Goal: Task Accomplishment & Management: Manage account settings

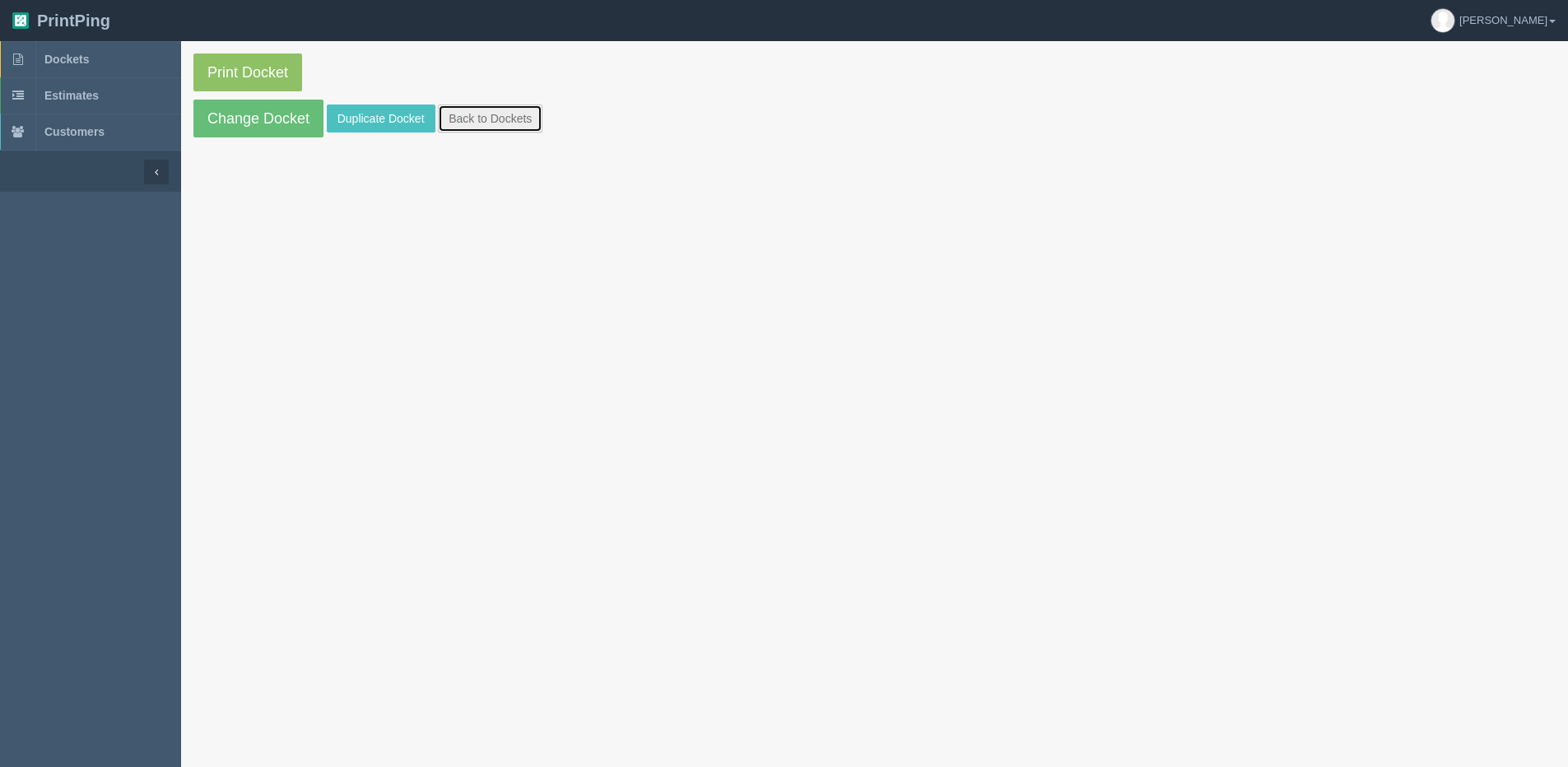
click at [487, 108] on link "Back to Dockets" at bounding box center [490, 118] width 105 height 28
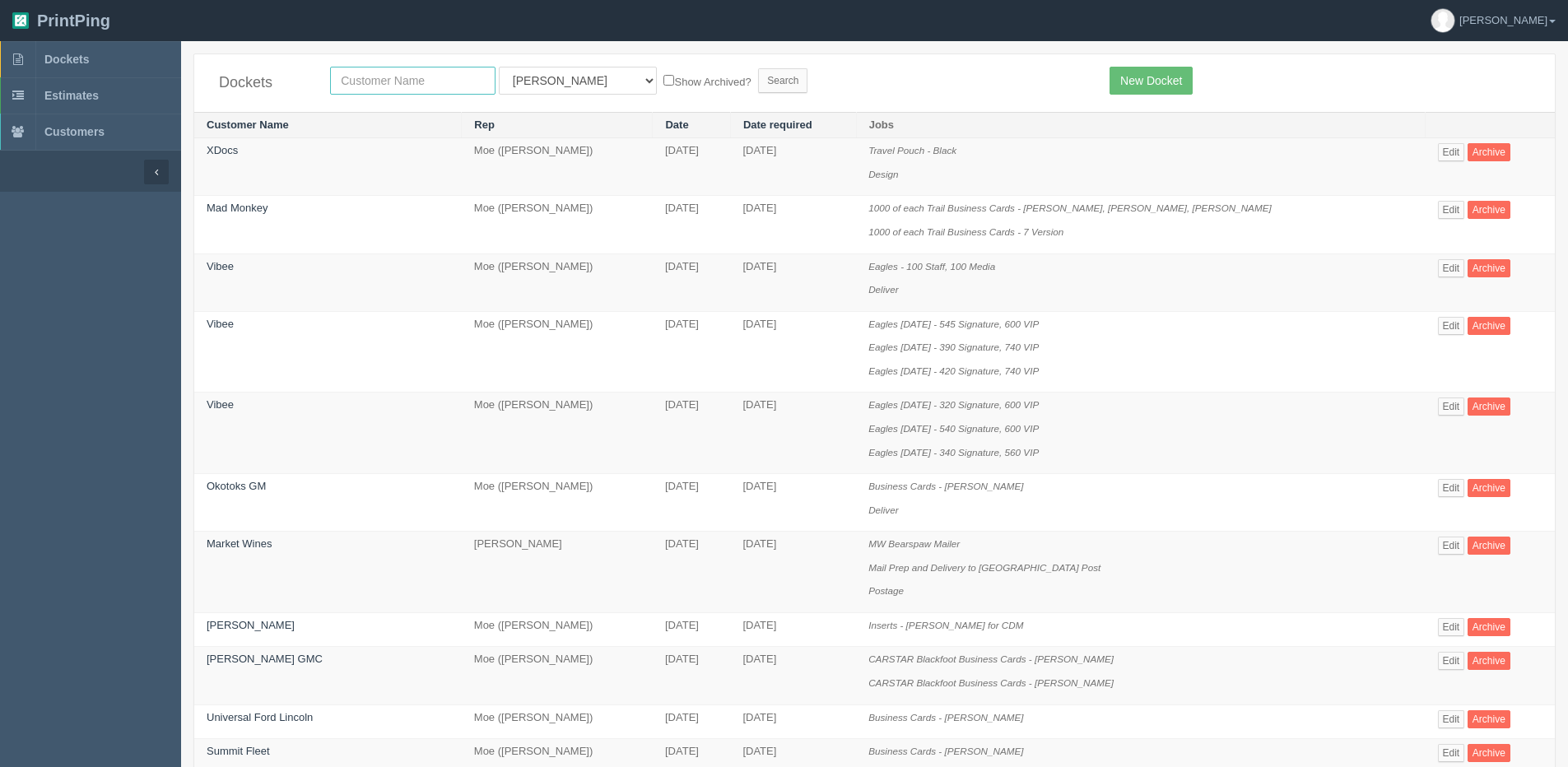
click at [377, 84] on input "text" at bounding box center [412, 80] width 165 height 28
type input "XDocs"
click at [663, 73] on label "Show Archived?" at bounding box center [706, 81] width 87 height 19
click at [663, 75] on input "Show Archived?" at bounding box center [668, 80] width 11 height 11
checkbox input "true"
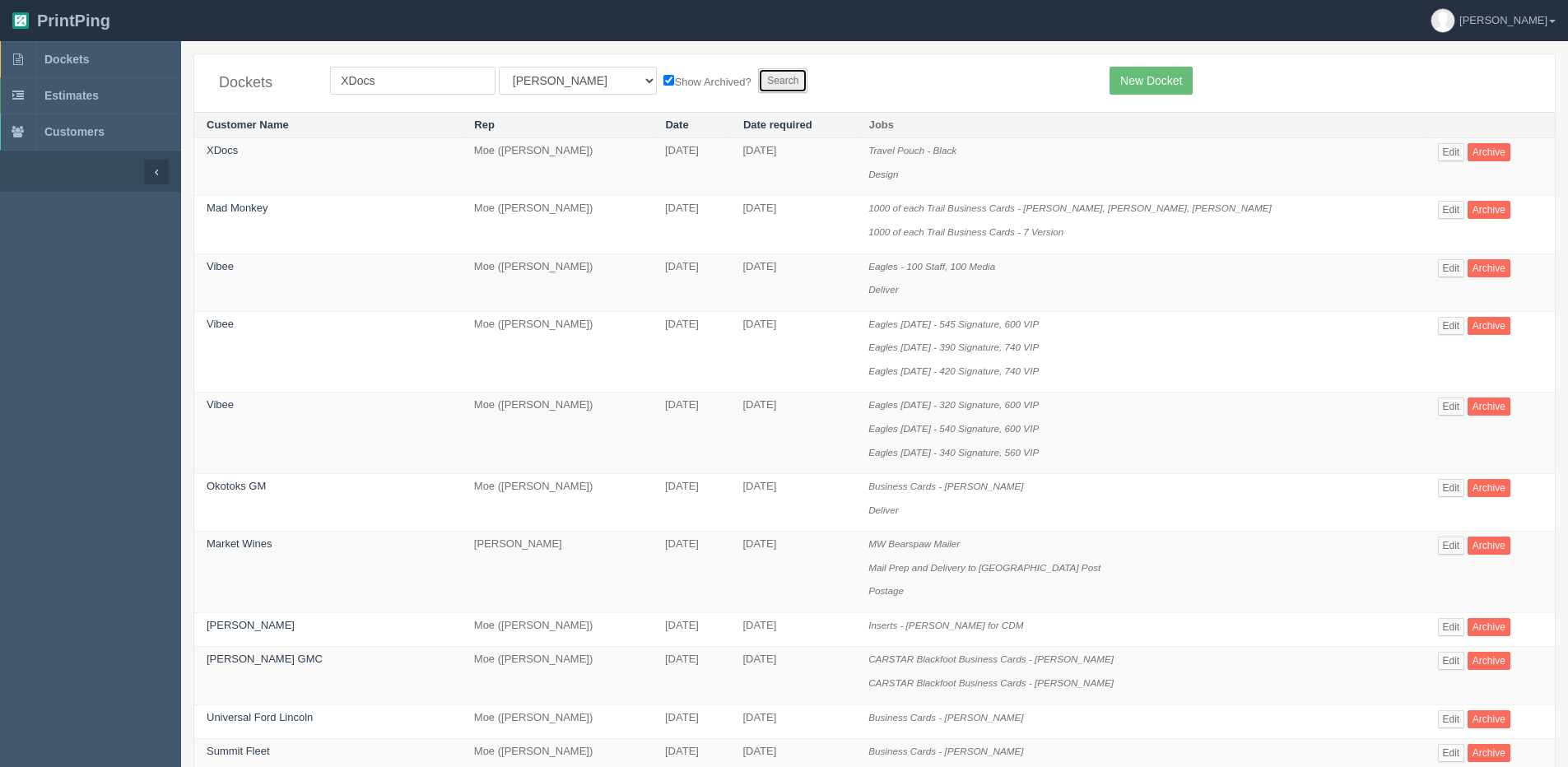
click at [758, 84] on input "Search" at bounding box center [783, 80] width 49 height 25
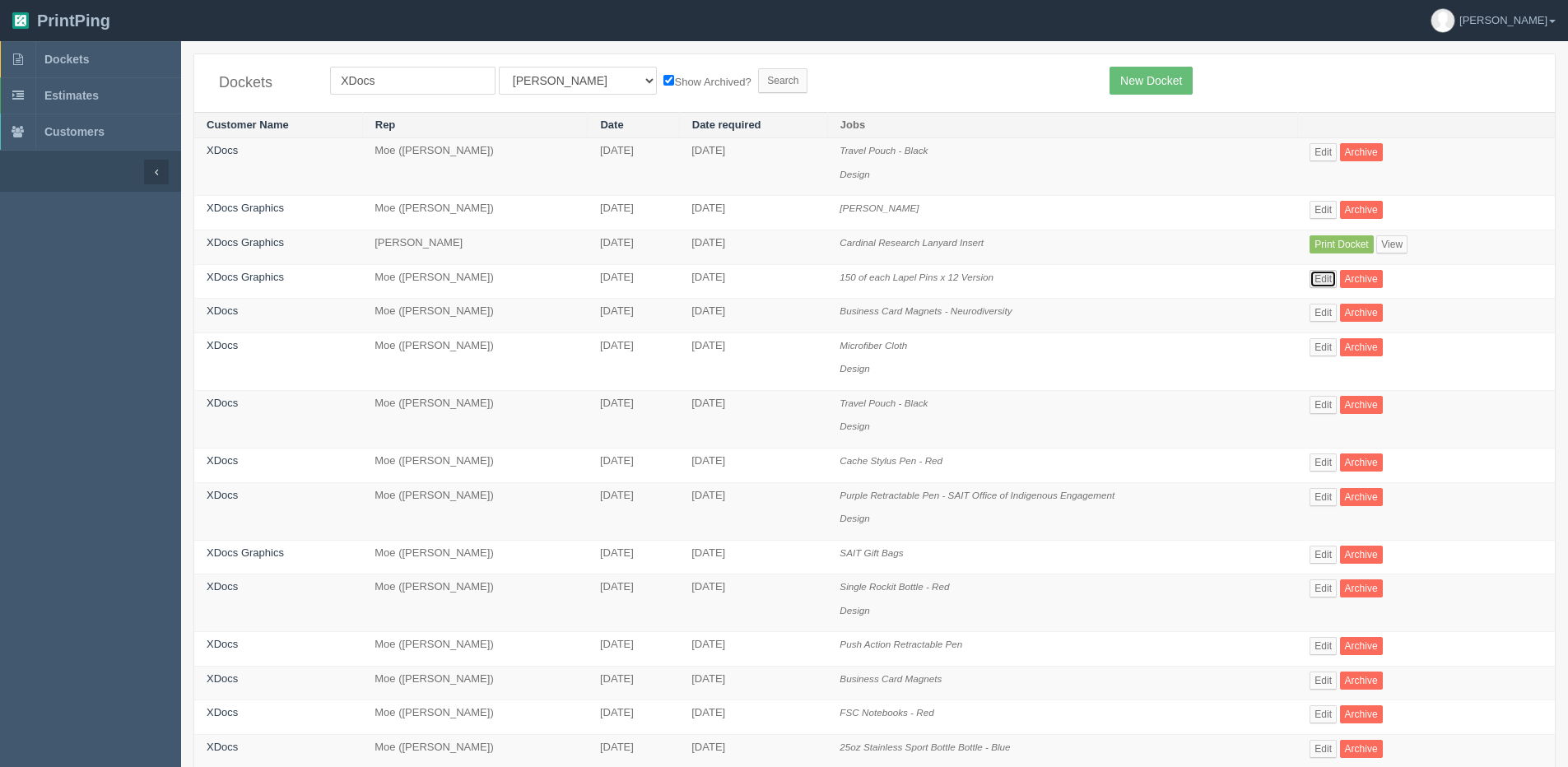
click at [1323, 281] on link "Edit" at bounding box center [1323, 279] width 27 height 18
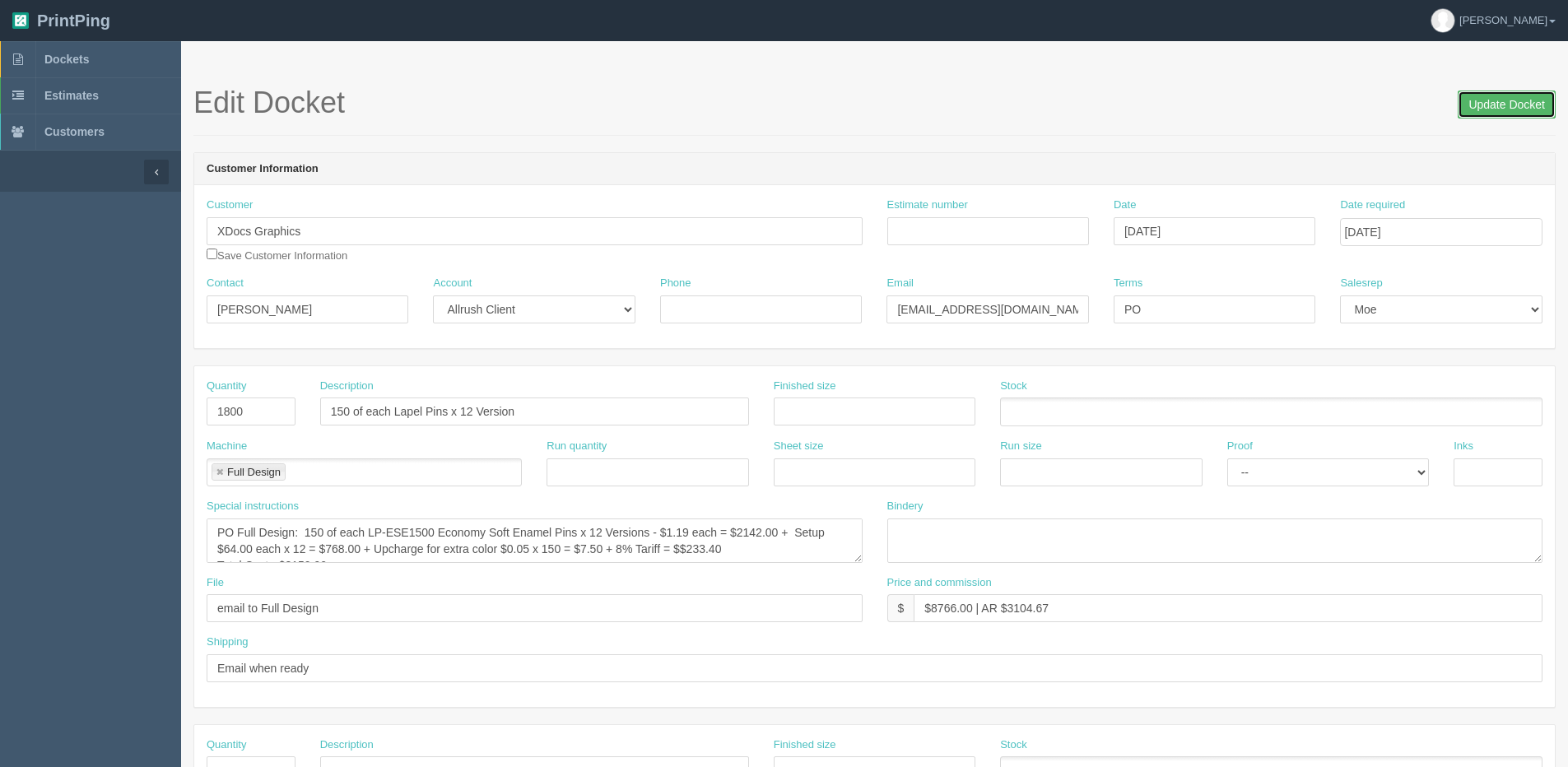
click at [1482, 97] on input "Update Docket" at bounding box center [1507, 104] width 98 height 28
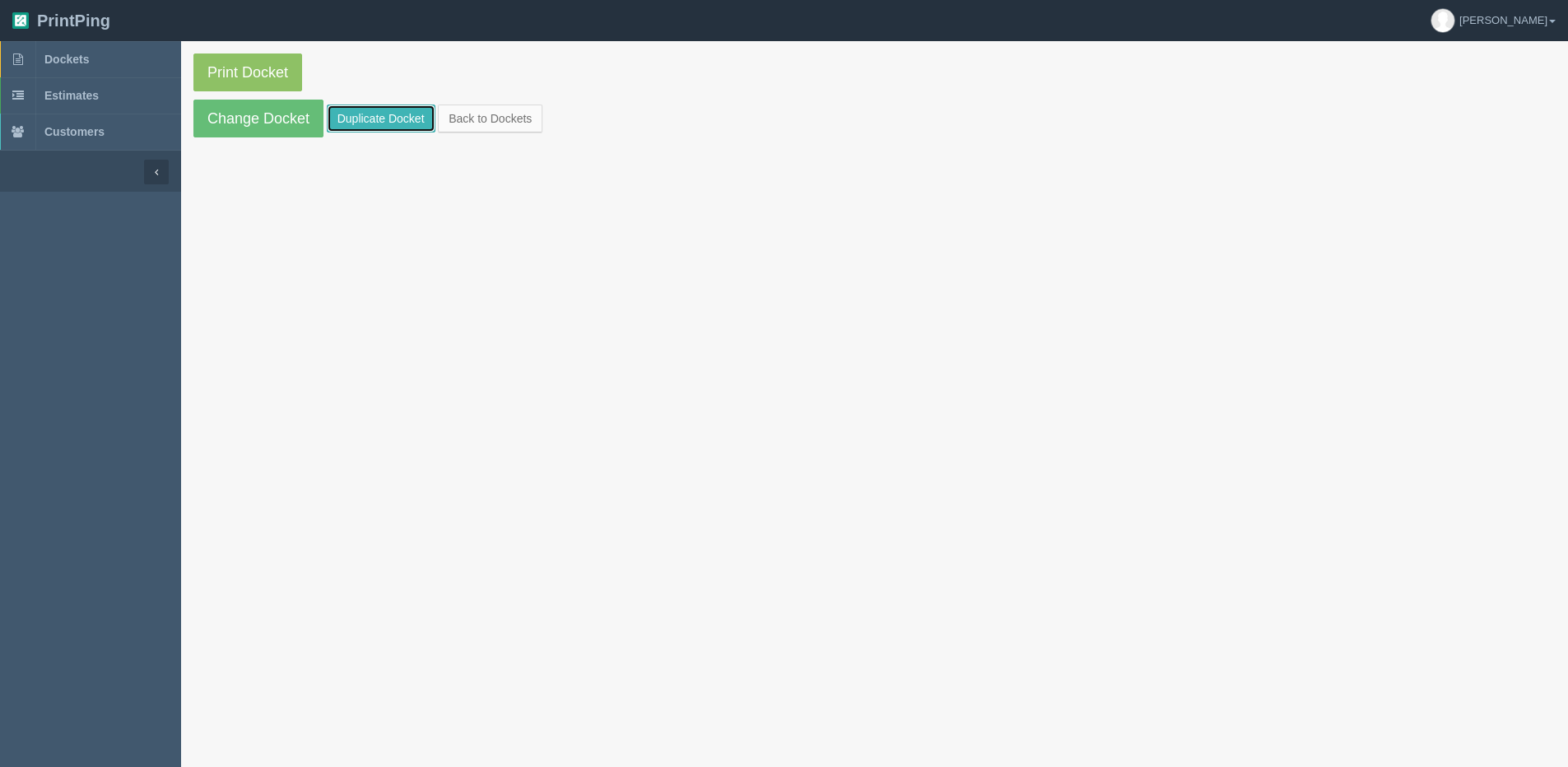
click at [366, 120] on link "Duplicate Docket" at bounding box center [380, 118] width 108 height 28
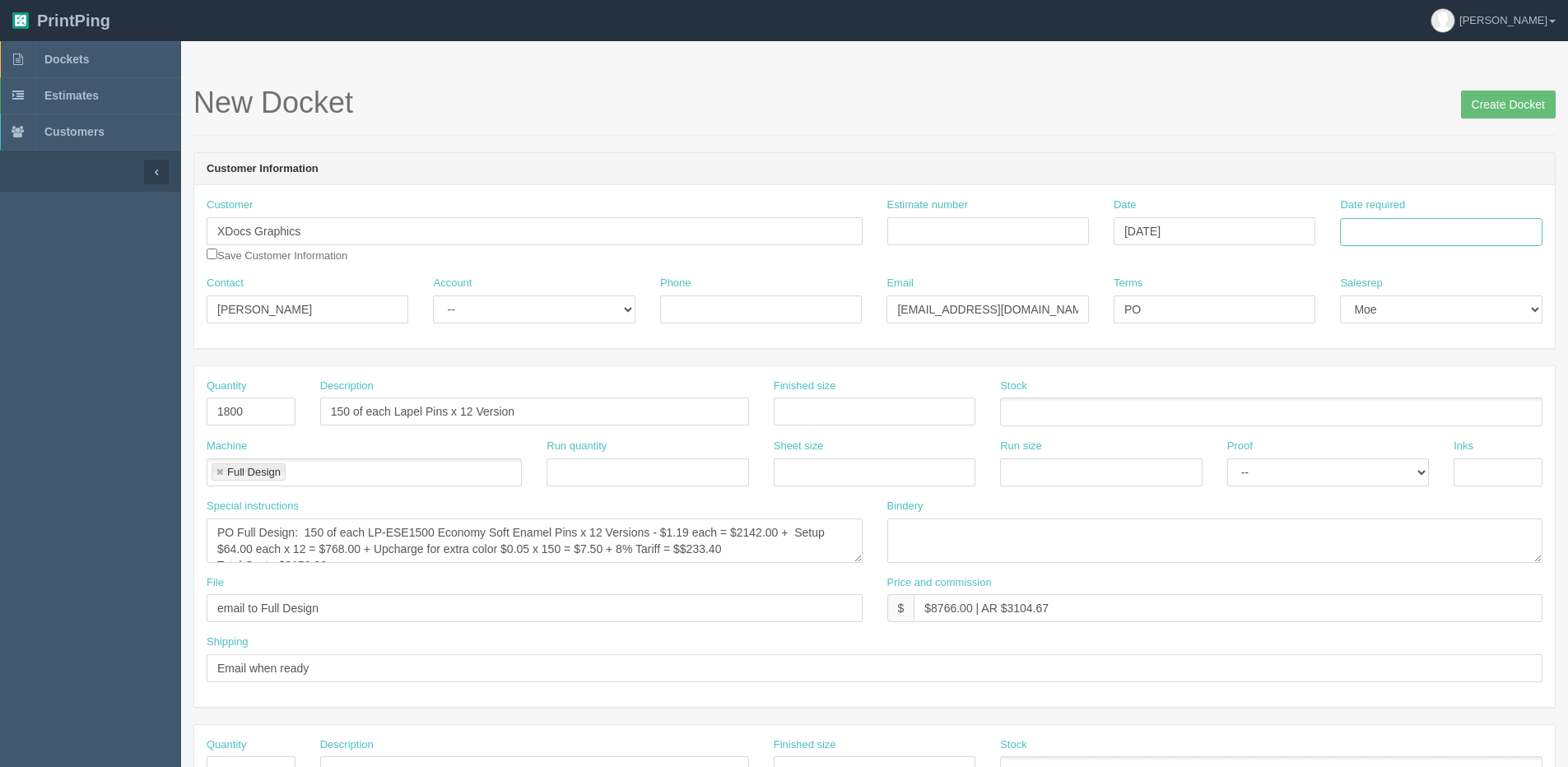
click at [1406, 218] on input "Date required" at bounding box center [1440, 232] width 202 height 28
click at [1363, 468] on th "Today" at bounding box center [1421, 460] width 153 height 24
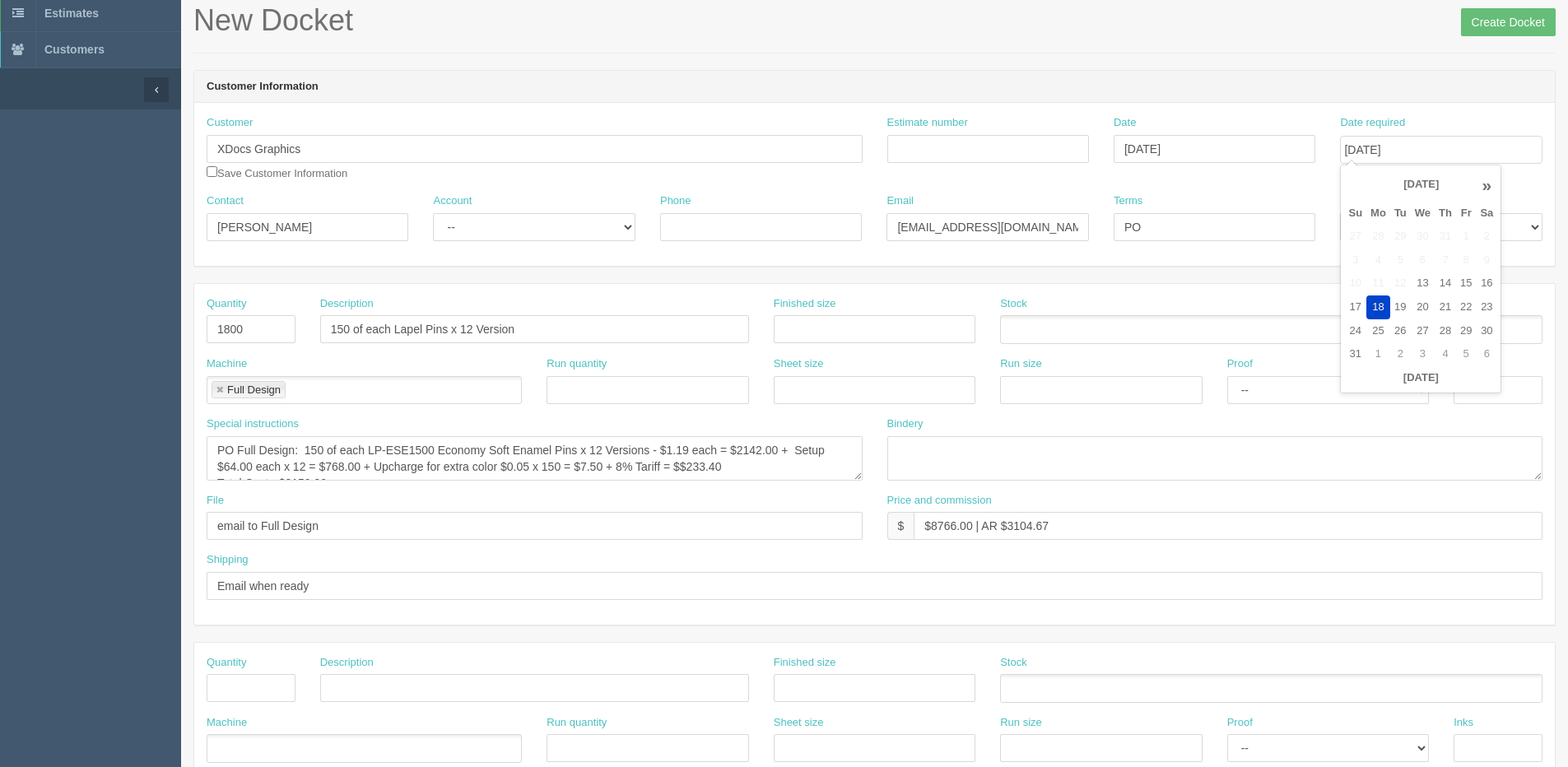
click at [1487, 188] on th "»" at bounding box center [1486, 185] width 21 height 33
click at [1381, 279] on td "15" at bounding box center [1378, 284] width 24 height 24
type input "September 15, 2025"
drag, startPoint x: 140, startPoint y: 331, endPoint x: 13, endPoint y: 326, distance: 127.1
click at [48, 331] on section "Dockets Estimates Customers" at bounding box center [784, 686] width 1568 height 1454
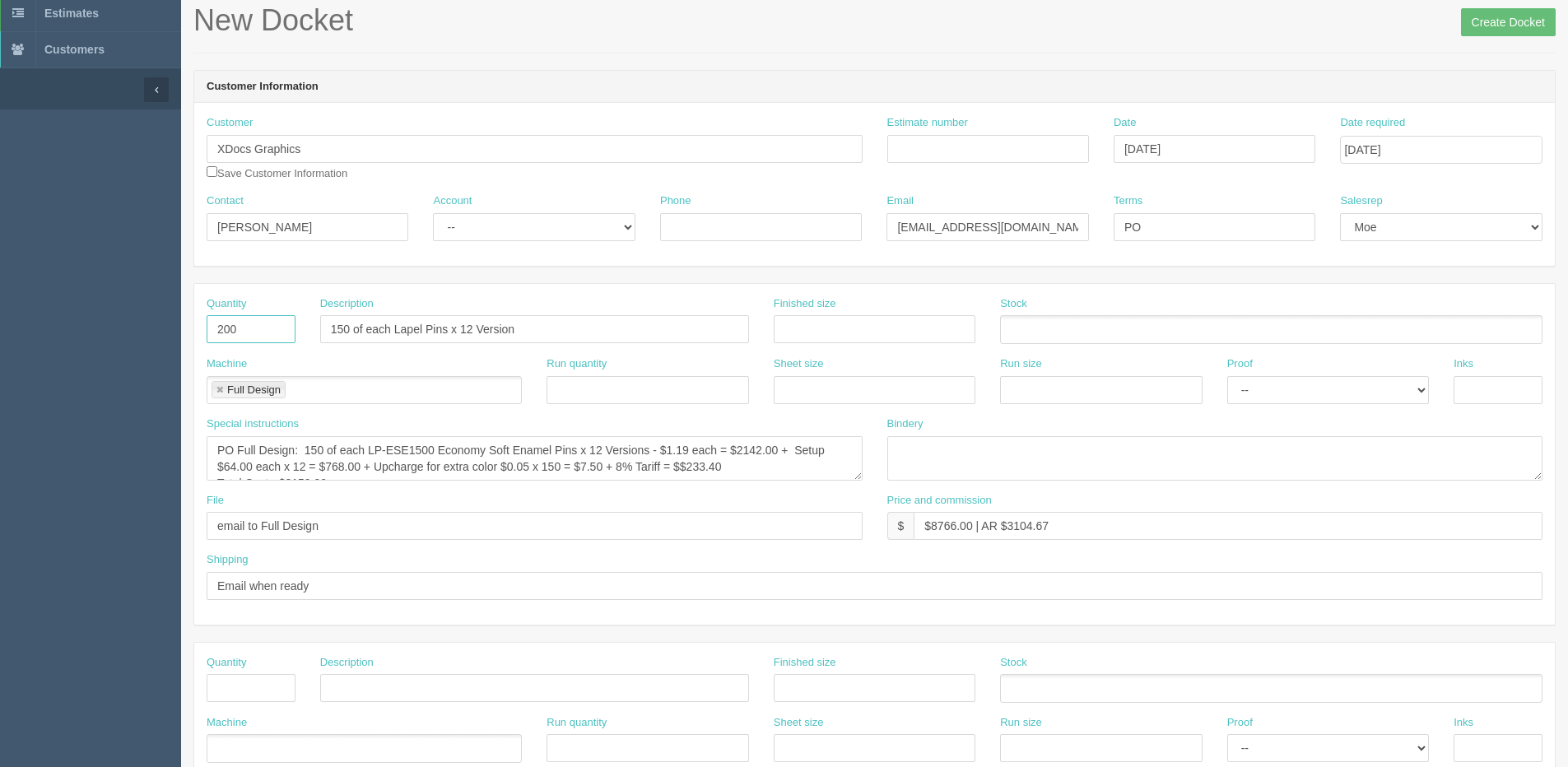
type input "200"
click at [490, 341] on input "150 of each Lapel Pins x 12 Version" at bounding box center [534, 329] width 429 height 28
drag, startPoint x: 535, startPoint y: 321, endPoint x: -69, endPoint y: 332, distance: 604.1
click at [0, 332] on html "PrintPing Dan Edit account ( dan@allrush.ca ) Logout Dockets Estimates Customers" at bounding box center [784, 665] width 1568 height 1495
type input "Cybersecurity Pin"
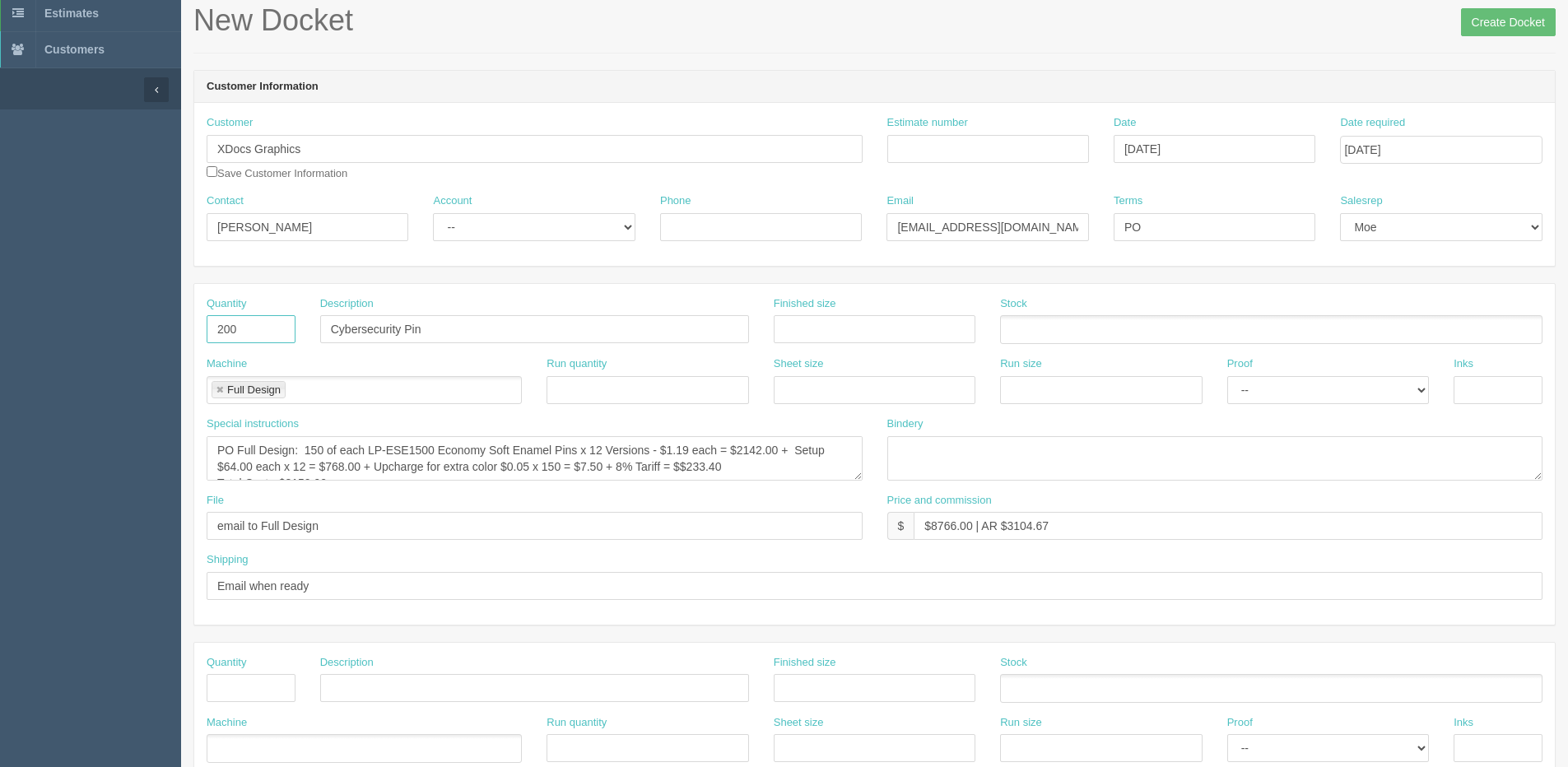
drag, startPoint x: 239, startPoint y: 337, endPoint x: -11, endPoint y: 318, distance: 250.7
click at [0, 318] on html "PrintPing Dan Edit account ( dan@allrush.ca ) Logout Dockets Estimates Customers" at bounding box center [784, 665] width 1568 height 1495
type input "500"
click at [307, 450] on textarea "PO Full Design: 150 of each LP-ESE1500 Economy Soft Enamel Pins x 12 Versions -…" at bounding box center [534, 458] width 656 height 44
click at [326, 448] on textarea "PO Full Design: 150 of each LP-ESE1500 Economy Soft Enamel Pins x 12 Versions -…" at bounding box center [534, 458] width 656 height 44
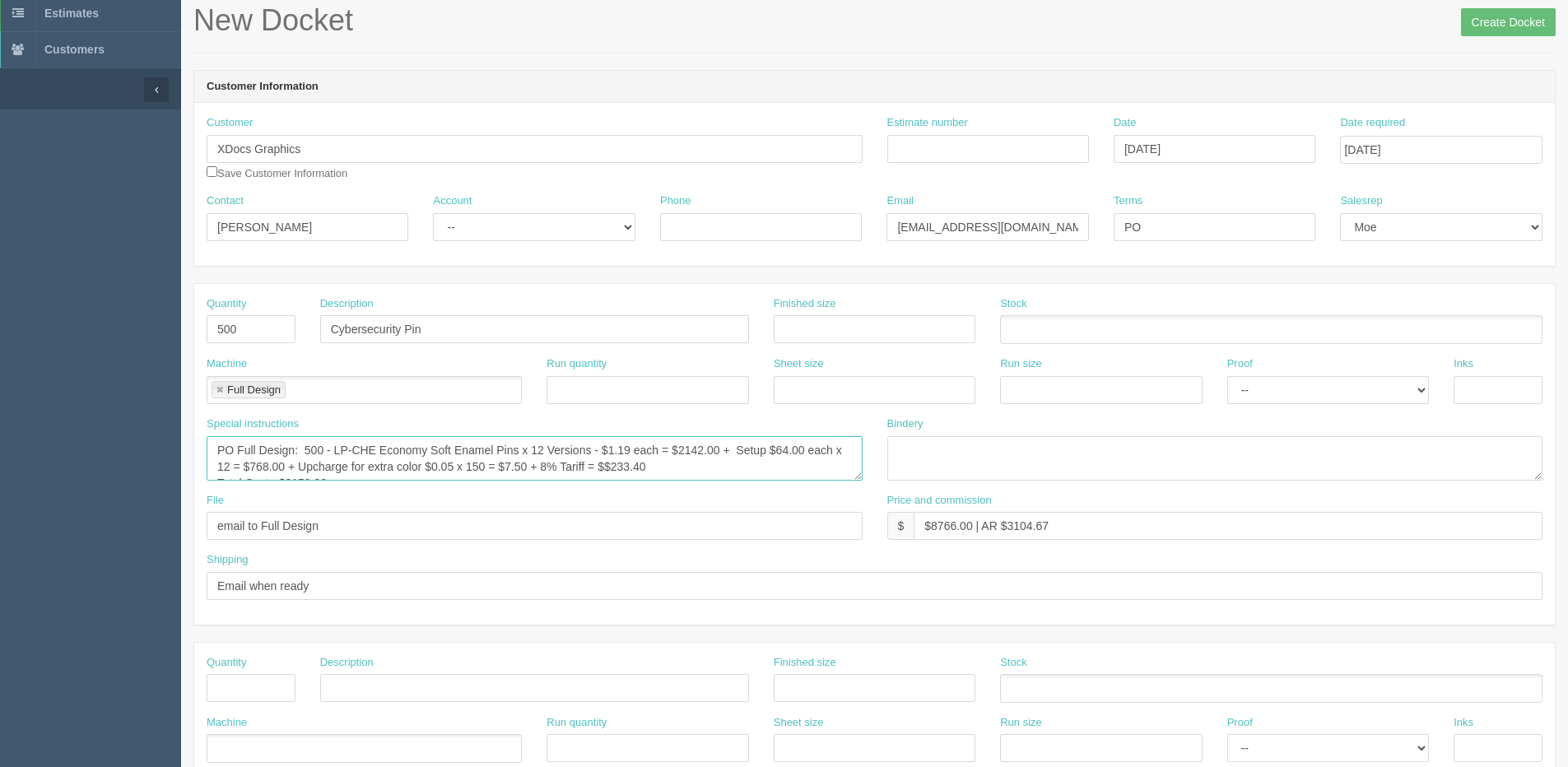
drag, startPoint x: 375, startPoint y: 453, endPoint x: 452, endPoint y: 450, distance: 77.1
click at [452, 450] on textarea "PO Full Design: 150 of each LP-ESE1500 Economy Soft Enamel Pins x 12 Versions -…" at bounding box center [534, 458] width 656 height 44
drag, startPoint x: 489, startPoint y: 449, endPoint x: 510, endPoint y: 449, distance: 21.0
click at [510, 449] on textarea "PO Full Design: 150 of each LP-ESE1500 Economy Soft Enamel Pins x 12 Versions -…" at bounding box center [534, 458] width 656 height 44
drag, startPoint x: 754, startPoint y: 448, endPoint x: 816, endPoint y: 462, distance: 63.6
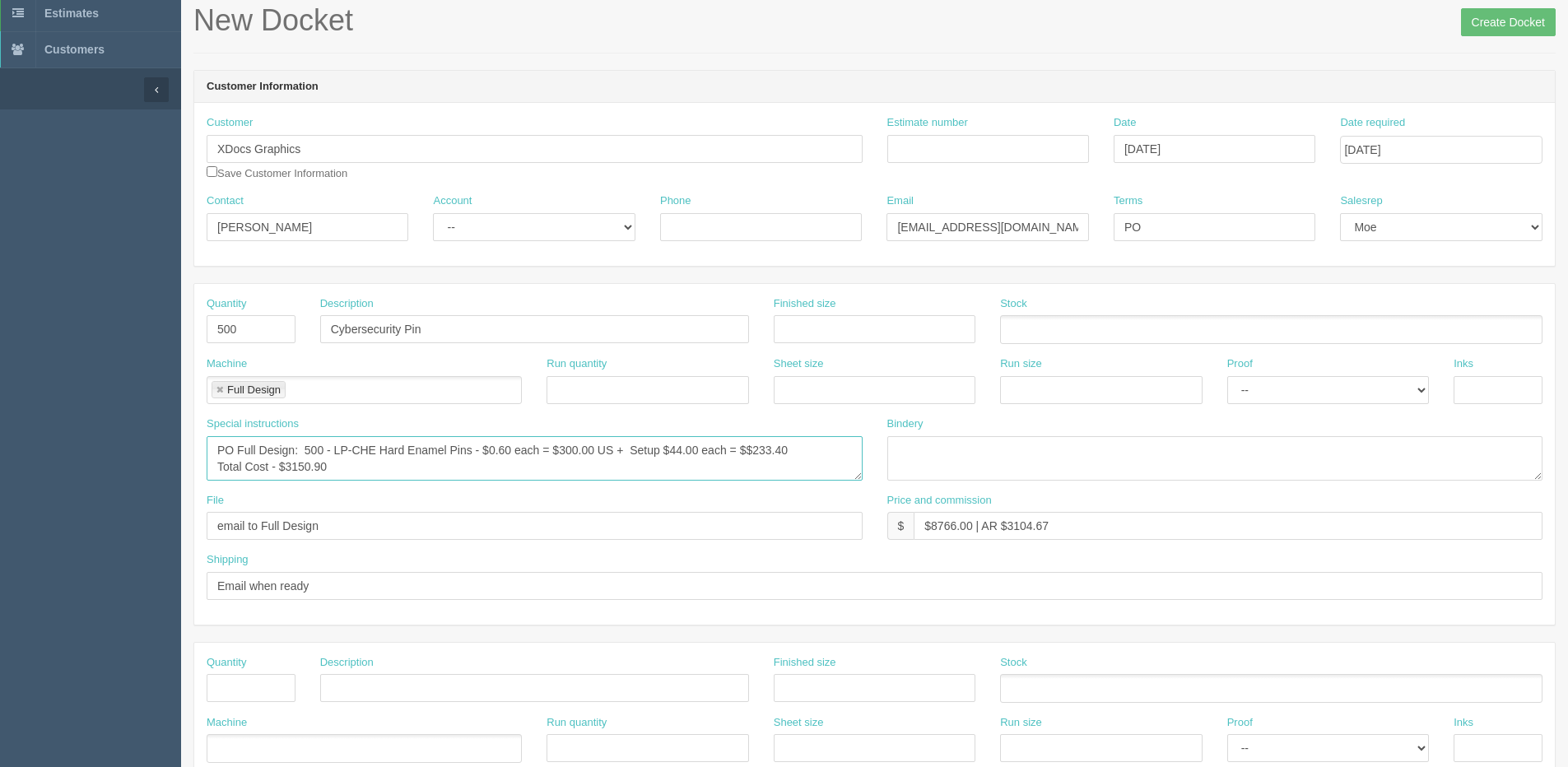
click at [816, 462] on textarea "PO Full Design: 150 of each LP-ESE1500 Economy Soft Enamel Pins x 12 Versions -…" at bounding box center [534, 458] width 656 height 44
type textarea "PO Full Design: 500 - LP-CHE Hard Enamel Pins - $0.60 each = $300.00 US + Setup…"
drag, startPoint x: 930, startPoint y: 520, endPoint x: 974, endPoint y: 524, distance: 44.2
click at [974, 524] on input "$8766.00 | AR $3104.67" at bounding box center [1228, 526] width 629 height 28
type input "$1065.00 | AR $3104.67"
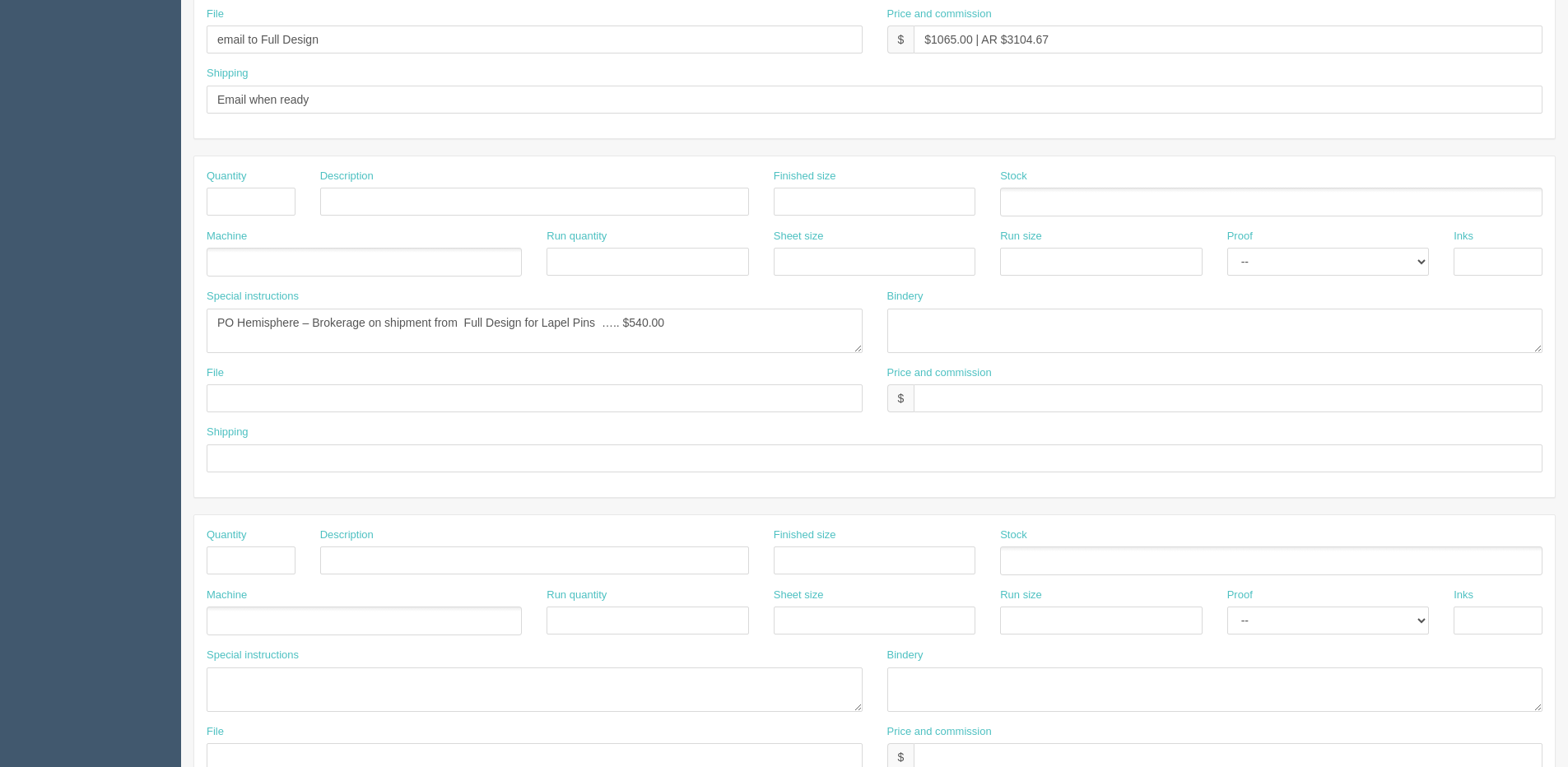
scroll to position [576, 0]
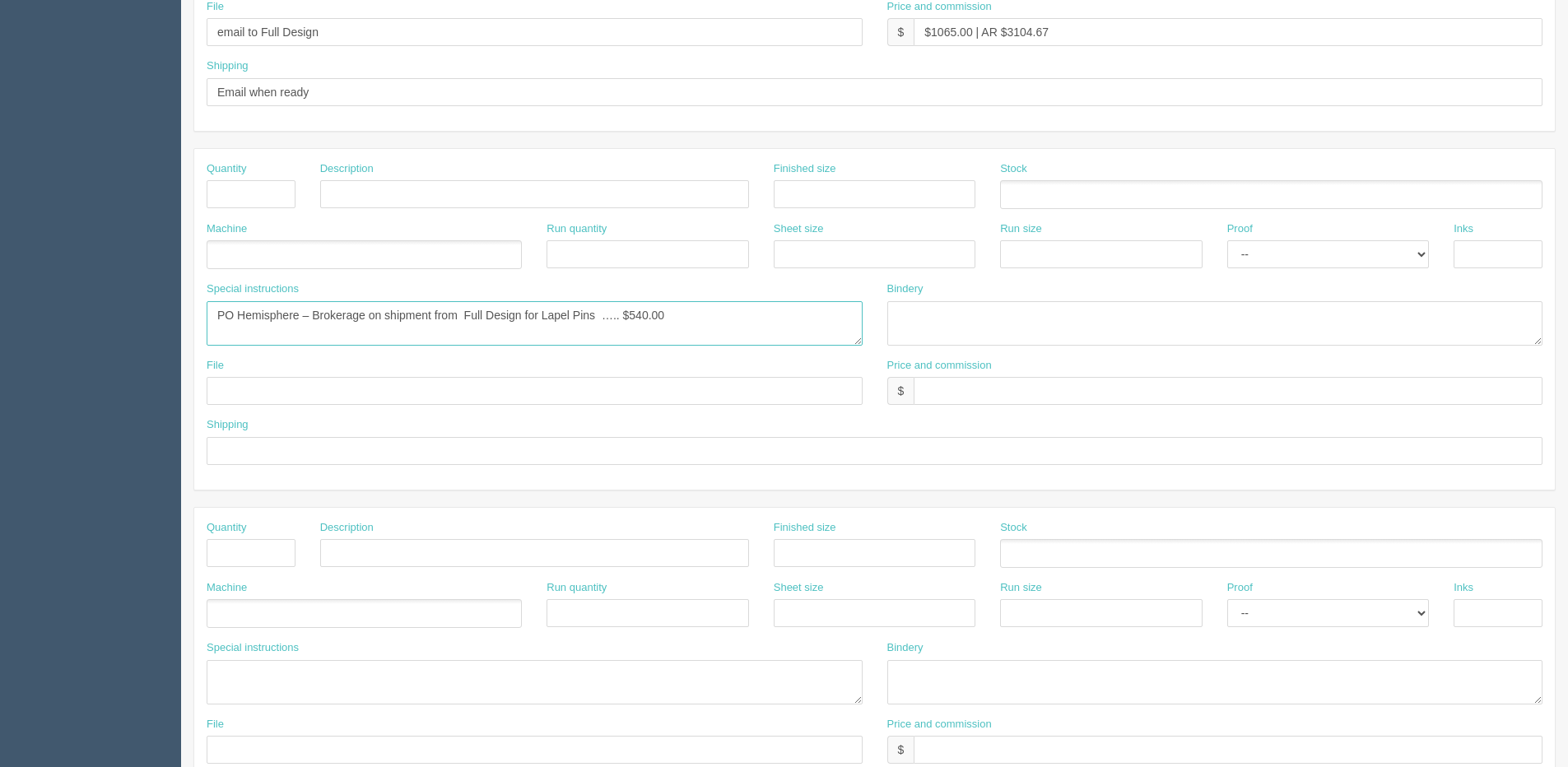
drag, startPoint x: 631, startPoint y: 314, endPoint x: 685, endPoint y: 314, distance: 54.0
click at [685, 314] on textarea "PO Hemisphere – Brokerage on shipment from Full Design for Lapel Pins ….. $540.…" at bounding box center [534, 323] width 656 height 44
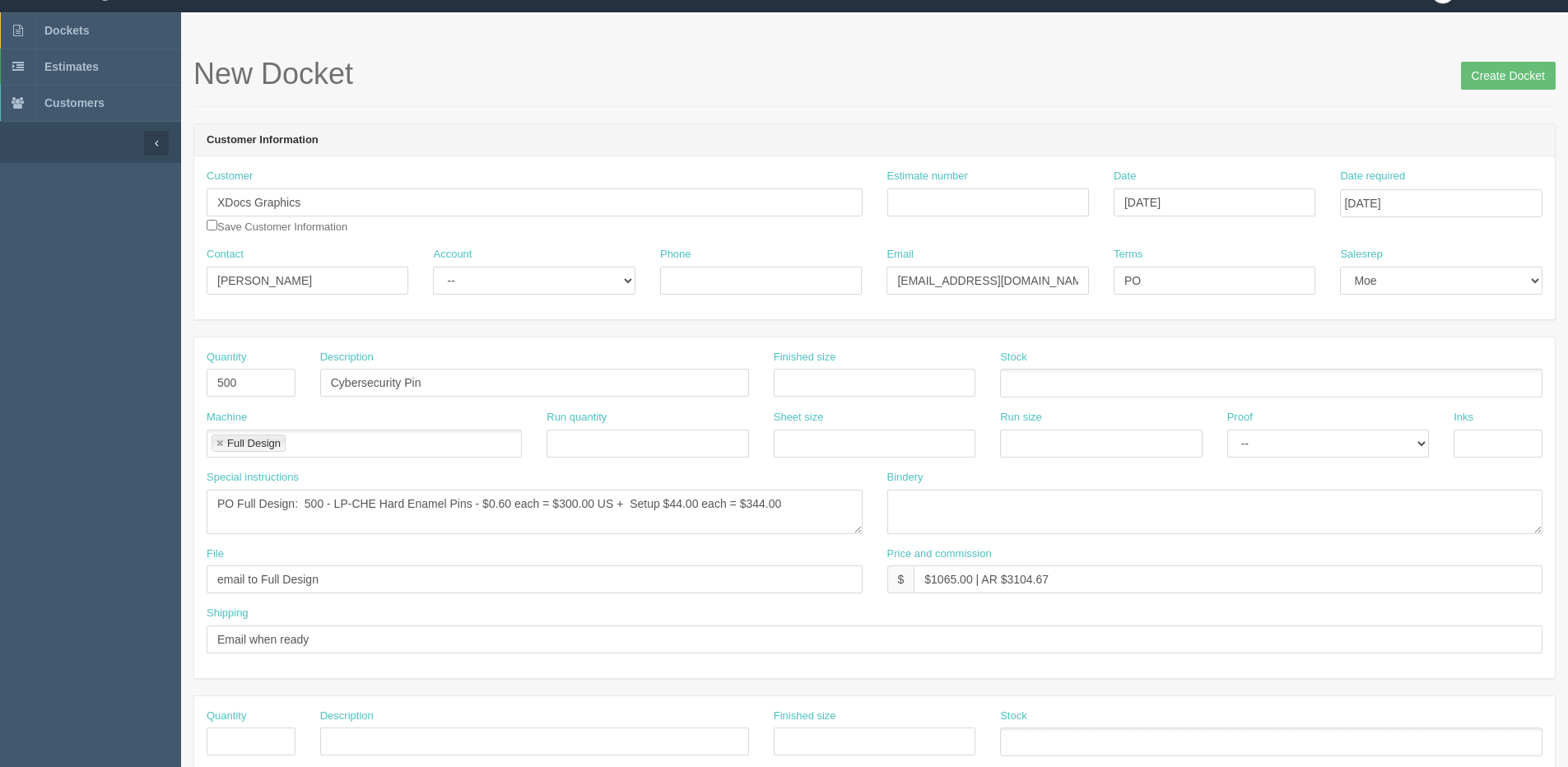
scroll to position [0, 0]
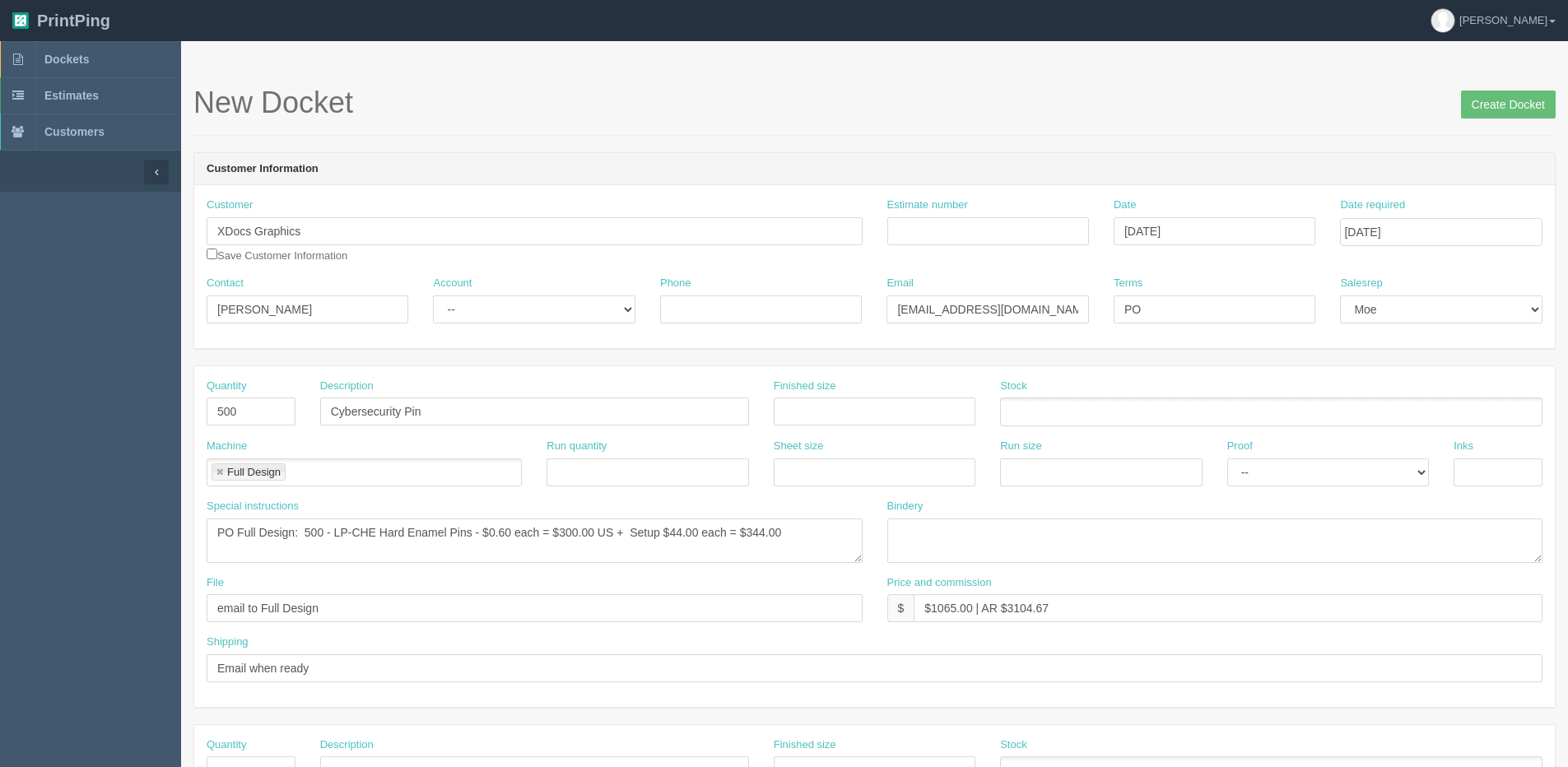
type textarea "PO Hemisphere – Brokerage on shipment from Full Design for Lapel Pins ….. $86.00"
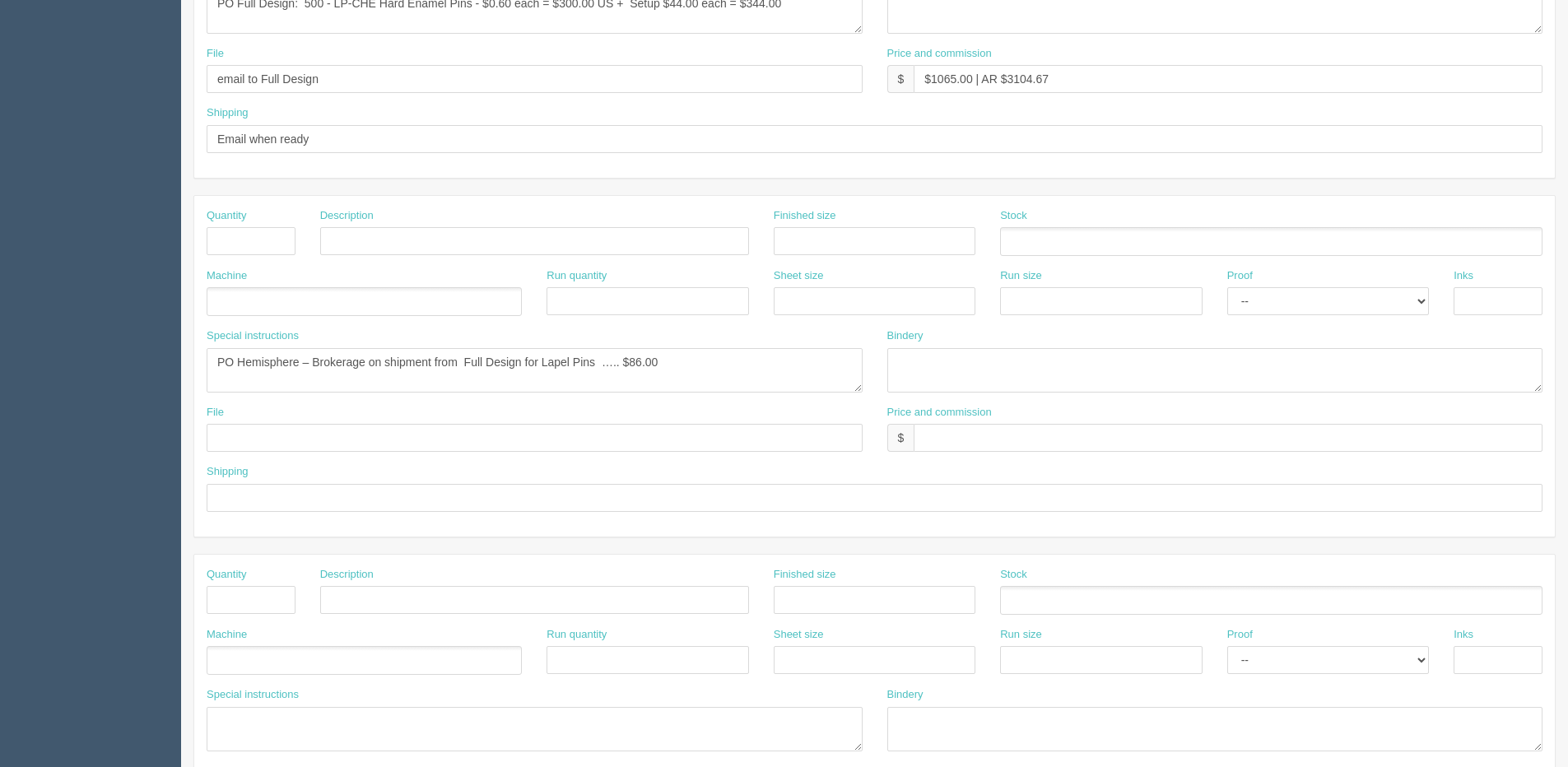
scroll to position [659, 0]
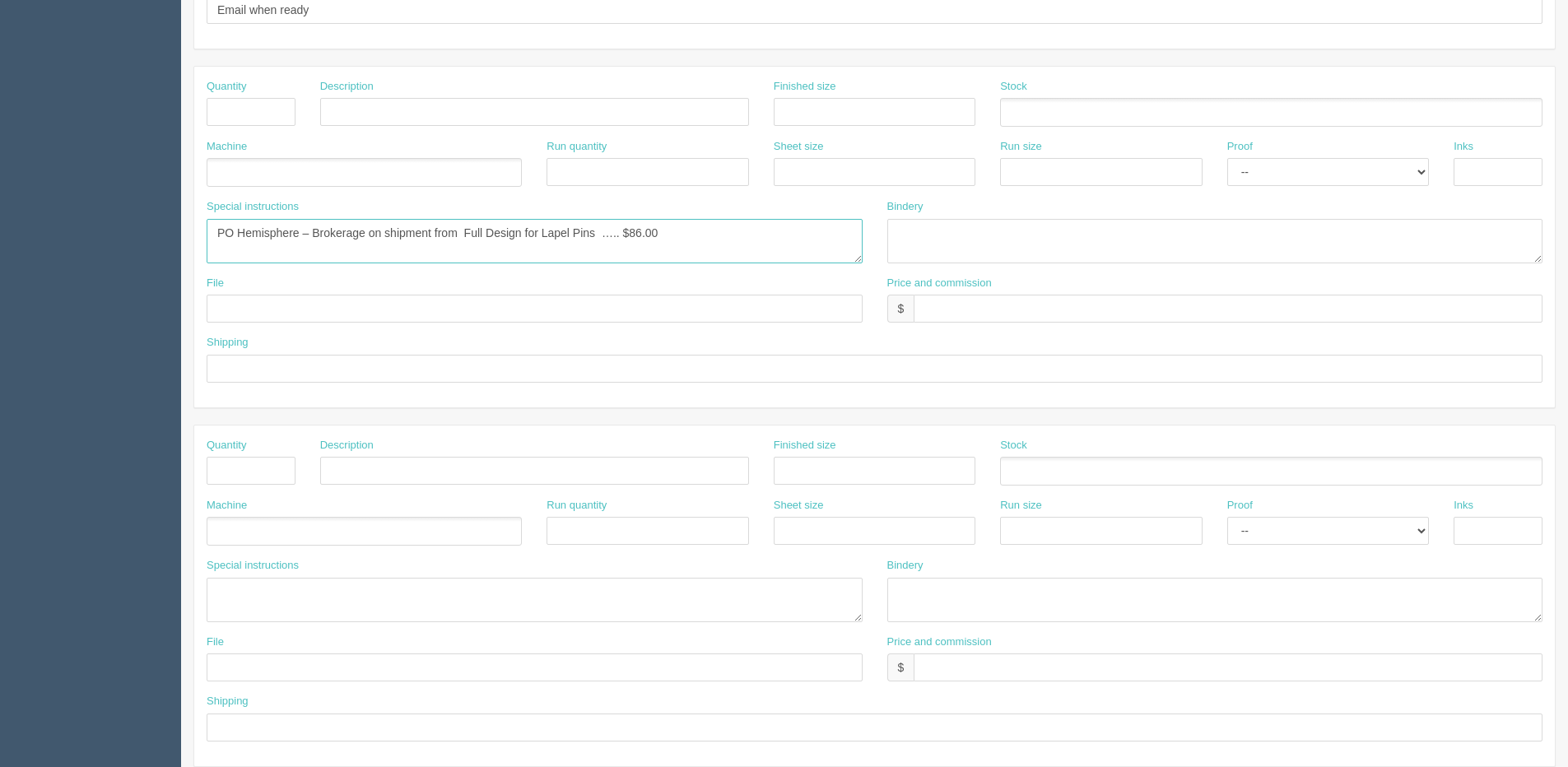
drag, startPoint x: 709, startPoint y: 233, endPoint x: 77, endPoint y: 233, distance: 632.0
click at [78, 233] on section "Dockets Estimates Customers" at bounding box center [784, 110] width 1568 height 1454
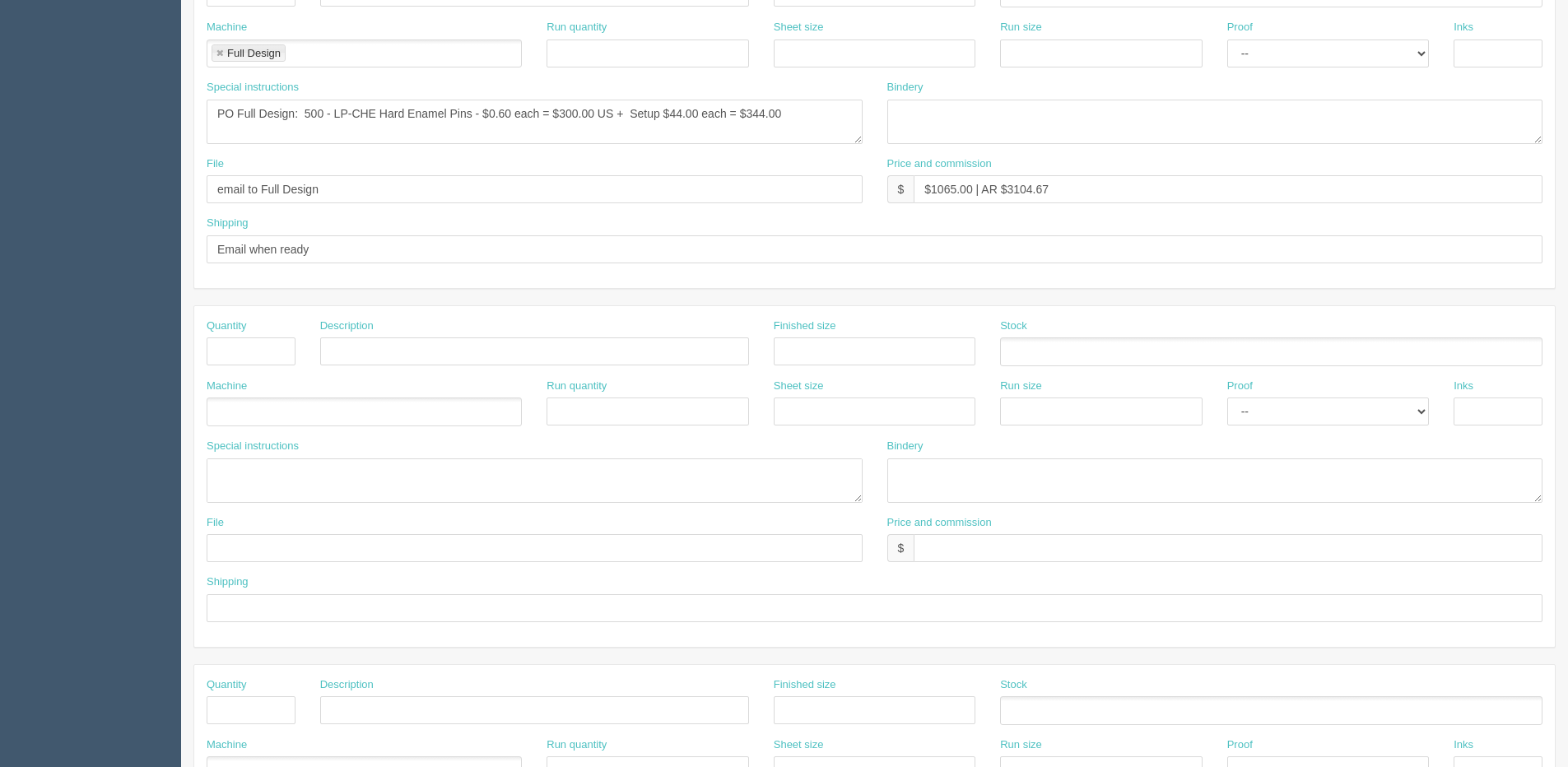
scroll to position [412, 0]
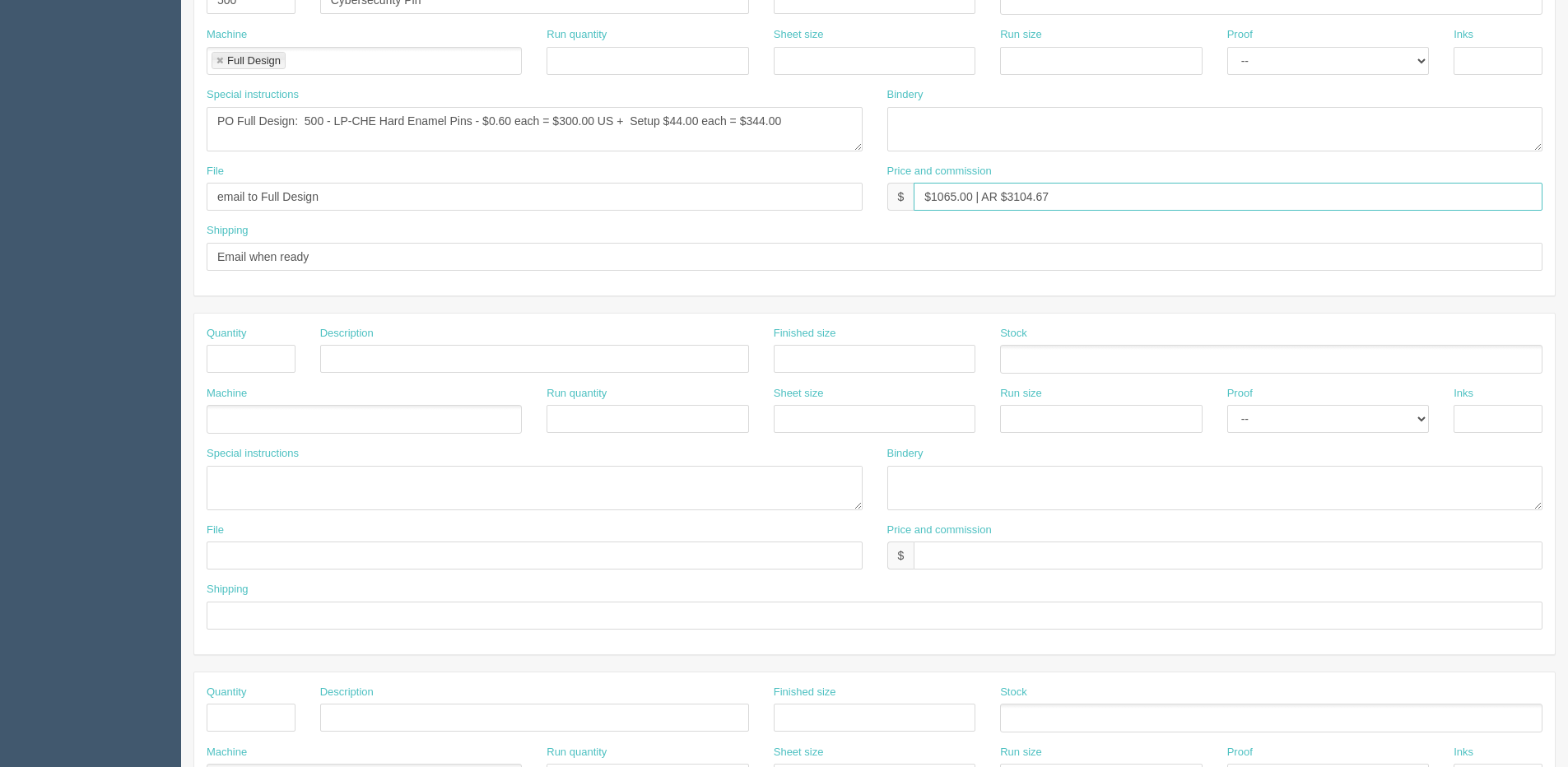
drag, startPoint x: 1009, startPoint y: 198, endPoint x: 1265, endPoint y: 139, distance: 262.7
click at [1257, 139] on div "Quantity 500 Description Cybersecurity Pin Finished size Stock Machine Full Des…" at bounding box center [874, 125] width 1361 height 341
type input "$1065.00 | AR $454.72"
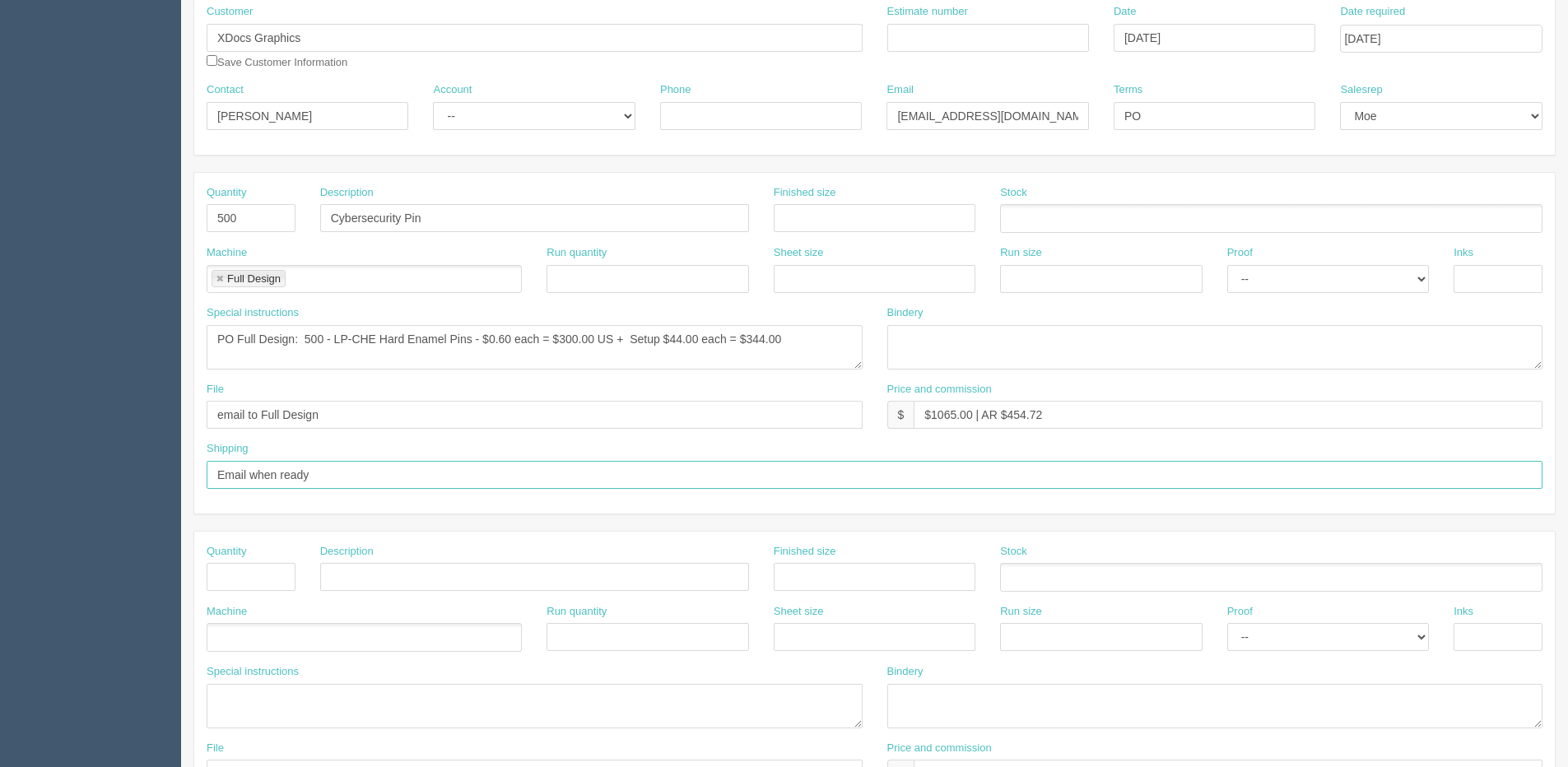
scroll to position [164, 0]
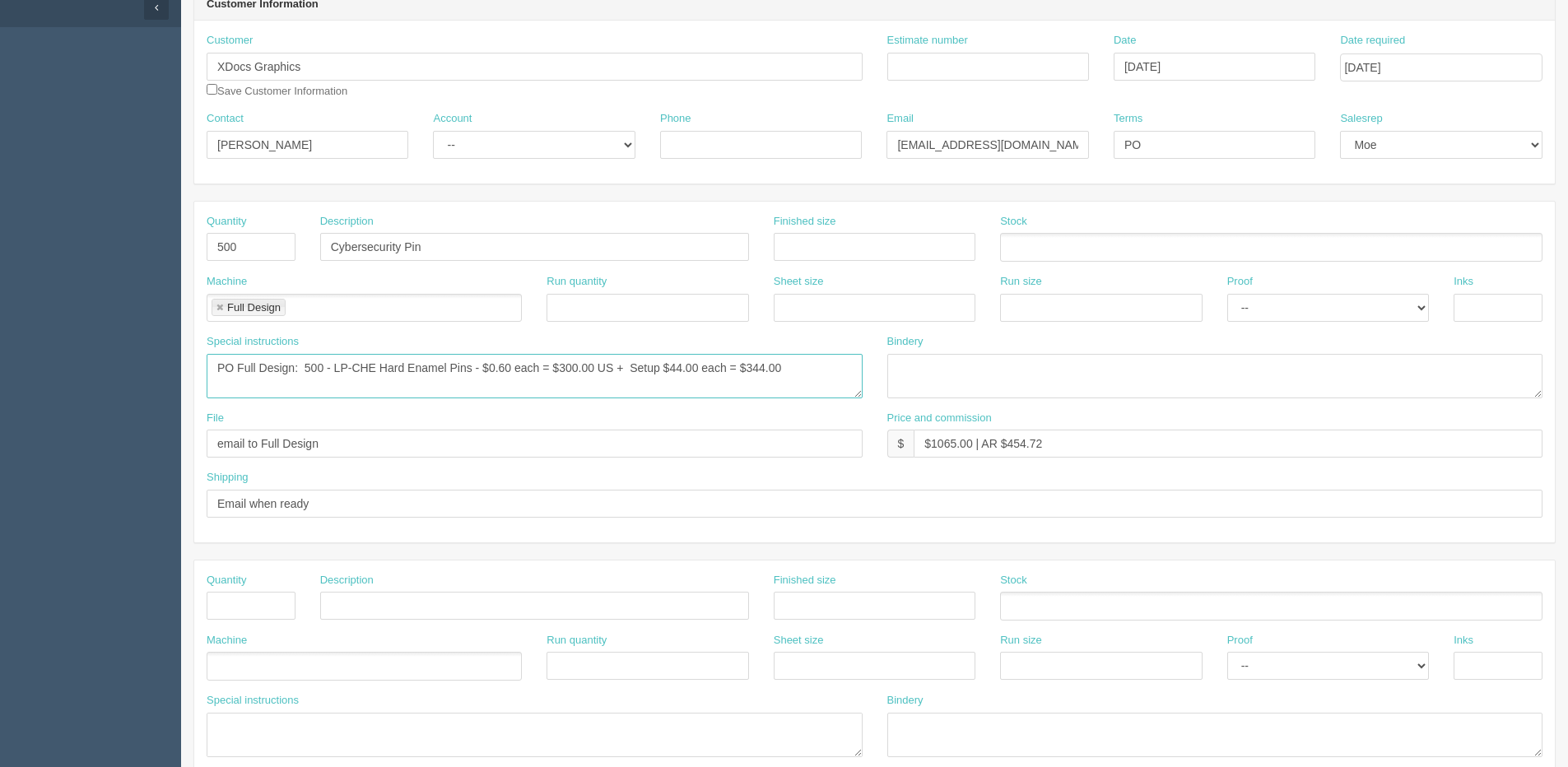
click at [377, 363] on textarea "PO Full Design: 150 of each LP-ESE1500 Economy Soft Enamel Pins x 12 Versions -…" at bounding box center [534, 376] width 656 height 44
click at [498, 367] on textarea "PO Full Design: 150 of each LP-ESE1500 Economy Soft Enamel Pins x 12 Versions -…" at bounding box center [534, 376] width 656 height 44
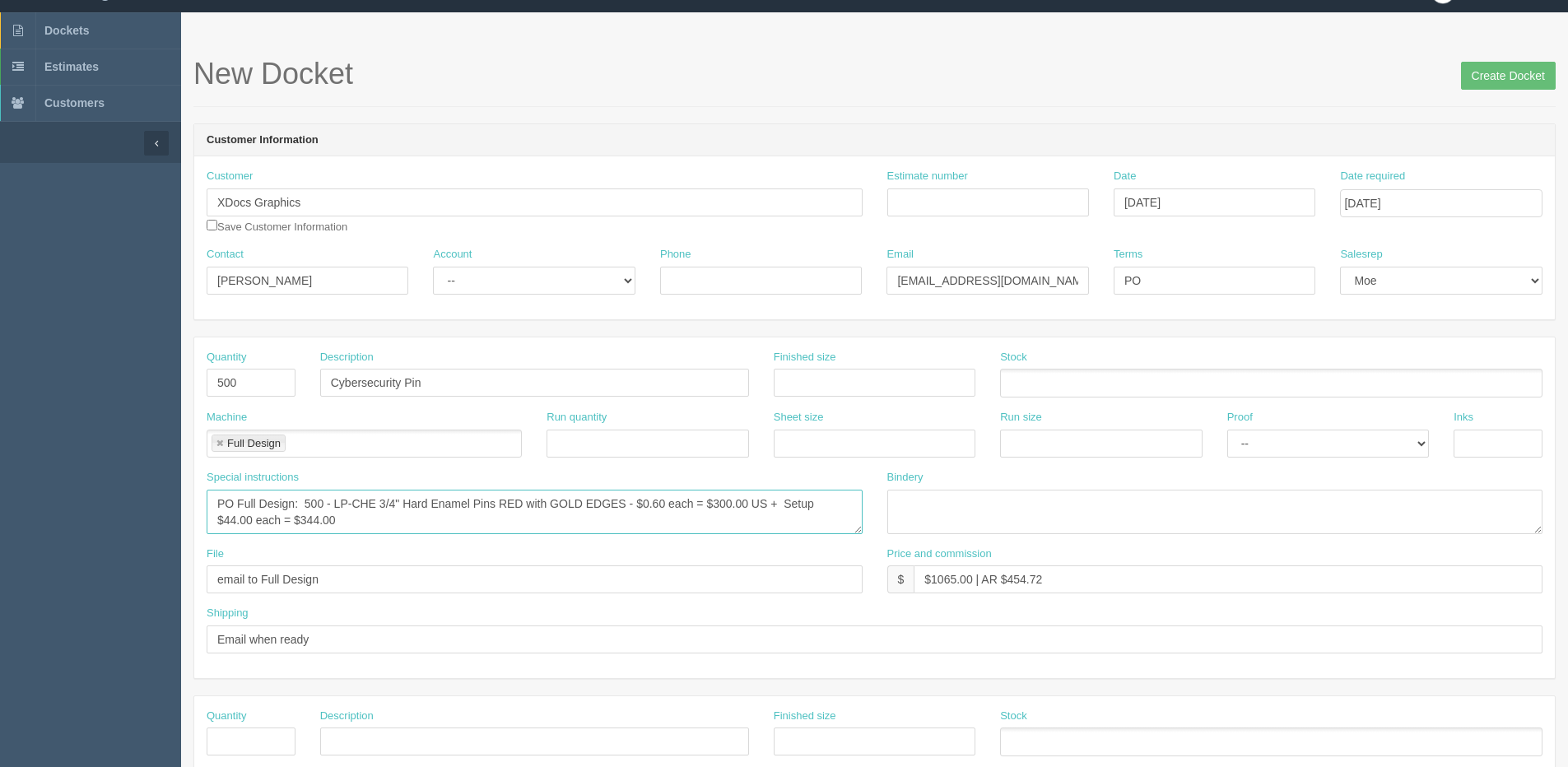
scroll to position [0, 0]
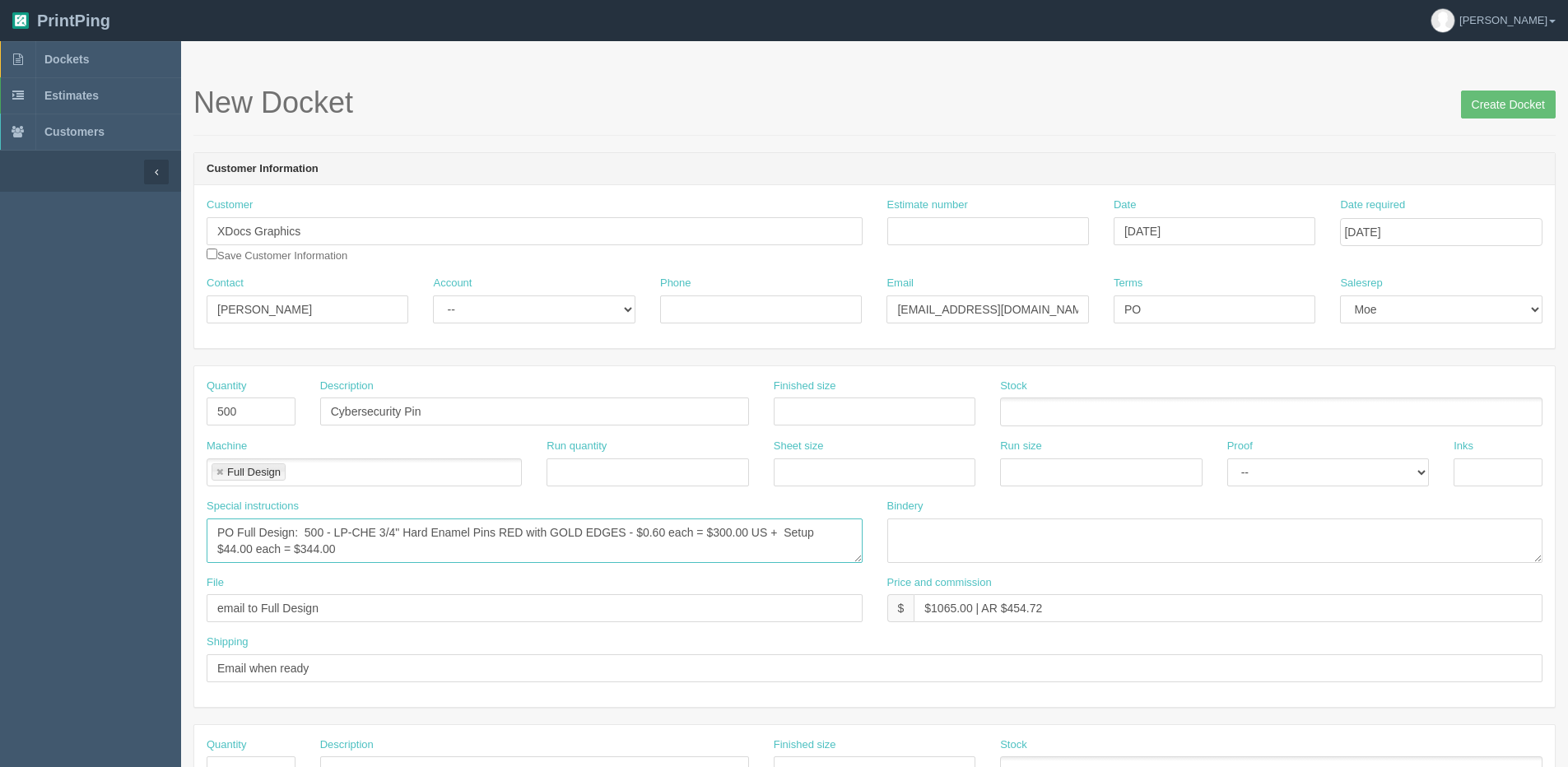
type textarea "PO Full Design: 500 - LP-CHE 3/4" Hard Enamel Pins RED with GOLD EDGES - $0.60 …"
drag, startPoint x: 1089, startPoint y: 334, endPoint x: 978, endPoint y: 334, distance: 111.0
click at [978, 334] on div "Contact Yoshimi Okumura Account -- Existing Client Allrush Client Rep Client Ph…" at bounding box center [874, 306] width 1361 height 61
type input "Due on receipt"
click at [395, 556] on textarea "PO Full Design: 150 of each LP-ESE1500 Economy Soft Enamel Pins x 12 Versions -…" at bounding box center [534, 540] width 656 height 44
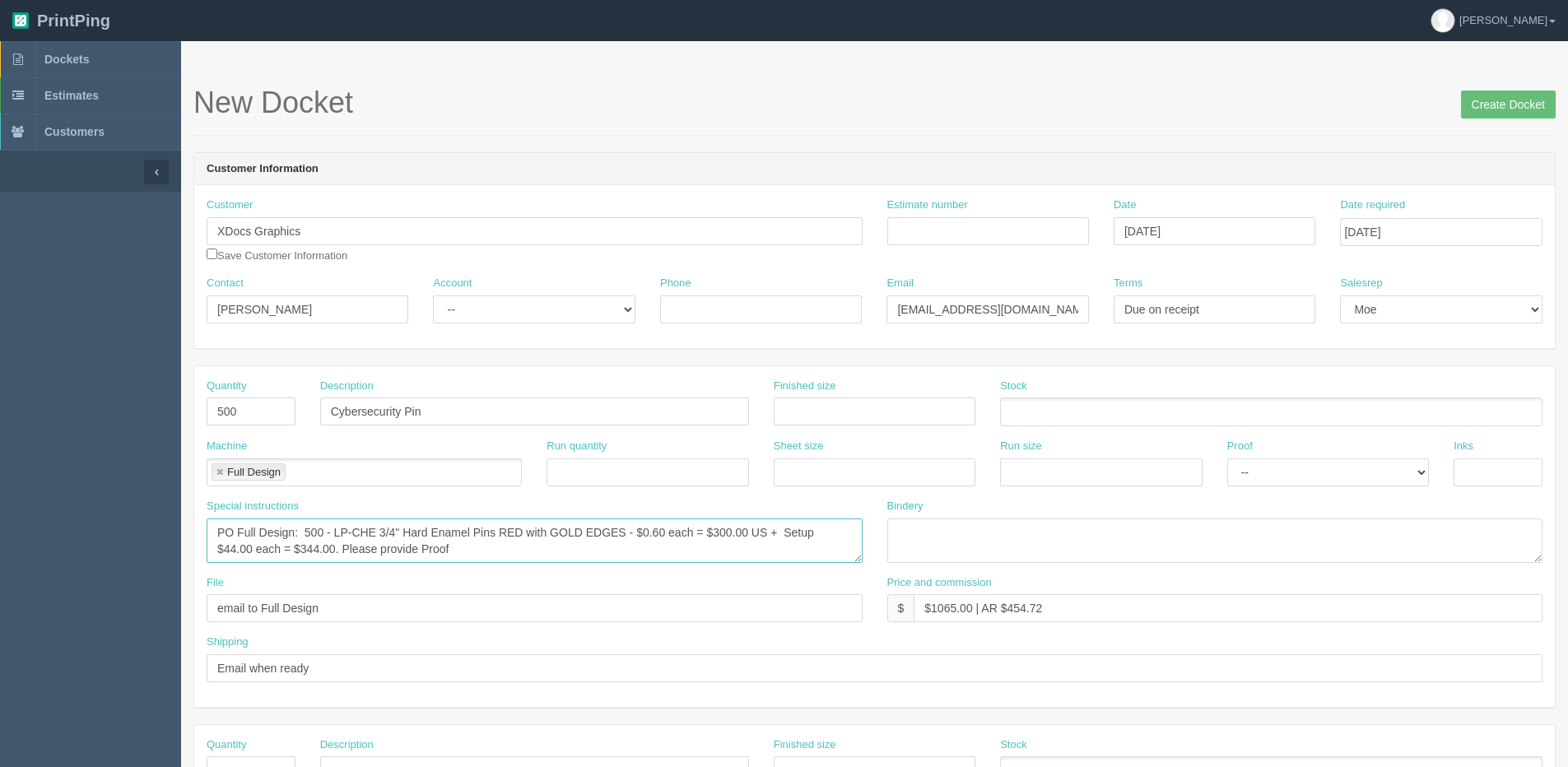
click at [343, 551] on textarea "PO Full Design: 150 of each LP-ESE1500 Economy Soft Enamel Pins x 12 Versions -…" at bounding box center [534, 540] width 656 height 44
drag, startPoint x: 438, startPoint y: 551, endPoint x: 447, endPoint y: 549, distance: 9.2
click at [438, 551] on textarea "PO Full Design: 150 of each LP-ESE1500 Economy Soft Enamel Pins x 12 Versions -…" at bounding box center [534, 540] width 656 height 44
type textarea "PO Full Design: 500 - LP-CHE 3/4" Hard Enamel Pins RED with GOLD EDGES - $0.60 …"
click at [1449, 229] on input "September 15, 2025" at bounding box center [1440, 232] width 202 height 28
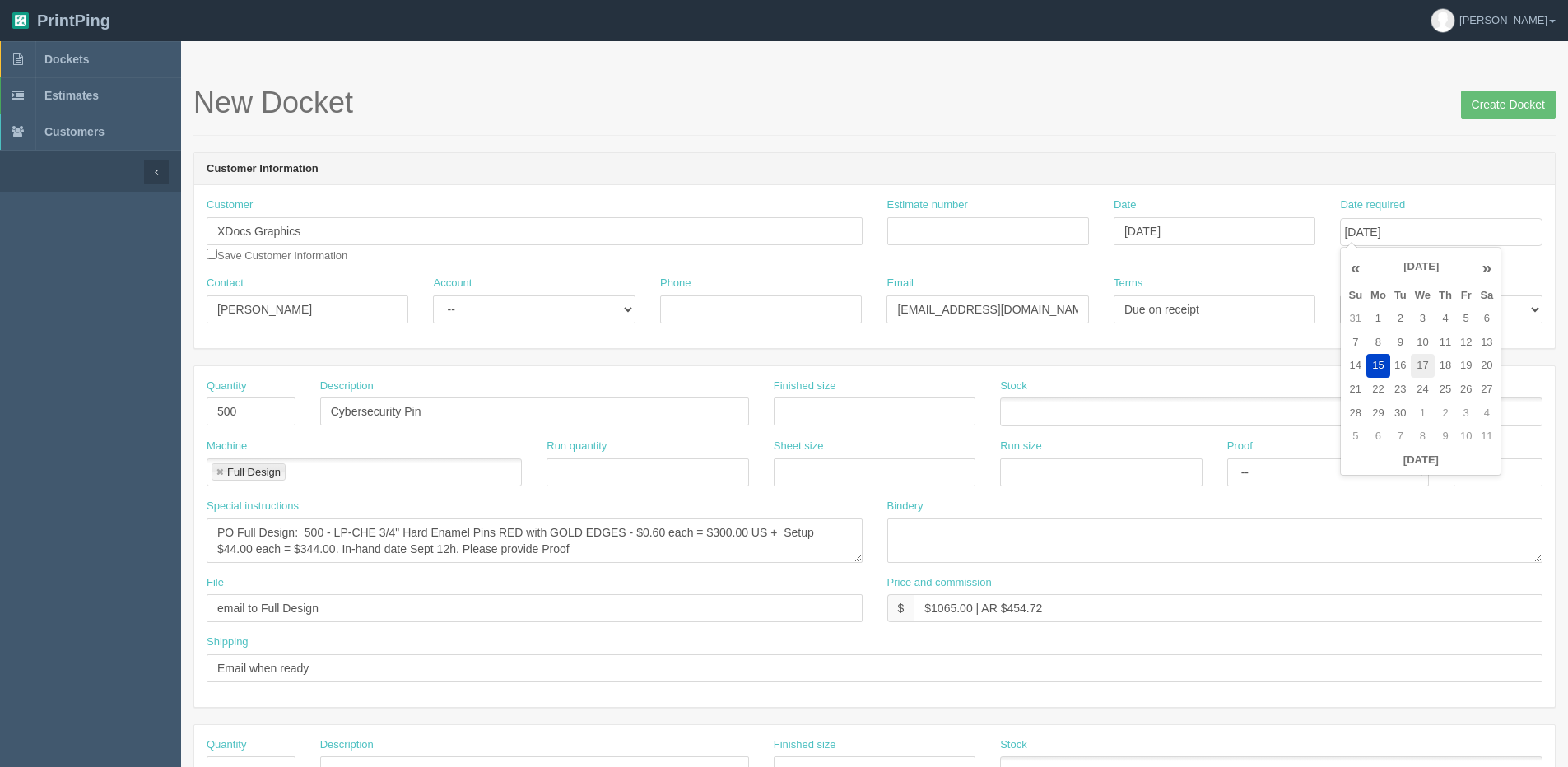
click at [1424, 365] on td "17" at bounding box center [1422, 366] width 24 height 24
type input "September 17, 2025"
click at [1501, 91] on input "Create Docket" at bounding box center [1507, 104] width 95 height 28
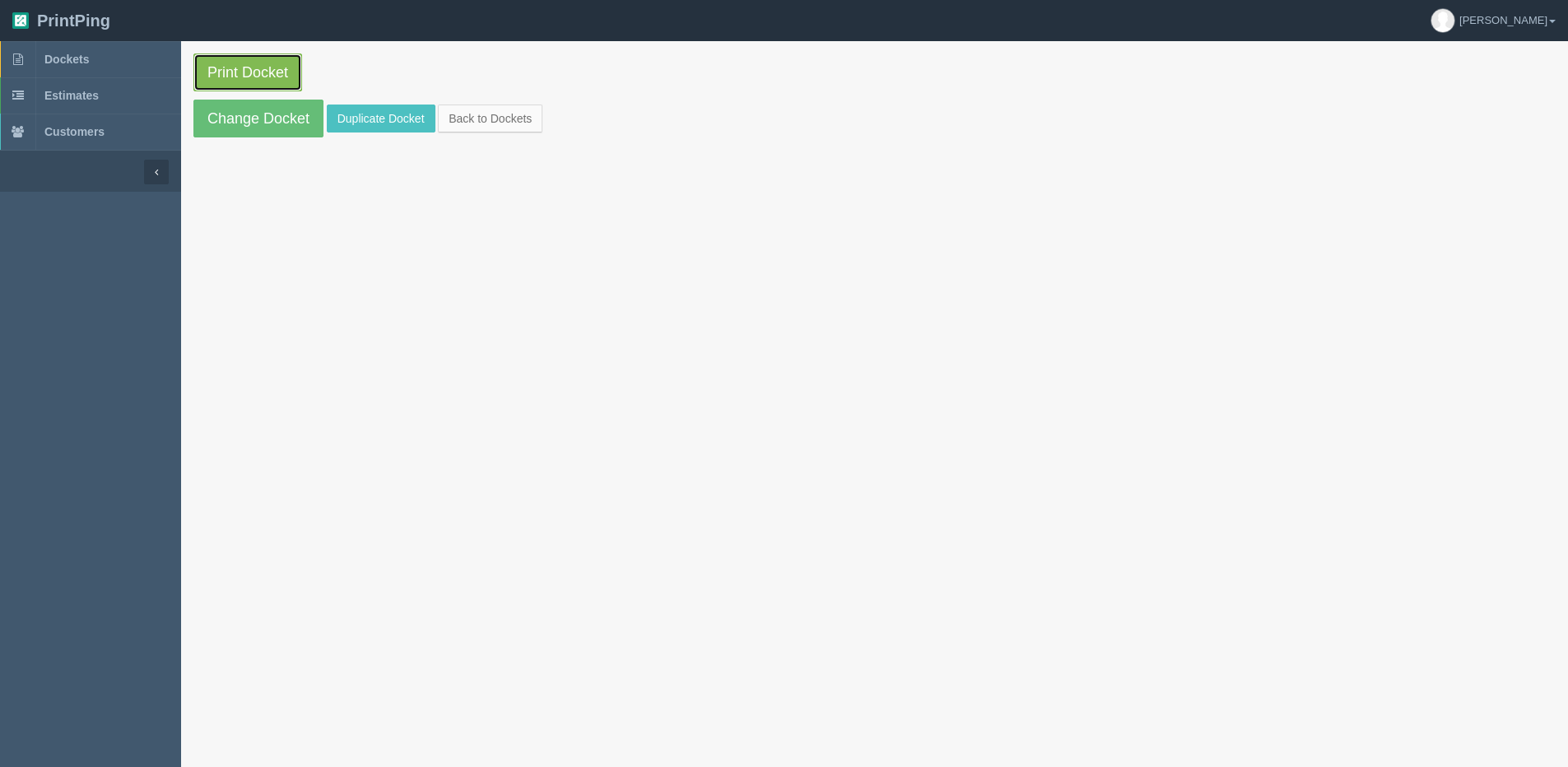
click at [249, 78] on link "Print Docket" at bounding box center [247, 72] width 108 height 37
click at [229, 108] on link "Change Docket" at bounding box center [258, 118] width 130 height 37
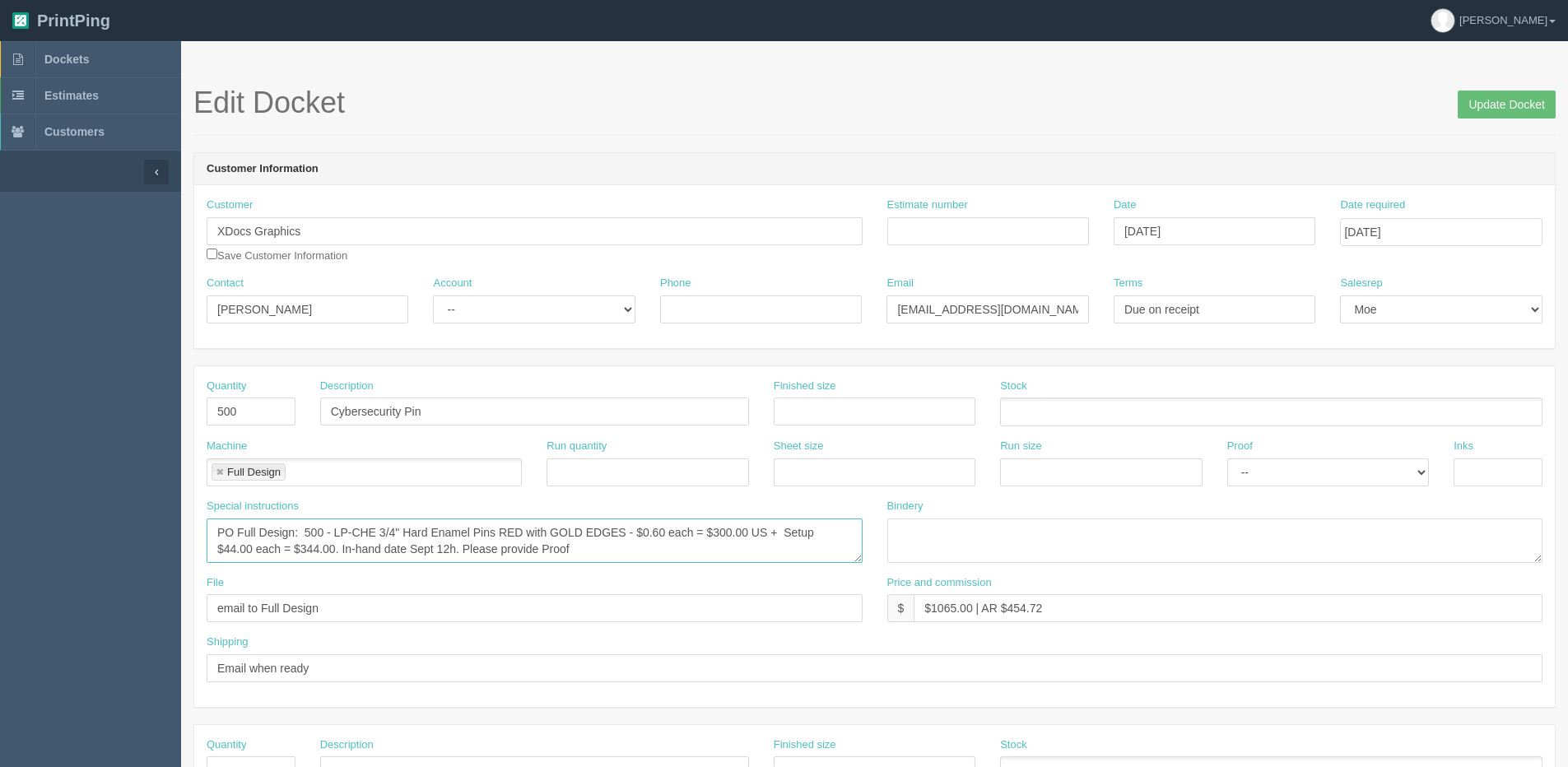
click at [451, 551] on textarea "PO Full Design: 500 - LP-CHE 3/4" Hard Enamel Pins RED with GOLD EDGES - $0.60 …" at bounding box center [534, 540] width 656 height 44
type textarea "PO Full Design: 500 - LP-CHE 3/4" Hard Enamel Pins RED with GOLD EDGES - $0.60 …"
drag, startPoint x: 1011, startPoint y: 607, endPoint x: 1296, endPoint y: 497, distance: 305.5
click at [1158, 539] on div "Quantity 500 Description Cybersecurity Pin Finished size Stock Machine Full Des…" at bounding box center [874, 537] width 1361 height 341
type input "$1065.00 | AR $528.79"
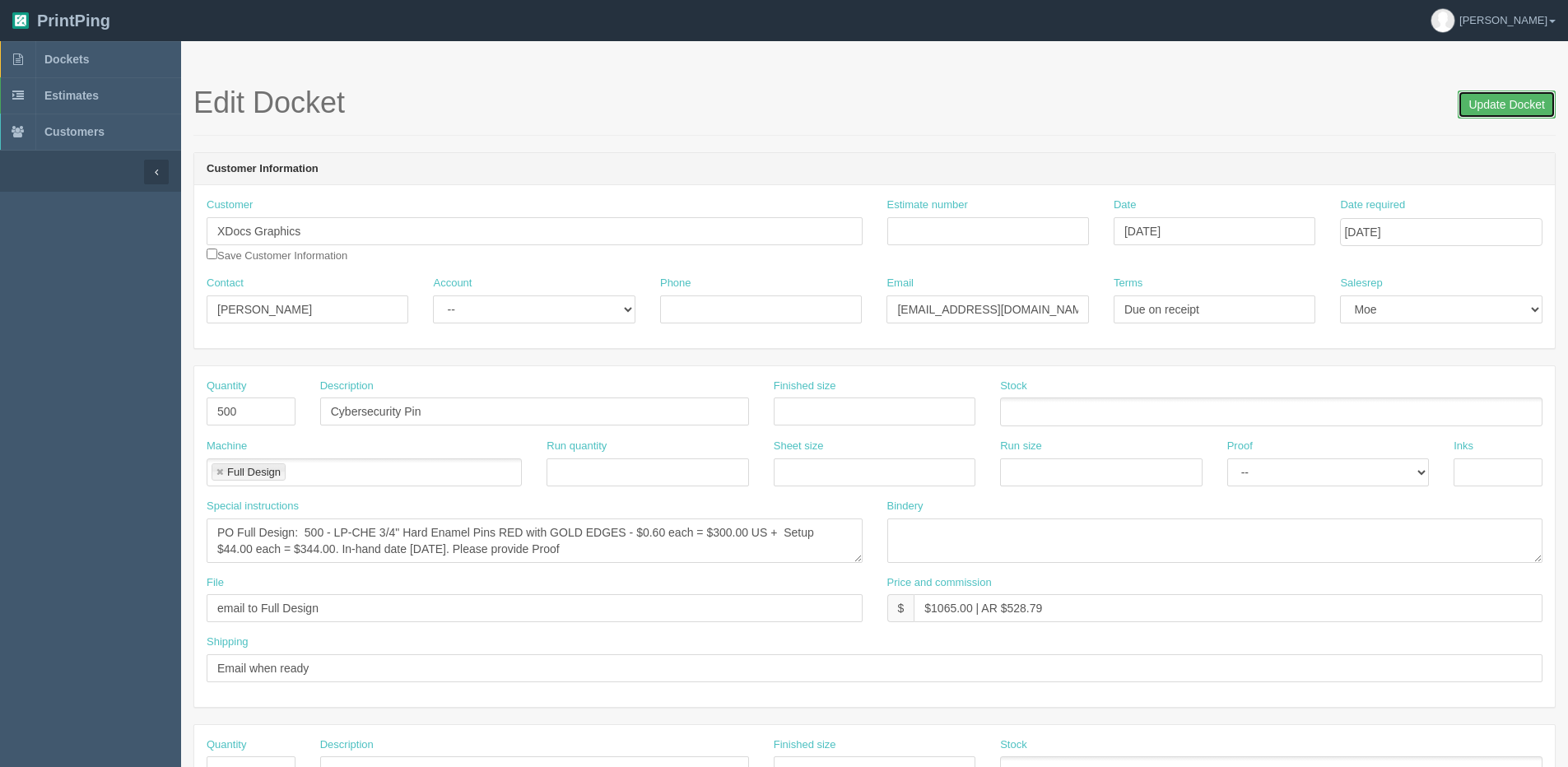
click at [1522, 104] on input "Update Docket" at bounding box center [1507, 104] width 98 height 28
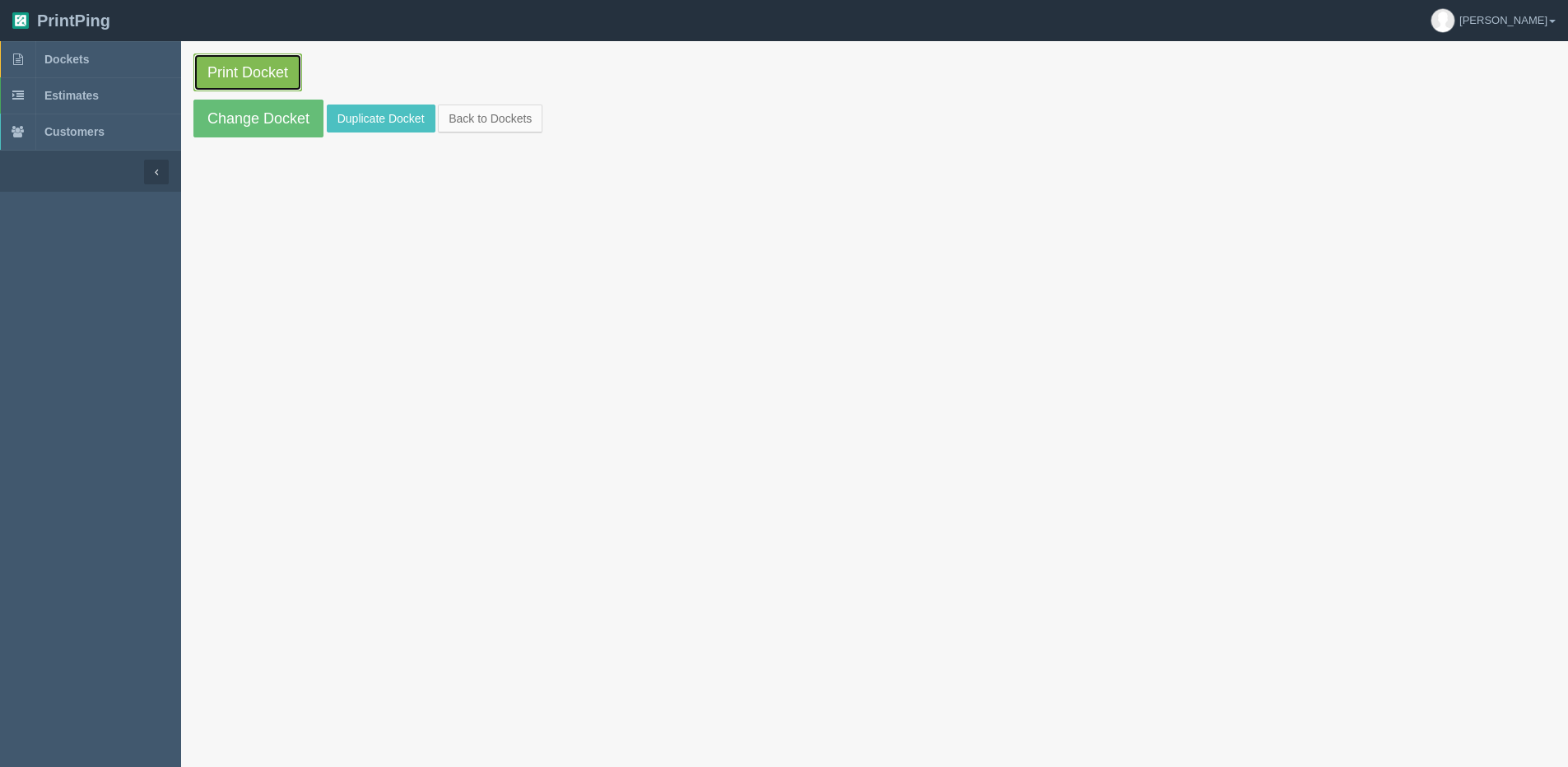
click at [249, 61] on link "Print Docket" at bounding box center [247, 72] width 108 height 37
click at [483, 111] on link "Back to Dockets" at bounding box center [490, 118] width 105 height 28
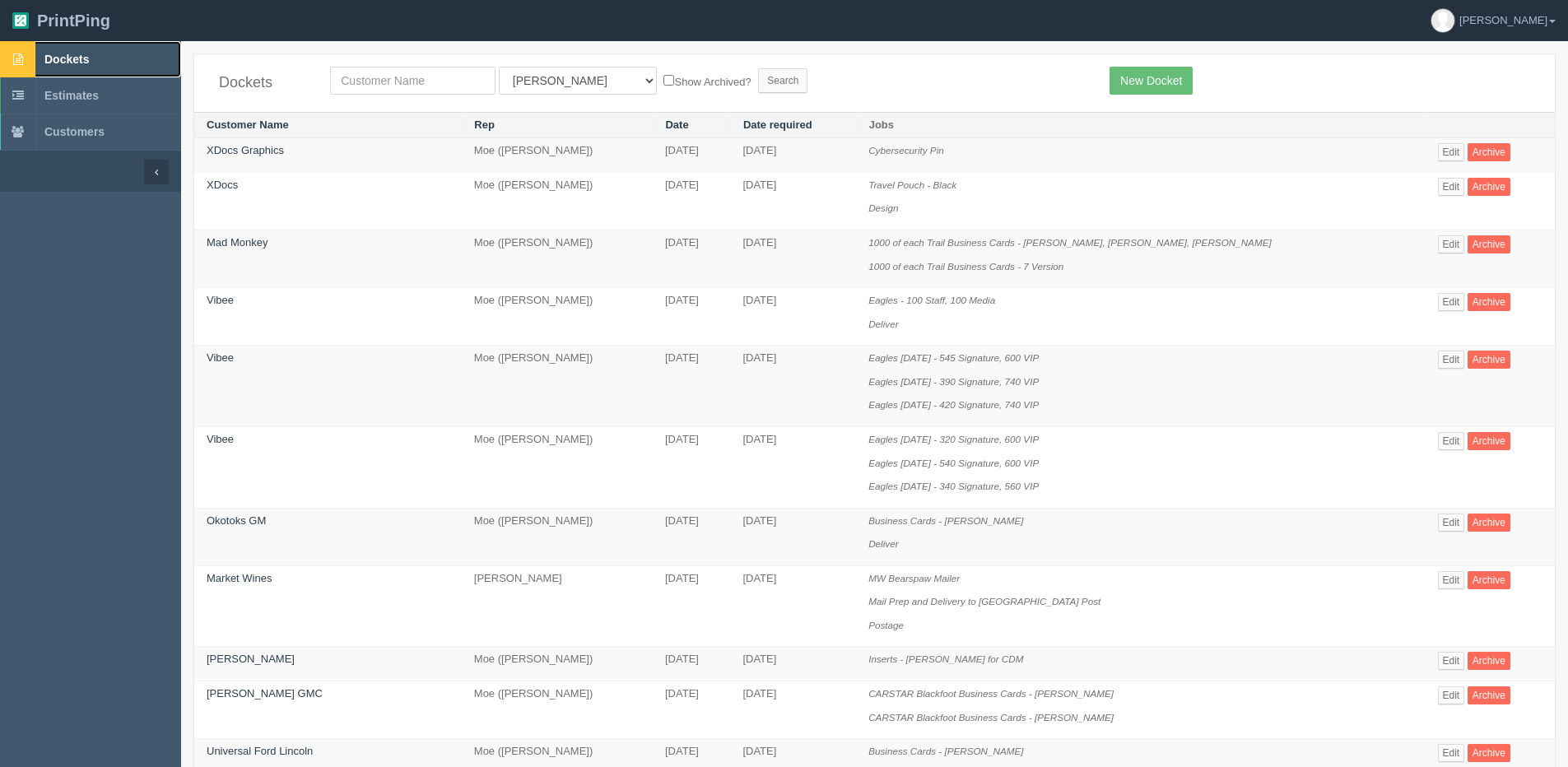
click at [75, 49] on link "Dockets" at bounding box center [90, 59] width 181 height 36
click at [1446, 151] on link "Edit" at bounding box center [1451, 152] width 27 height 18
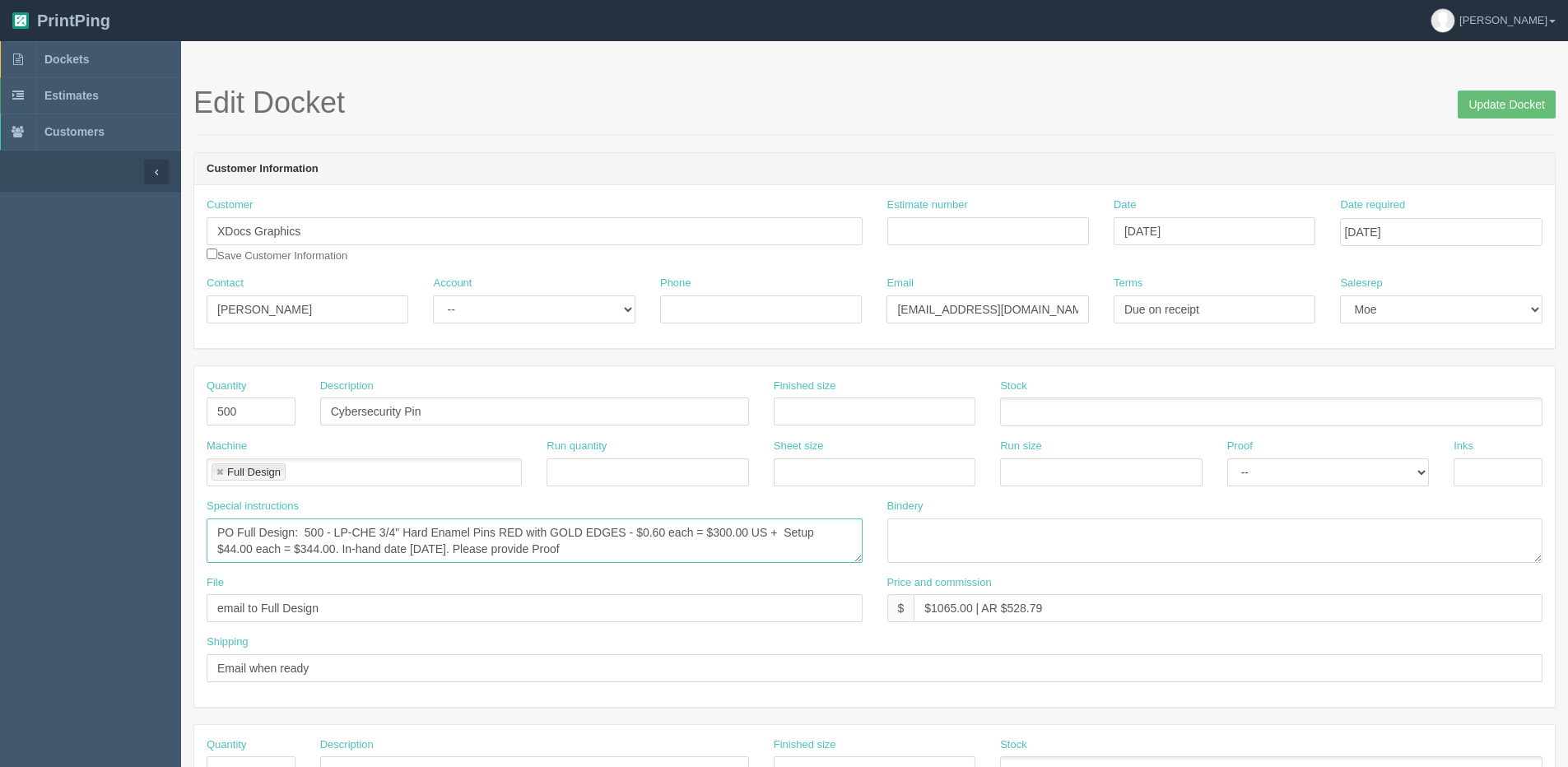
click at [284, 550] on textarea "PO Full Design: 500 - LP-CHE 3/4" Hard Enamel Pins RED with GOLD EDGES - $0.60 …" at bounding box center [534, 540] width 656 height 44
type textarea "PO Full Design: 500 - LP-CHE 3/4" Hard Enamel Pins RED with GOLD EDGES - $0.60 …"
drag, startPoint x: 67, startPoint y: 57, endPoint x: 0, endPoint y: 60, distance: 67.1
click at [66, 58] on span "Dockets" at bounding box center [66, 59] width 44 height 13
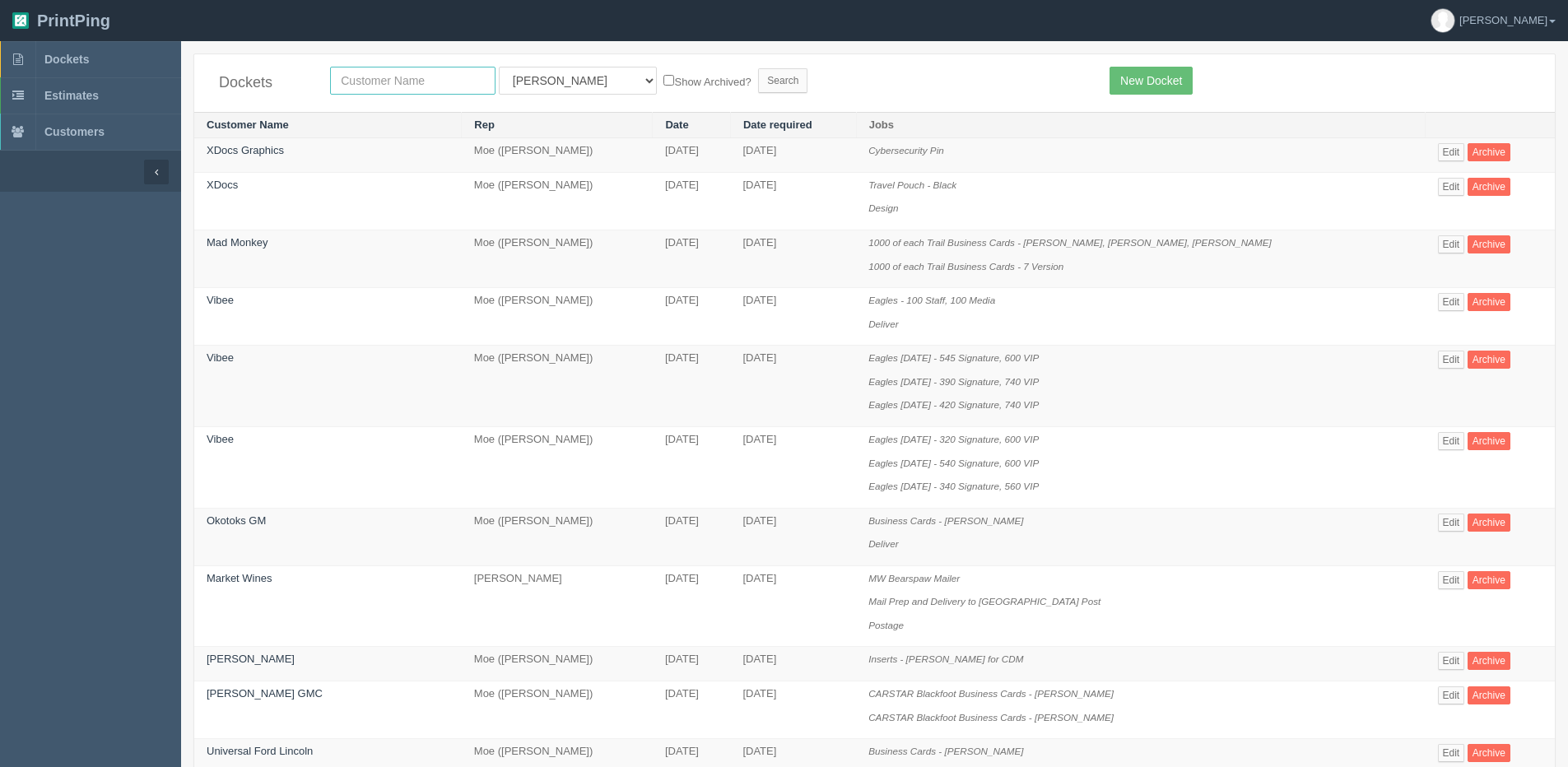
click at [369, 87] on input "text" at bounding box center [412, 80] width 165 height 28
type input "craft"
click at [758, 68] on input "Search" at bounding box center [783, 80] width 49 height 25
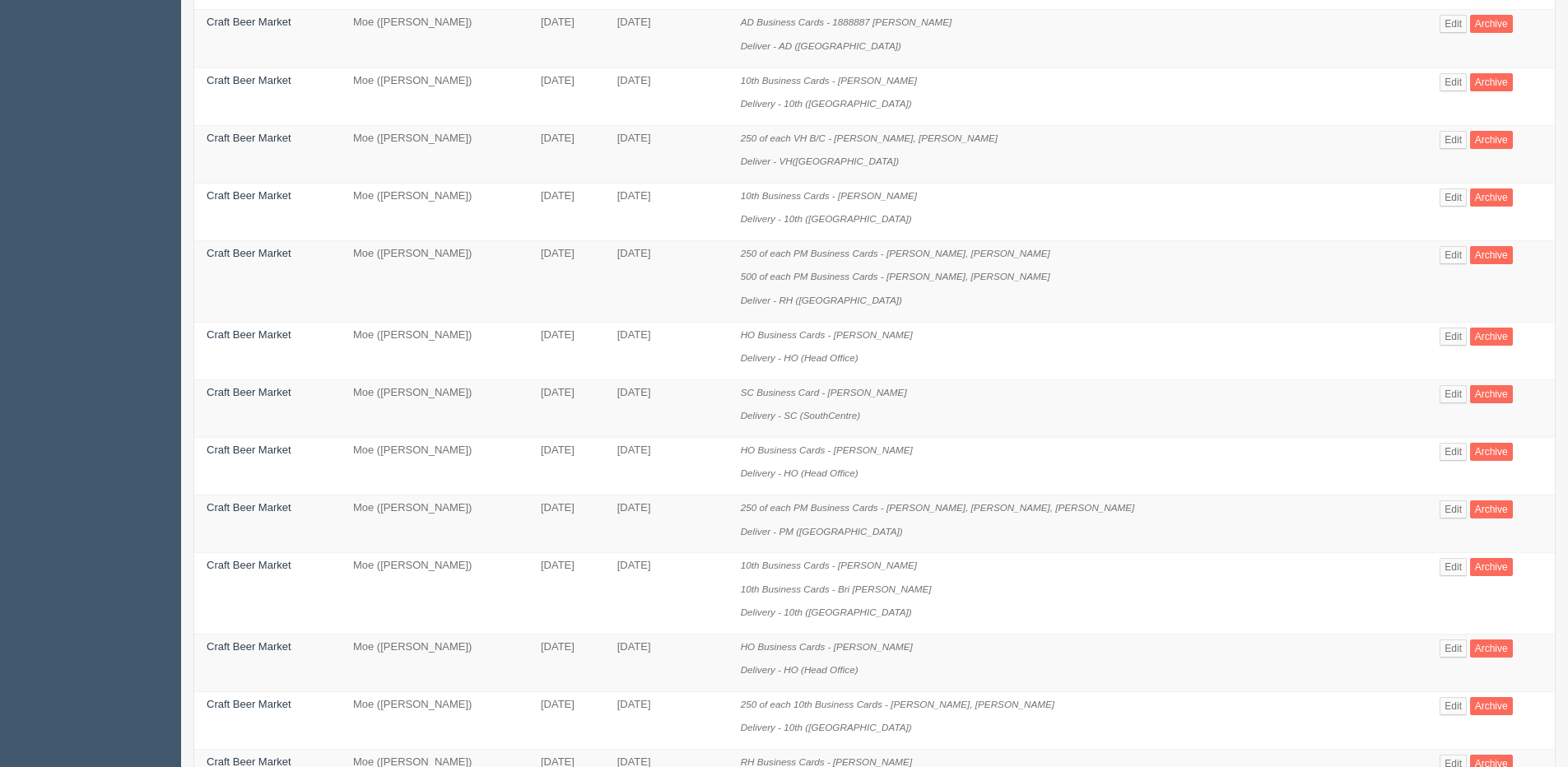
scroll to position [412, 0]
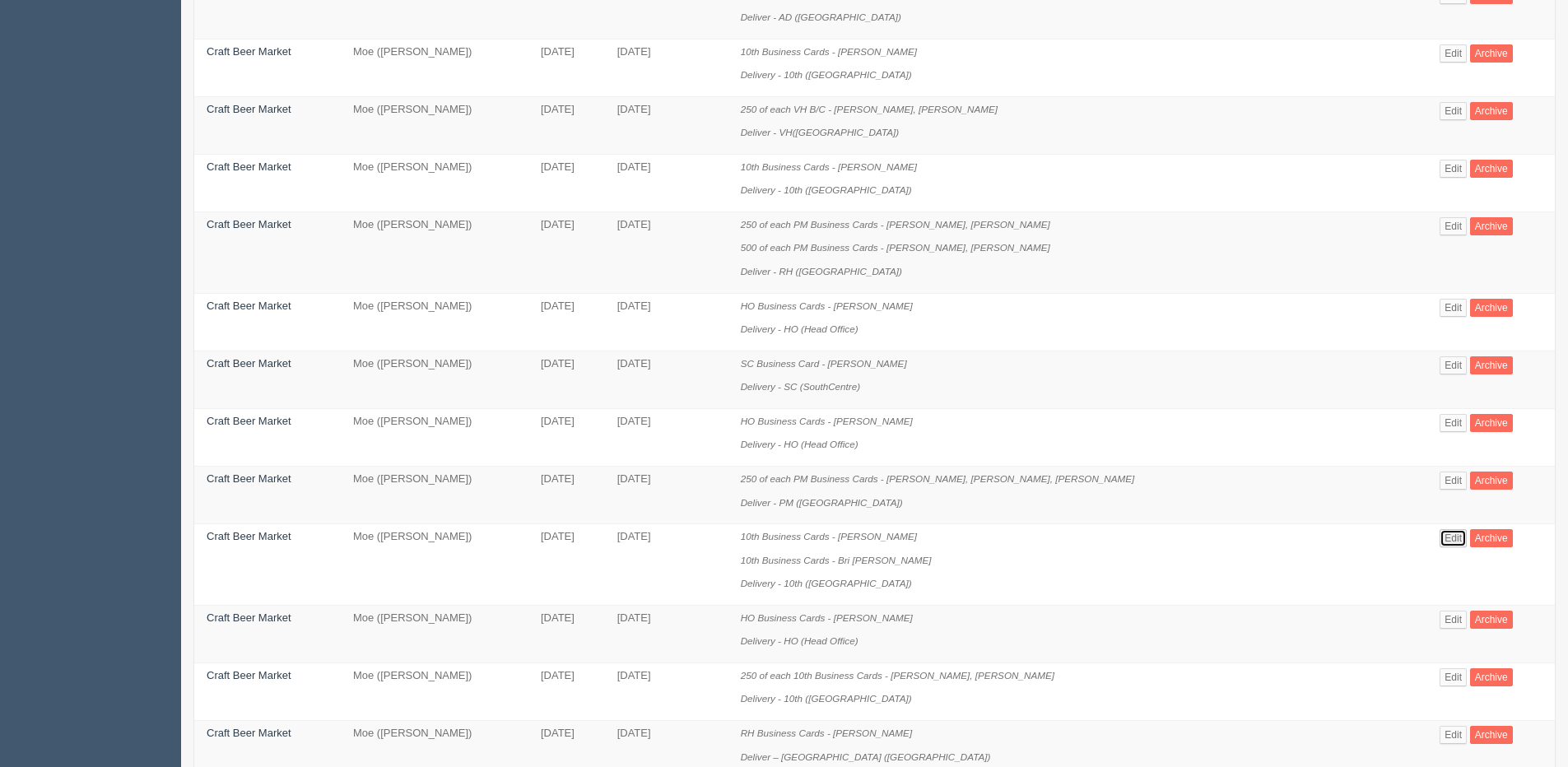
click at [1439, 530] on link "Edit" at bounding box center [1453, 538] width 27 height 18
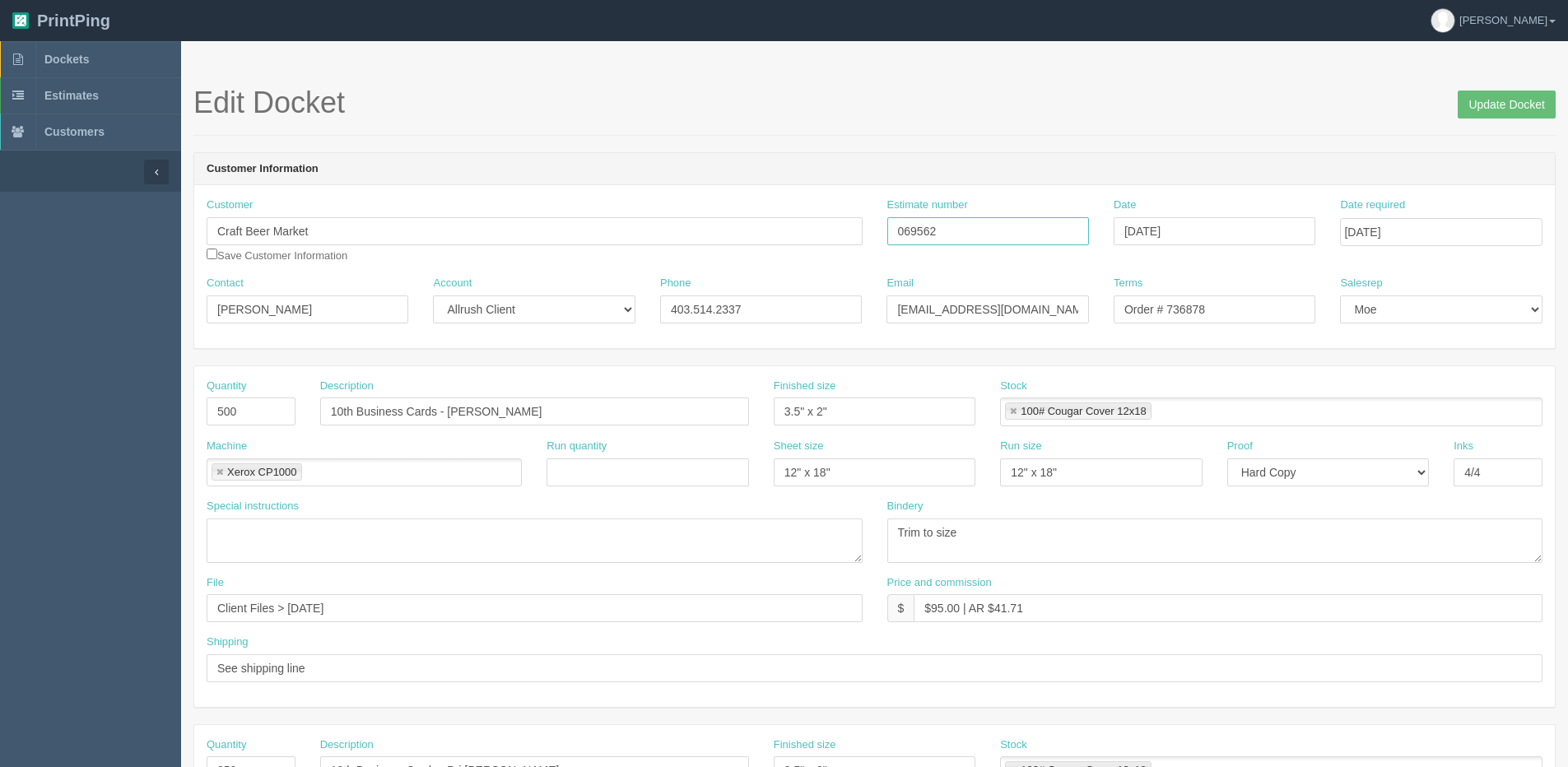
drag, startPoint x: 946, startPoint y: 240, endPoint x: 734, endPoint y: 254, distance: 212.5
click at [735, 254] on div "Customer Craft Beer Market Save Customer Information Estimate number 069562 Dat…" at bounding box center [874, 237] width 1361 height 78
drag, startPoint x: 1519, startPoint y: 96, endPoint x: 1503, endPoint y: 100, distance: 16.5
click at [1514, 97] on input "Update Docket" at bounding box center [1507, 104] width 98 height 28
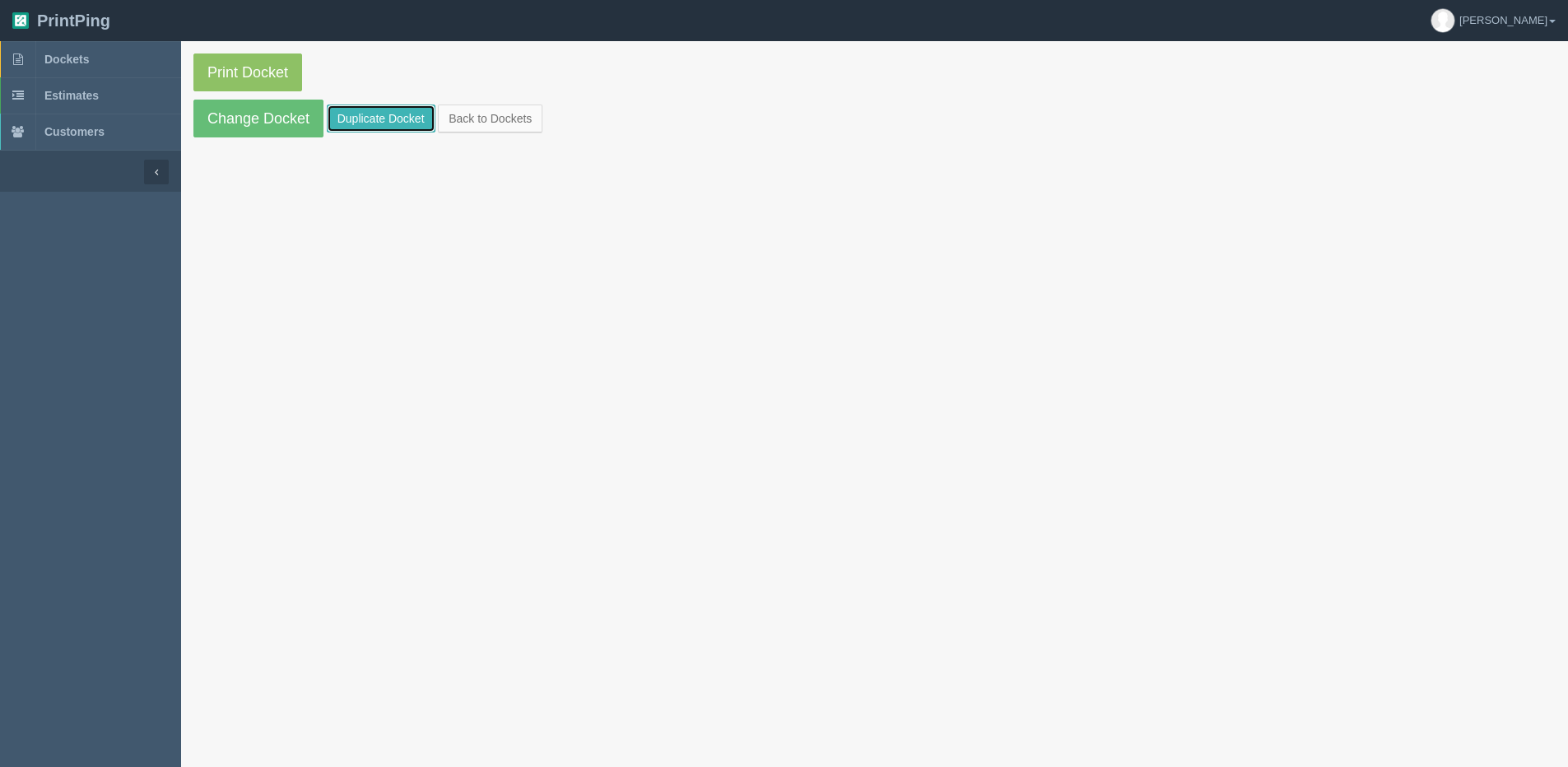
click at [354, 123] on link "Duplicate Docket" at bounding box center [380, 118] width 108 height 28
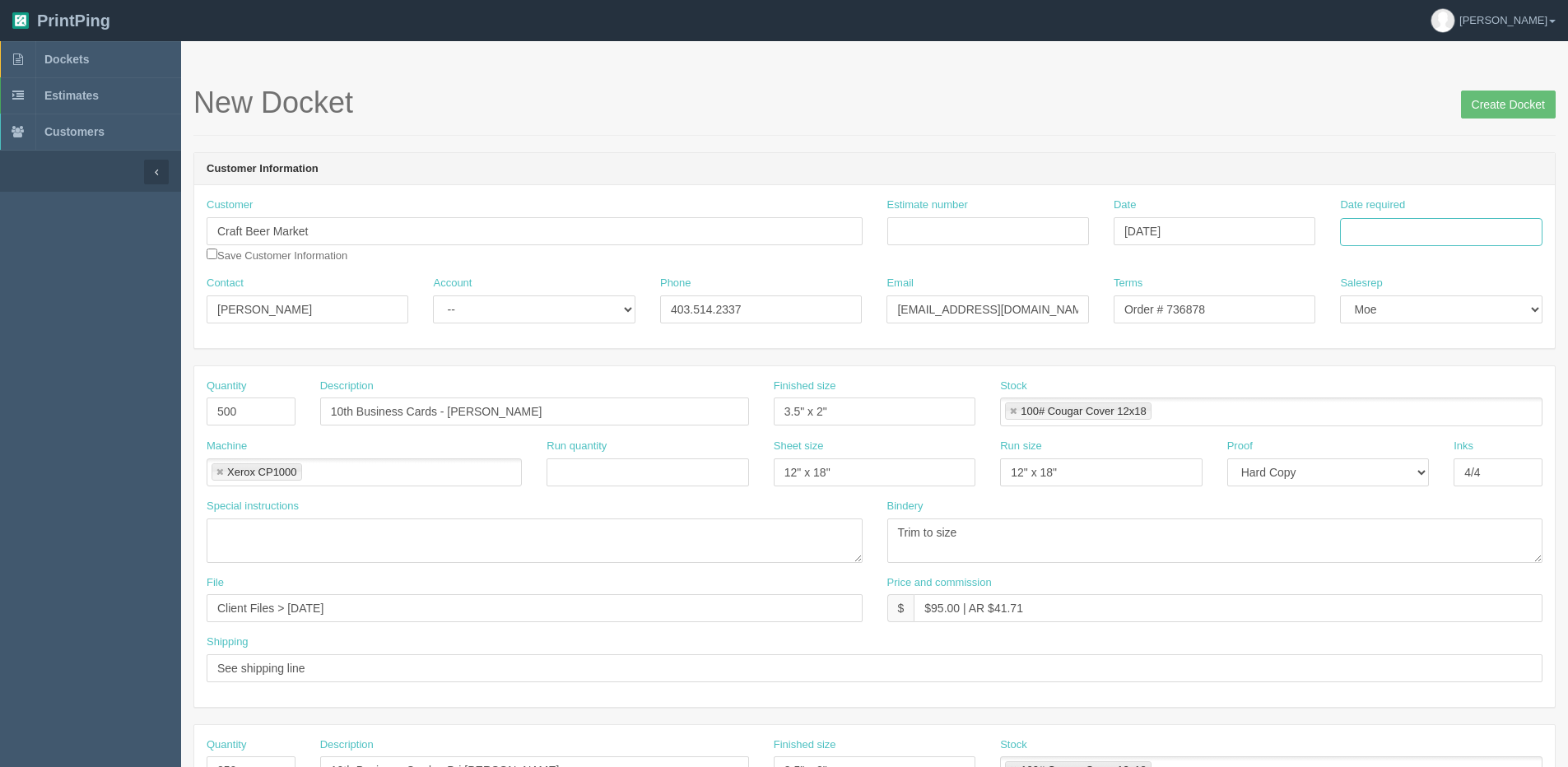
click at [1377, 233] on input "Date required" at bounding box center [1440, 232] width 202 height 28
click at [1364, 470] on th "Today" at bounding box center [1421, 460] width 153 height 24
drag, startPoint x: 1420, startPoint y: 387, endPoint x: 1242, endPoint y: 378, distance: 178.2
click at [1420, 388] on td "20" at bounding box center [1422, 389] width 24 height 24
type input "August 20, 2025"
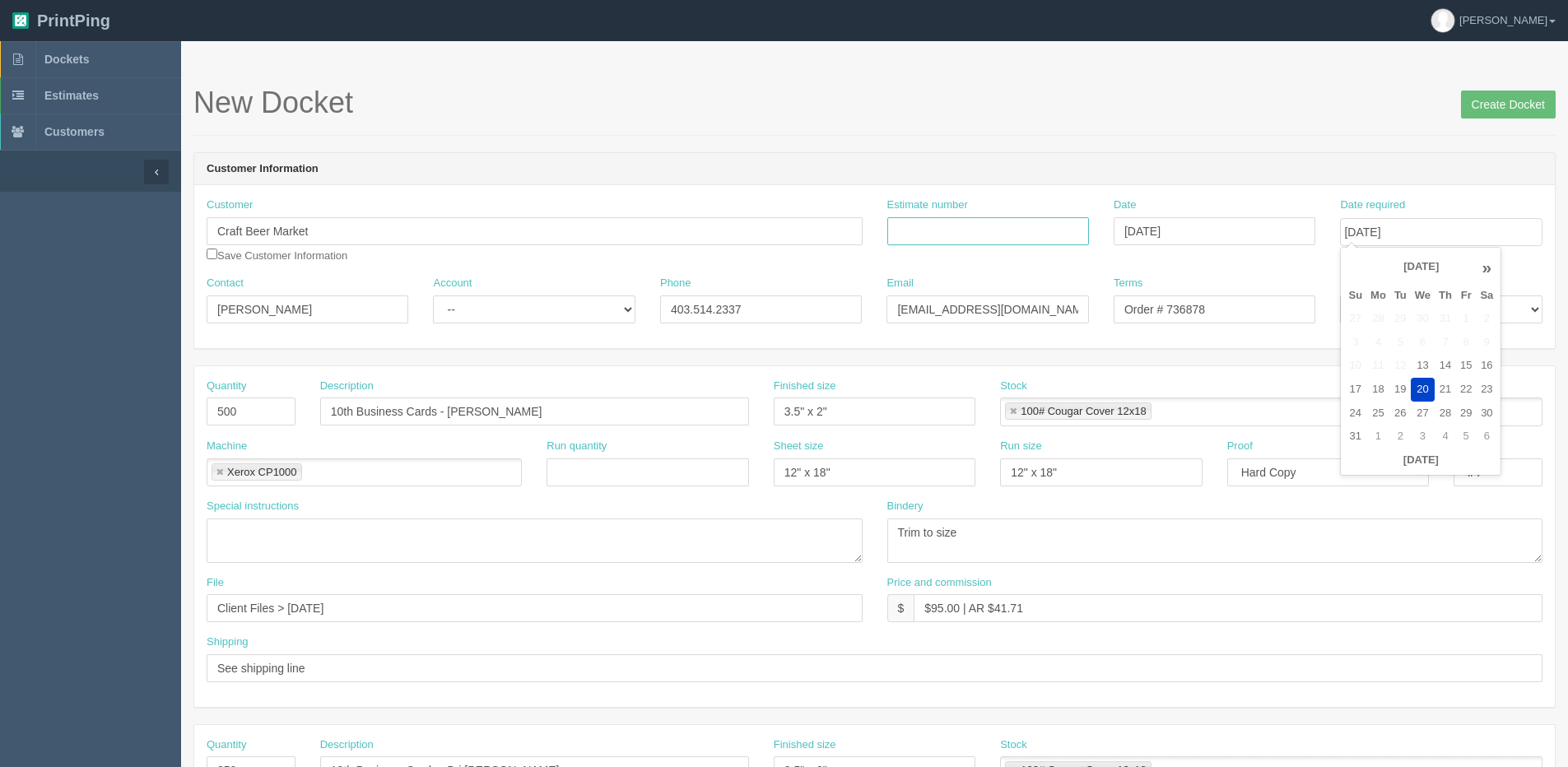
click at [984, 231] on input "Estimate number" at bounding box center [988, 231] width 202 height 28
paste input "069562"
type input "069562"
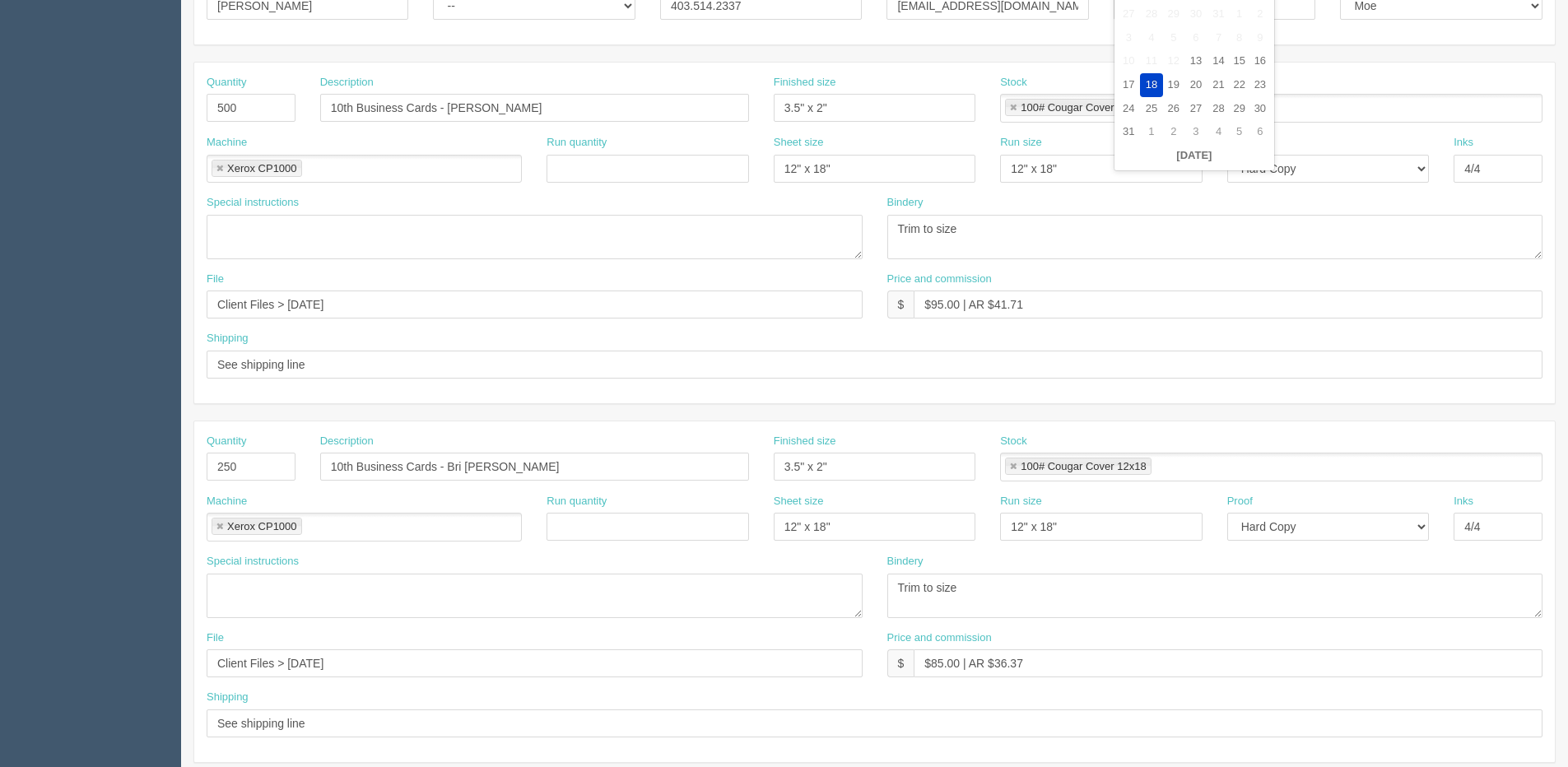
scroll to position [329, 0]
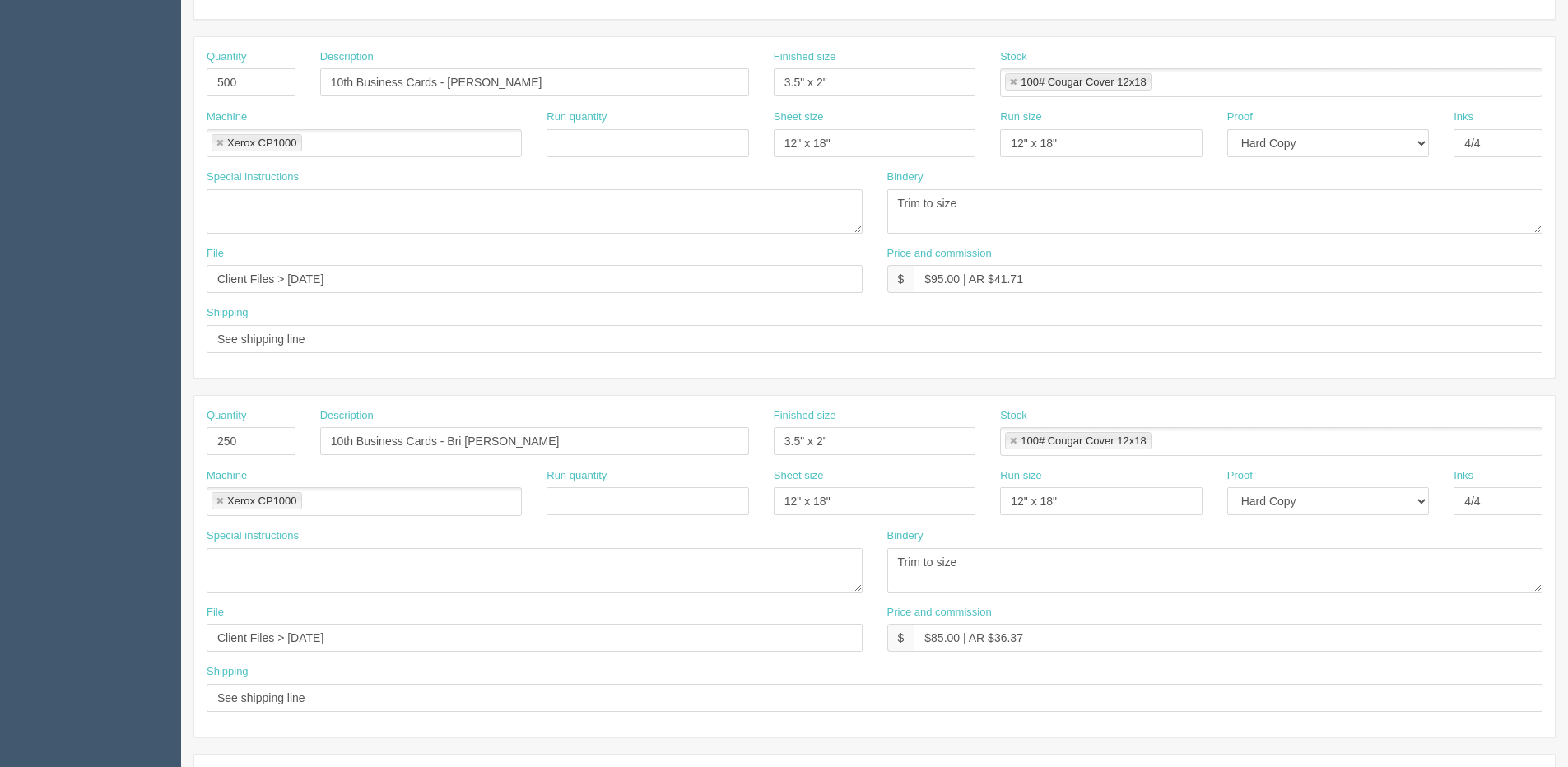
click at [1074, 545] on div "Bindery Trim to size" at bounding box center [1215, 560] width 656 height 64
drag, startPoint x: 1038, startPoint y: 649, endPoint x: 831, endPoint y: 677, distance: 208.9
click at [831, 677] on div "Quantity 250 Description 10th Business Cards - Bri Munns Finished size 3.5" x 2…" at bounding box center [874, 567] width 1361 height 341
drag, startPoint x: 1029, startPoint y: 279, endPoint x: 867, endPoint y: 279, distance: 162.0
click at [856, 285] on div "File Client Files > May 2025 Price and commission $ $95.00 | AR $41.71" at bounding box center [874, 276] width 1361 height 61
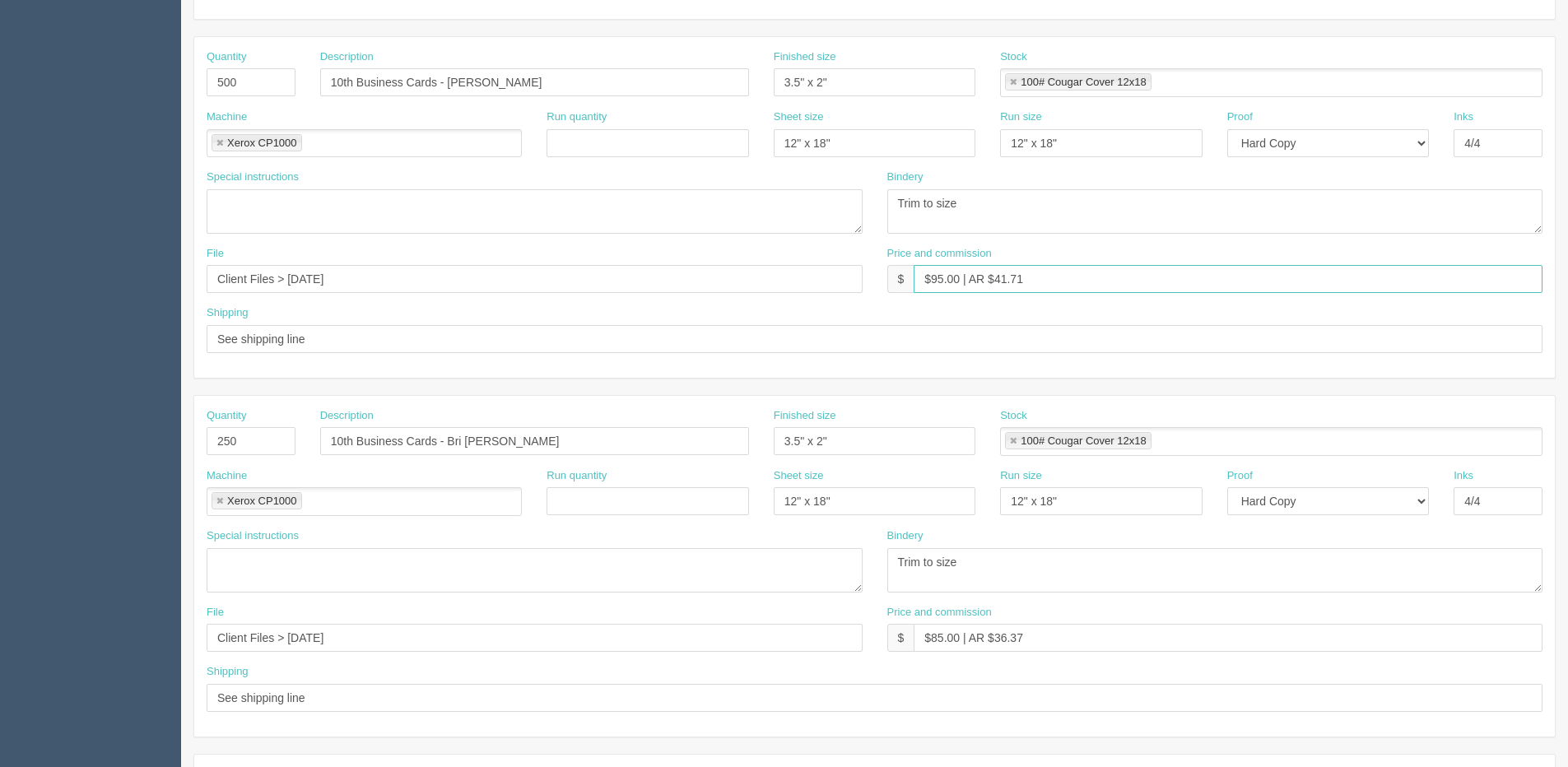
paste input "85.00 | AR $36.37"
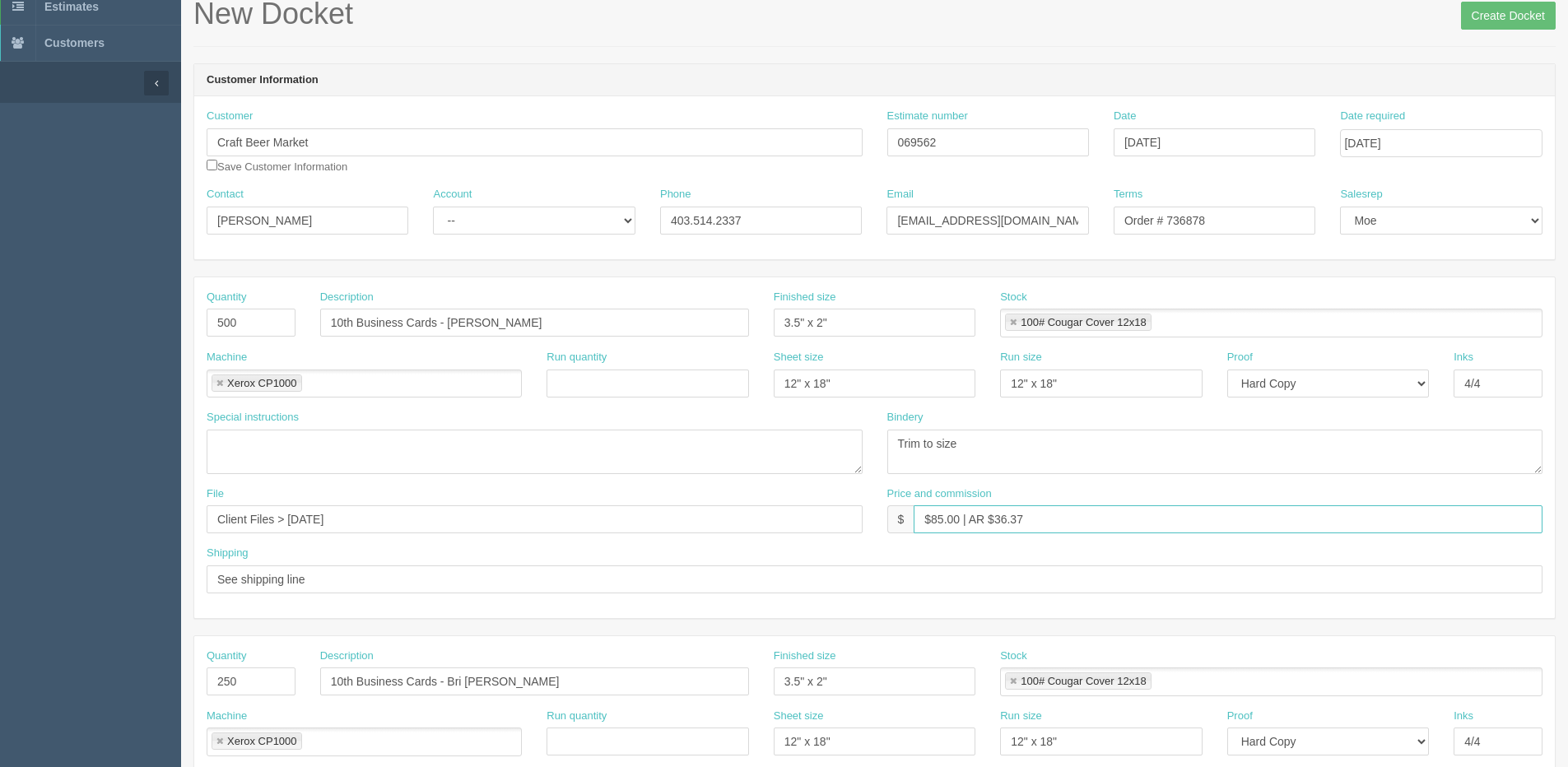
scroll to position [83, 0]
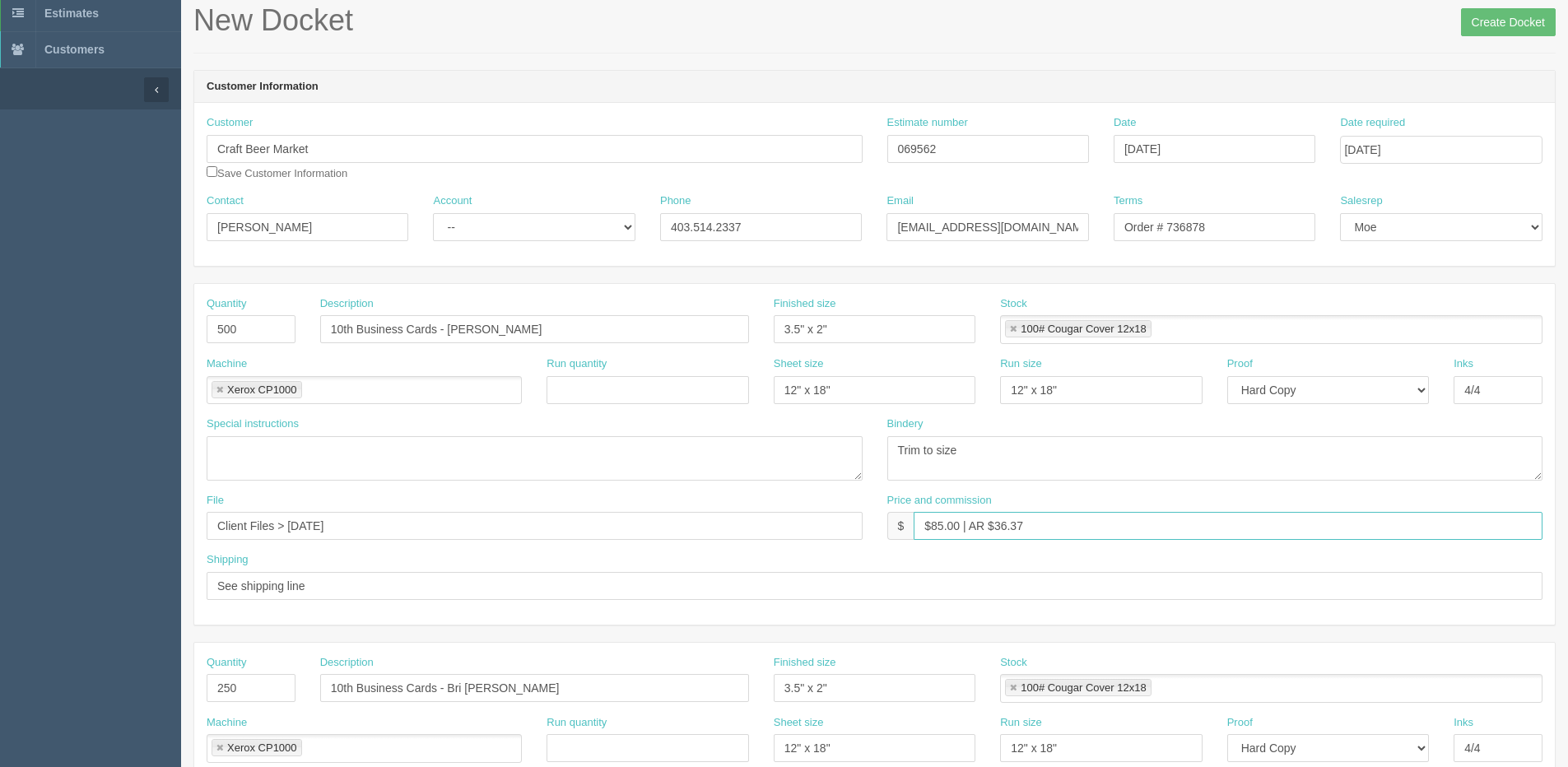
type input "$85.00 | AR $36.37"
drag, startPoint x: 228, startPoint y: 332, endPoint x: 148, endPoint y: 334, distance: 80.0
click at [159, 332] on section "Dockets Estimates Customers" at bounding box center [784, 686] width 1568 height 1454
type input "250"
drag, startPoint x: 561, startPoint y: 326, endPoint x: 533, endPoint y: 328, distance: 28.1
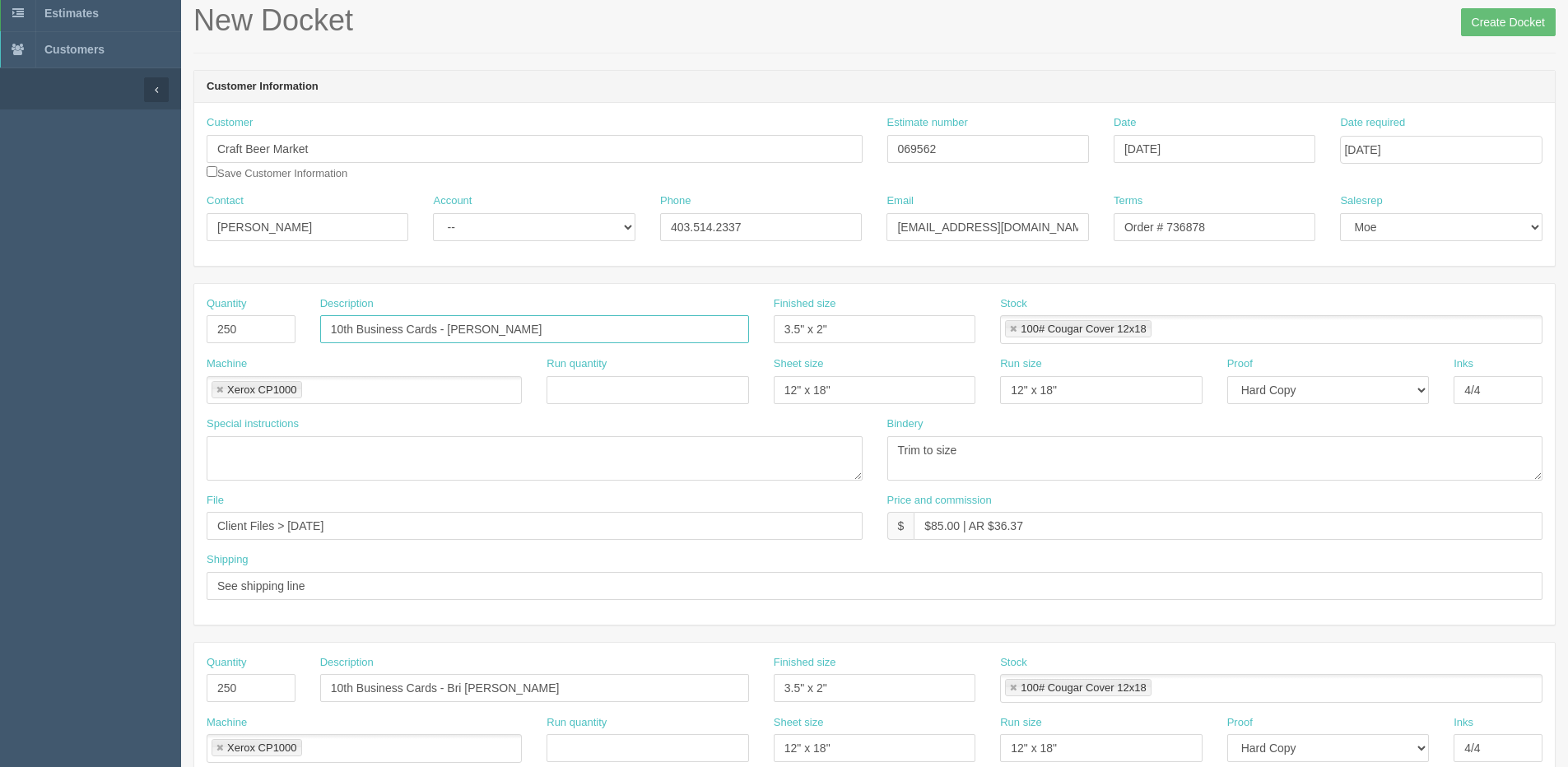
click at [561, 326] on input "10th Business Cards - Mehak James" at bounding box center [534, 329] width 429 height 28
drag, startPoint x: 452, startPoint y: 332, endPoint x: 752, endPoint y: 289, distance: 303.1
click at [752, 289] on div "Quantity 250 Description 10th Business Cards - Mehak James Finished size 3.5" x…" at bounding box center [874, 454] width 1361 height 341
paste input "Nyhia Zubernick"
type input "10th Business Cards - Nyhia Zubernick"
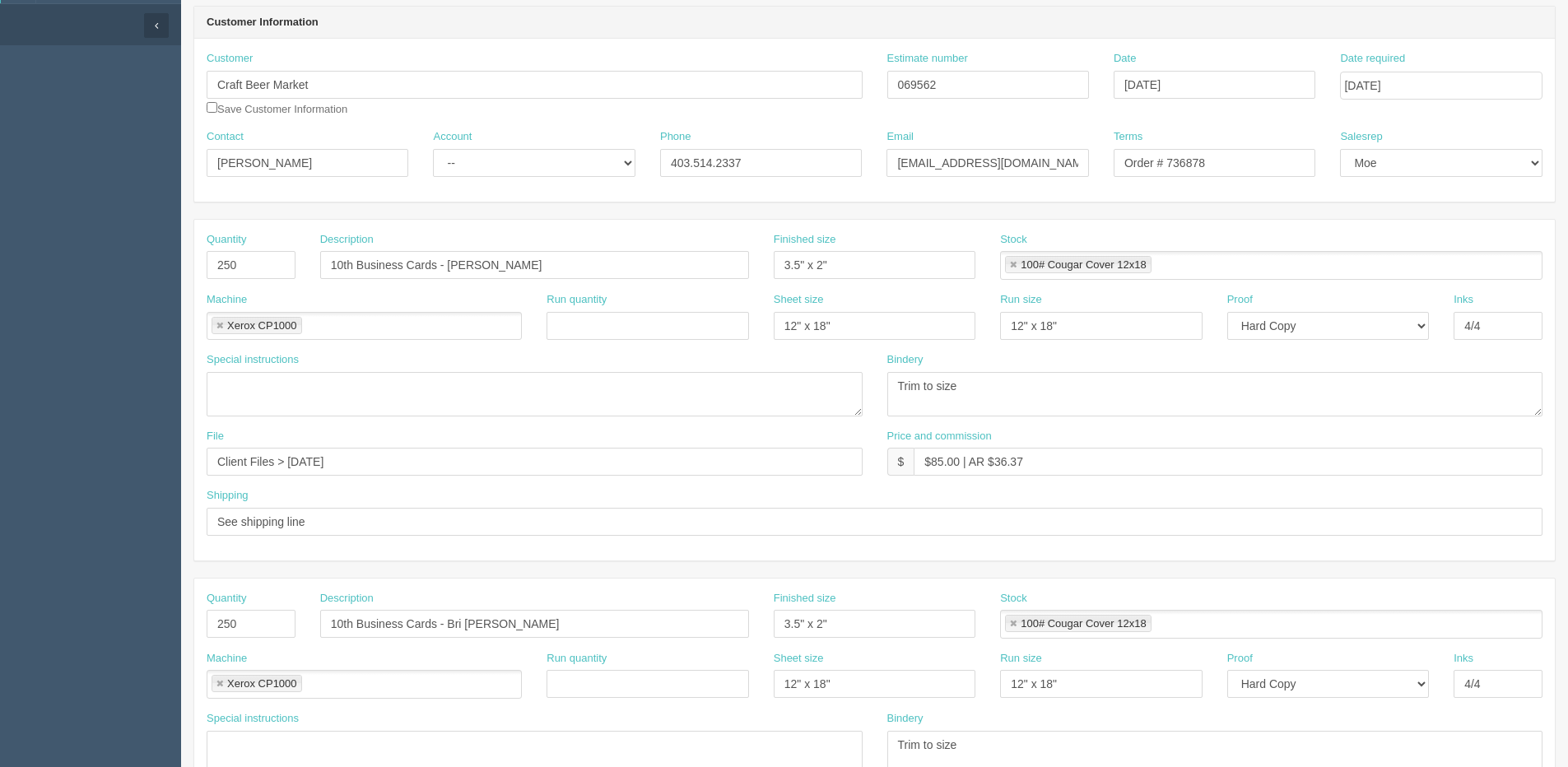
scroll to position [247, 0]
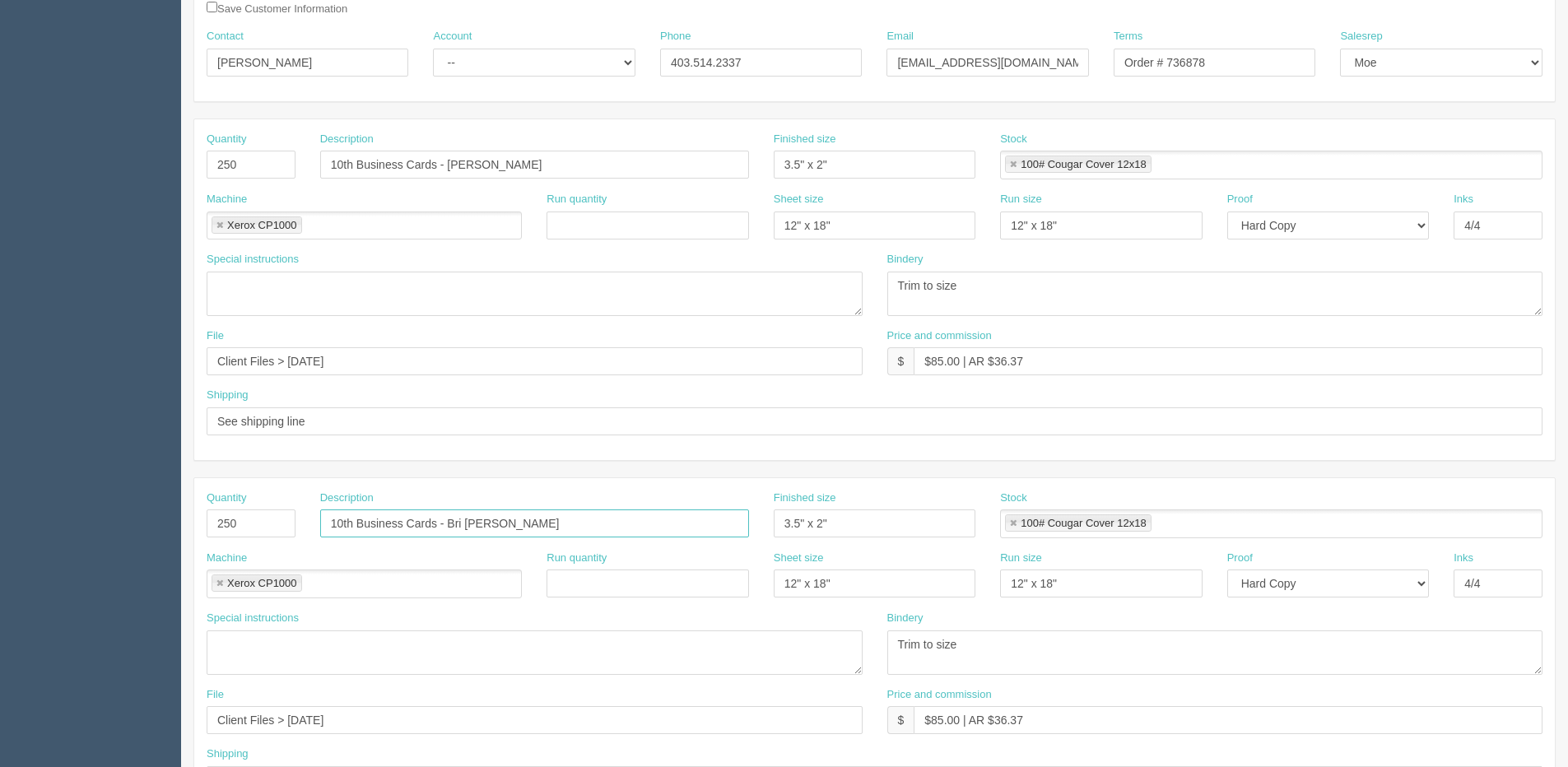
drag, startPoint x: 451, startPoint y: 524, endPoint x: 654, endPoint y: 505, distance: 203.9
click at [651, 505] on div "Description 10th Business Cards - Bri Munns" at bounding box center [534, 515] width 429 height 48
paste input "Ty Kraft"
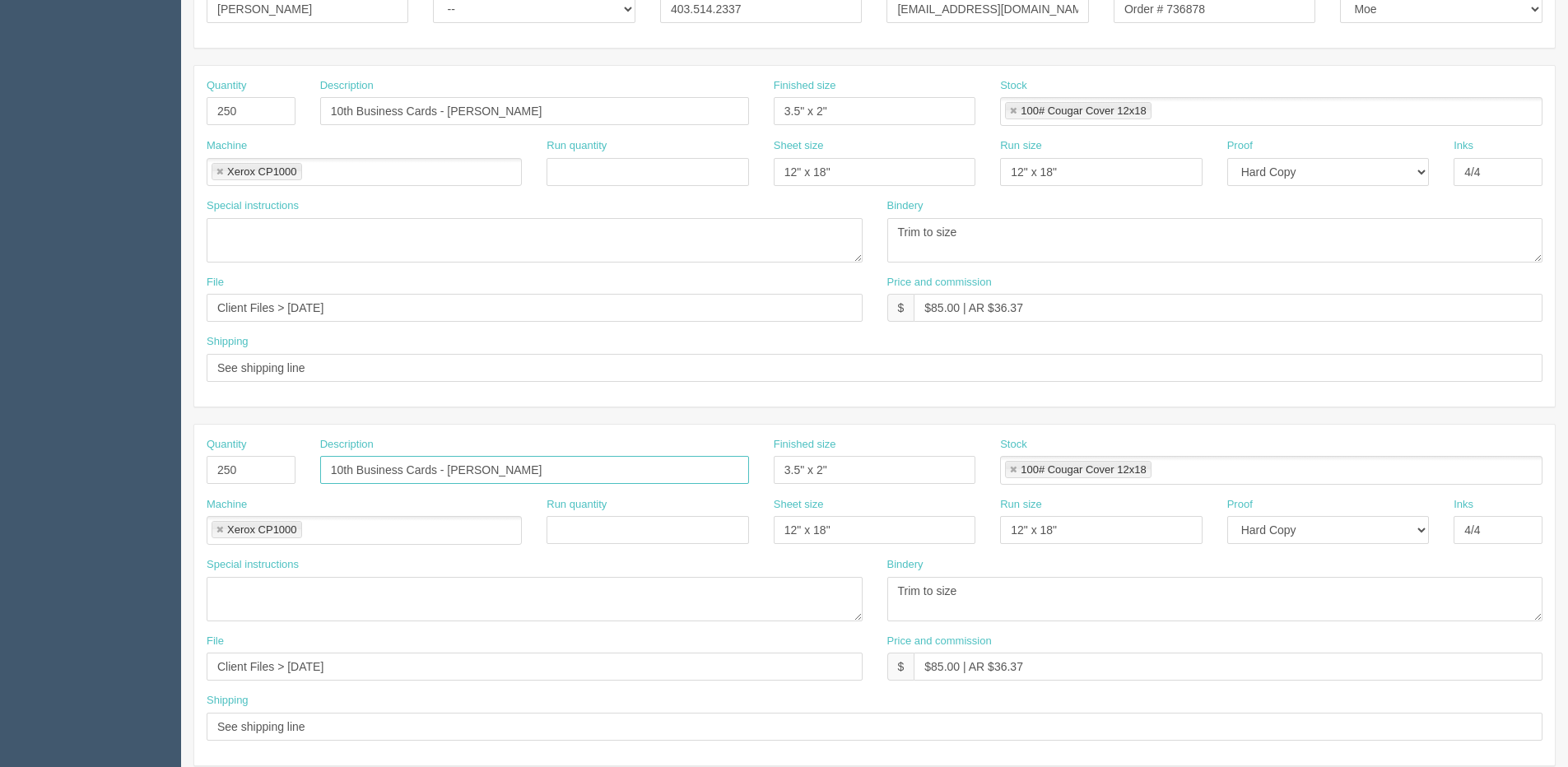
scroll to position [329, 0]
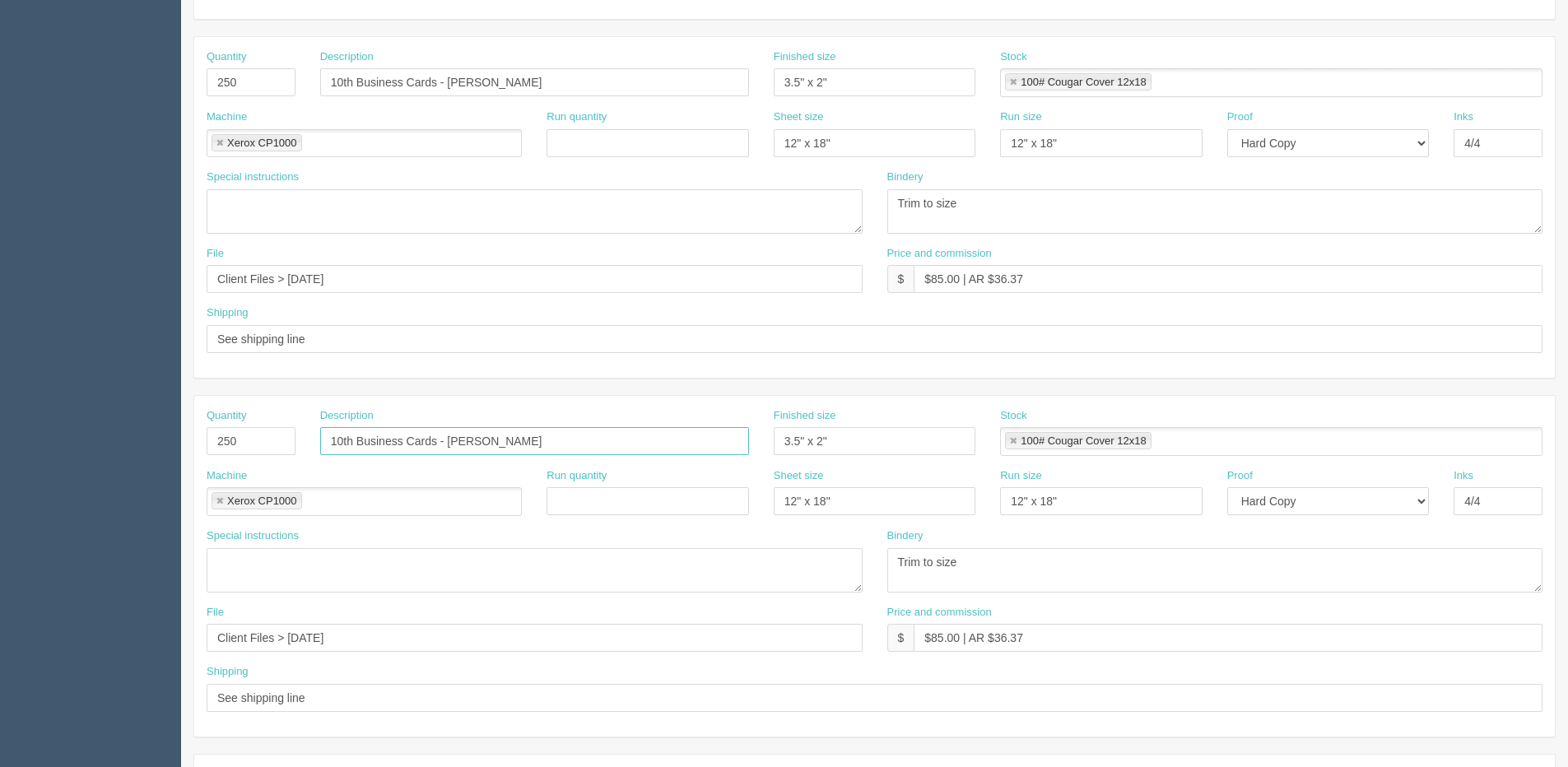
type input "10th Business Cards - Ty Kraft"
drag, startPoint x: 295, startPoint y: 282, endPoint x: 433, endPoint y: 266, distance: 138.9
click at [426, 266] on input "Client Files > May 2025" at bounding box center [534, 279] width 656 height 28
type input "Client Files > August 2025"
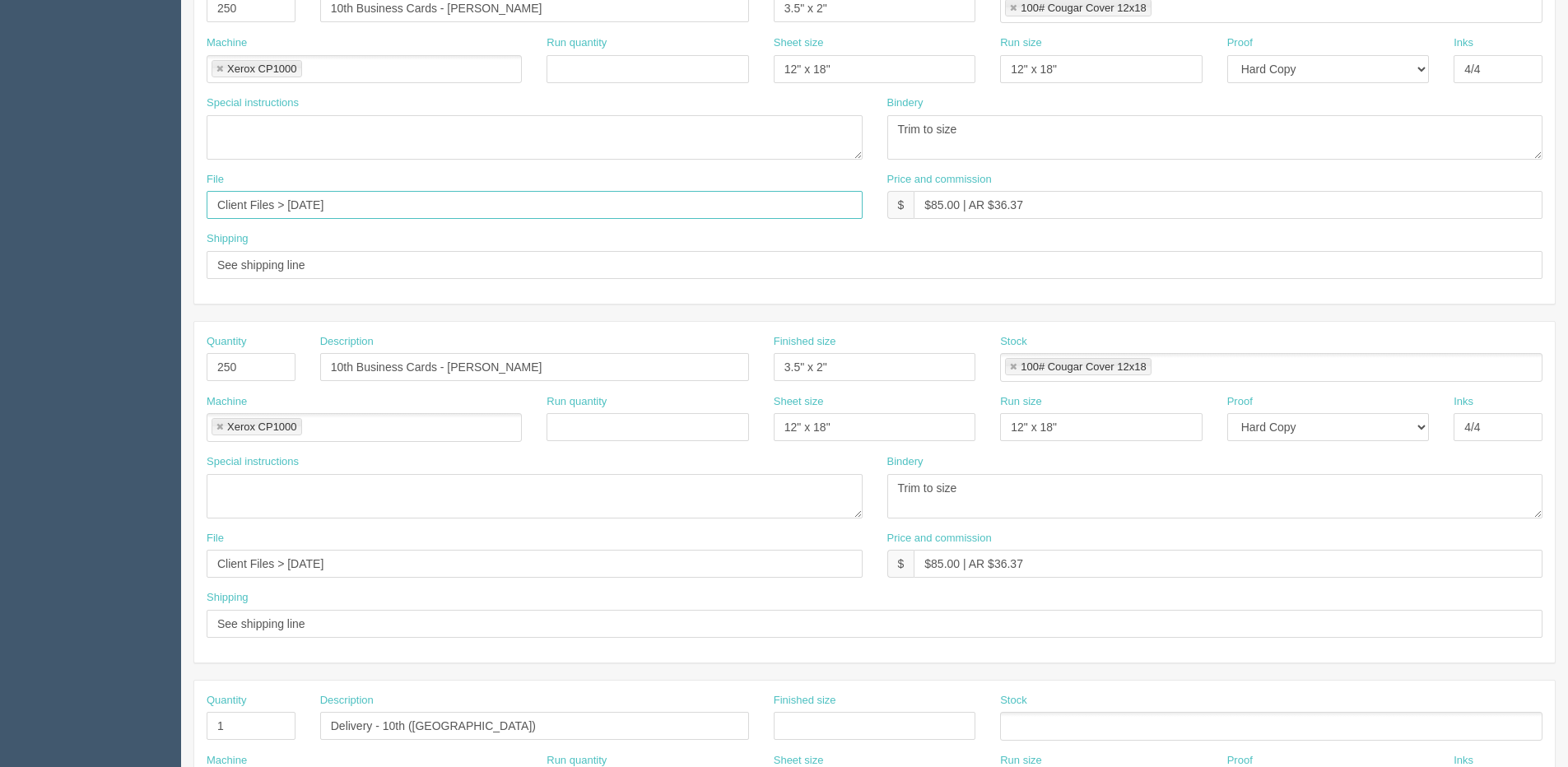
scroll to position [494, 0]
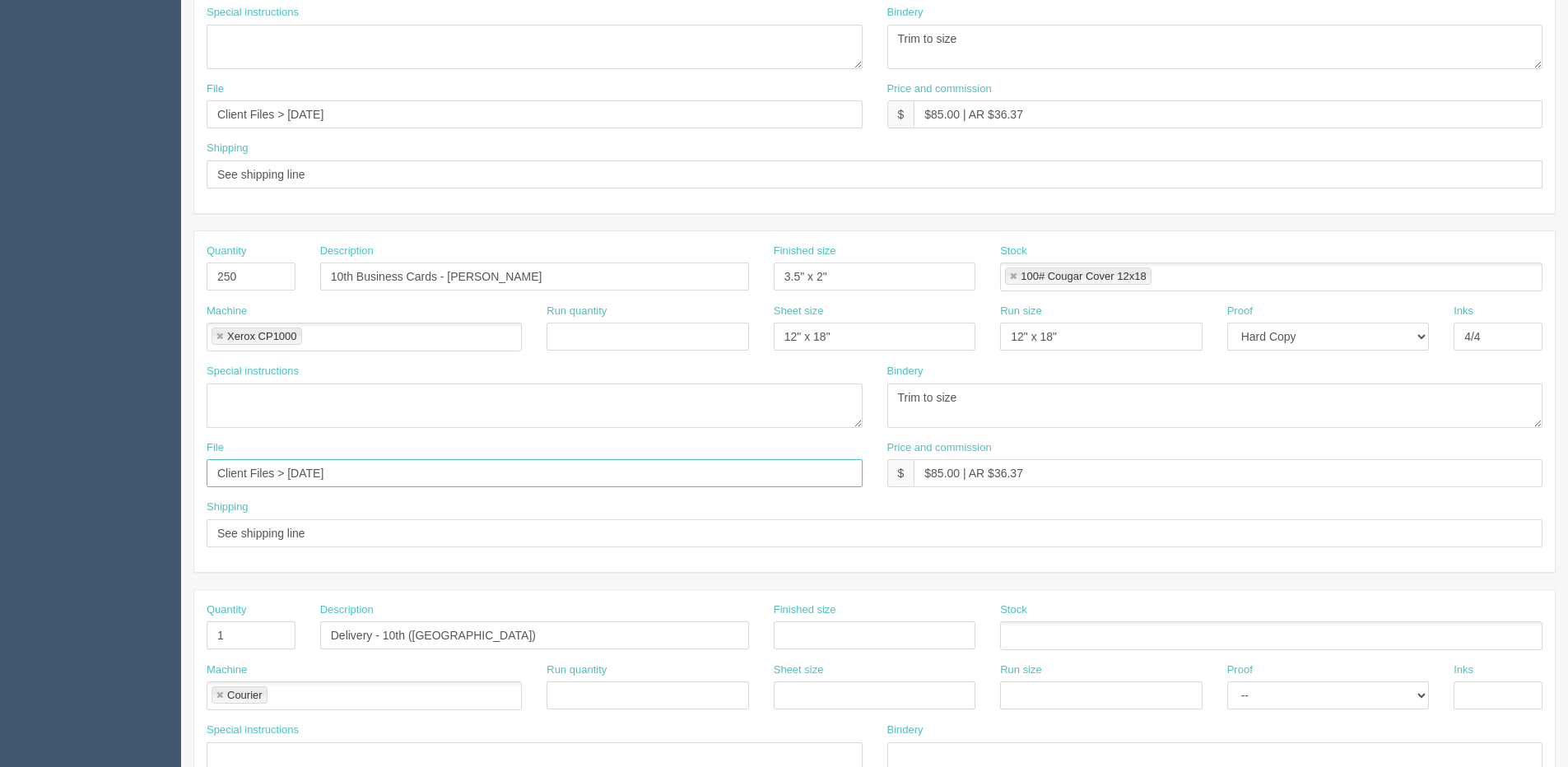
drag, startPoint x: 285, startPoint y: 474, endPoint x: 463, endPoint y: 458, distance: 178.7
click at [453, 459] on input "Client Files > May 2025" at bounding box center [534, 473] width 656 height 28
drag, startPoint x: 284, startPoint y: 470, endPoint x: 700, endPoint y: 455, distance: 416.3
click at [700, 455] on div "File Client Files >Allrush Apparel > November 2022" at bounding box center [534, 464] width 656 height 48
type input "Client Files > August 2025"
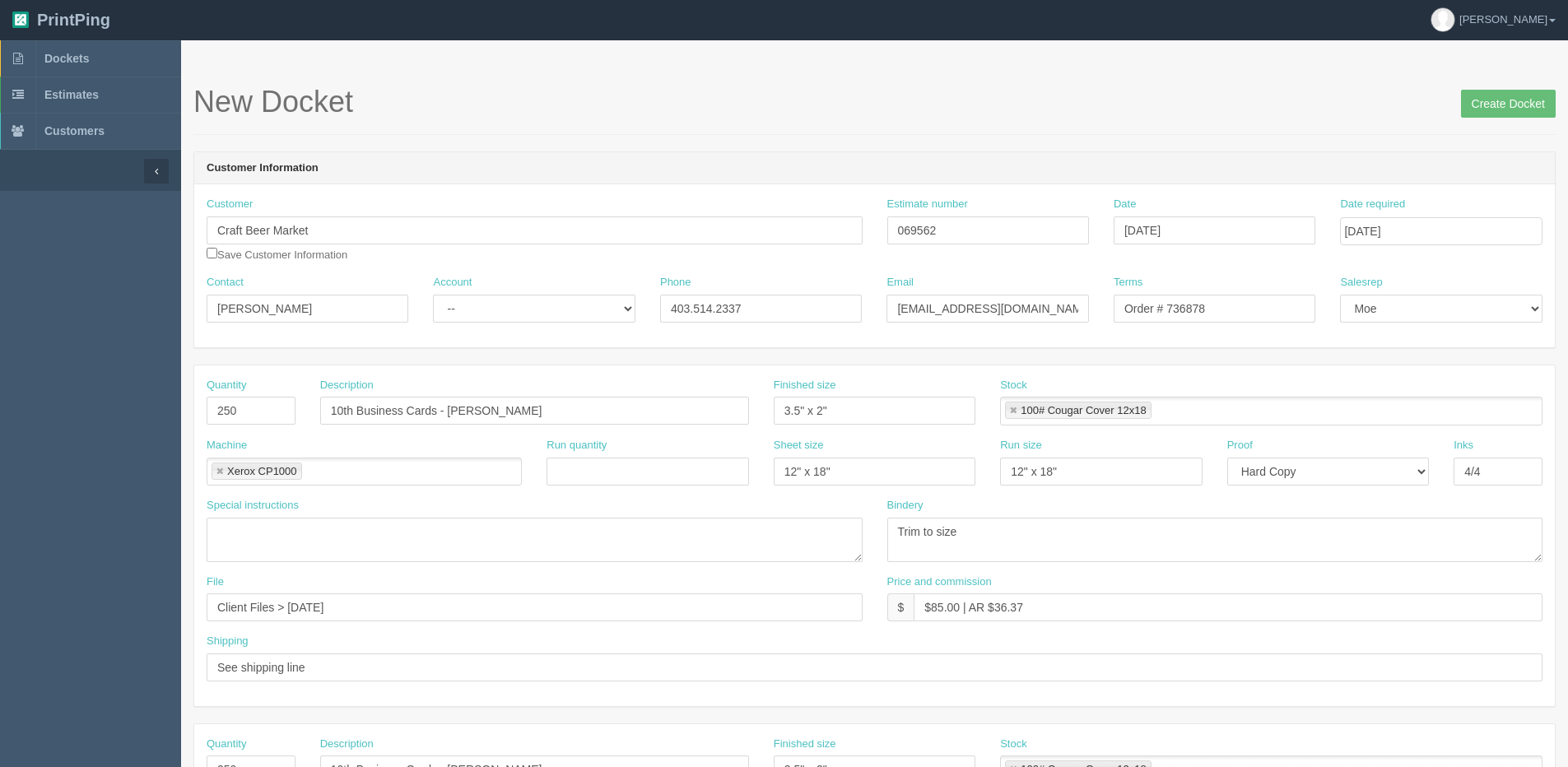
scroll to position [0, 0]
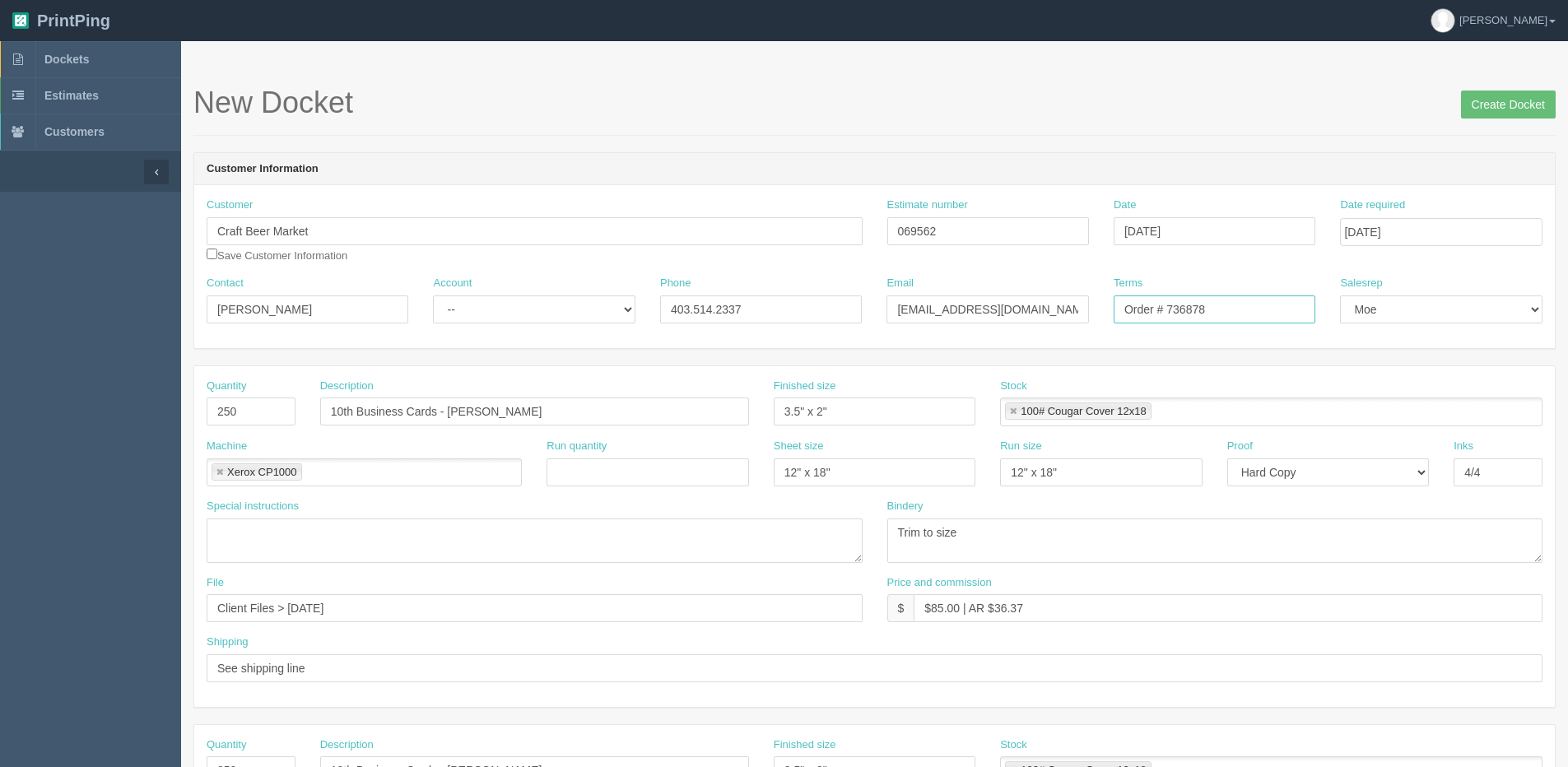
drag, startPoint x: 1170, startPoint y: 307, endPoint x: 1517, endPoint y: 234, distance: 354.6
click at [1496, 247] on div "Customer Craft Beer Market Save Customer Information Estimate number 069562 Dat…" at bounding box center [874, 266] width 1361 height 163
type input "Order # 736878"
type input "Courier,Komori"
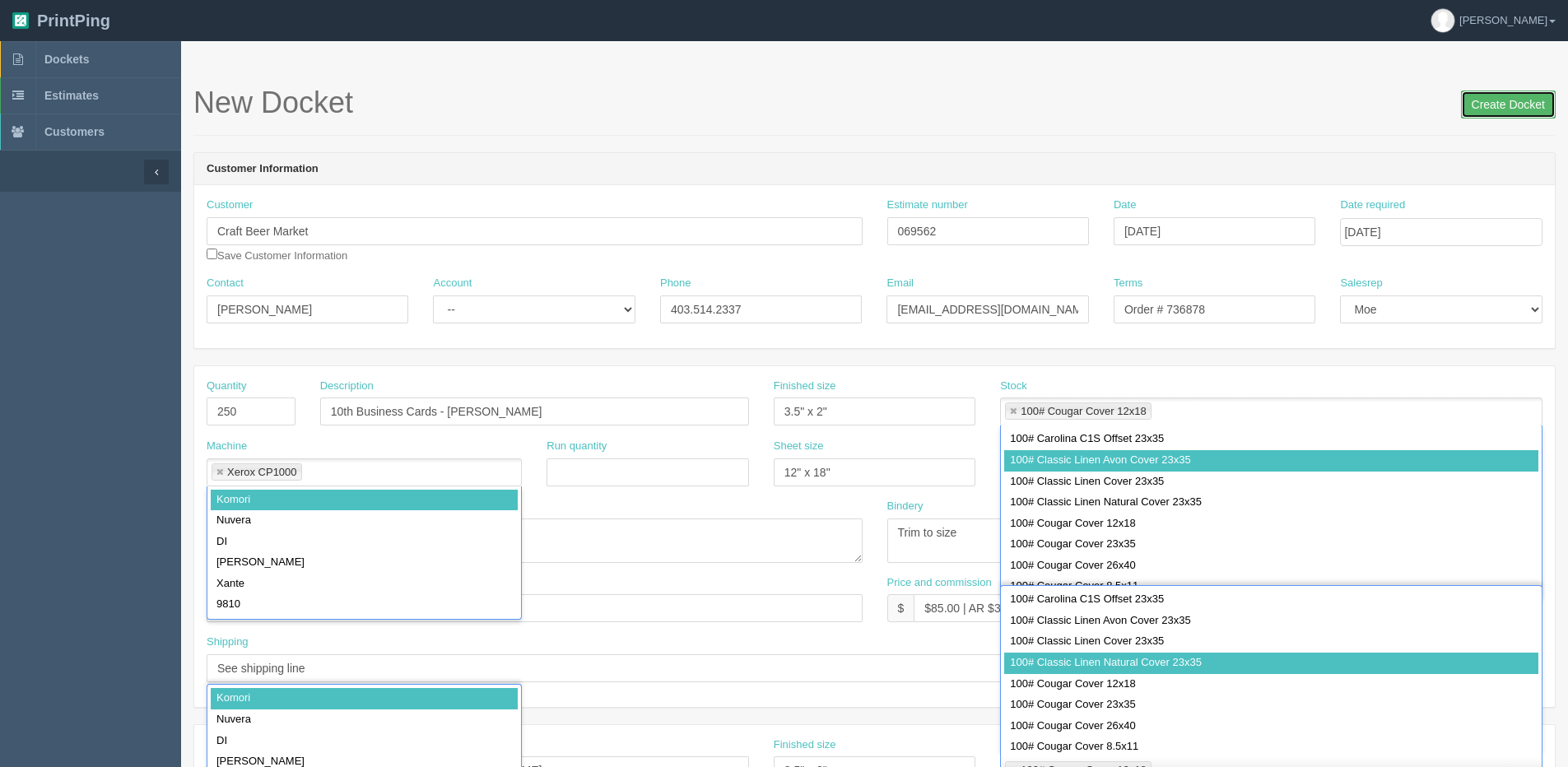
click at [1519, 104] on input "Create Docket" at bounding box center [1507, 104] width 95 height 28
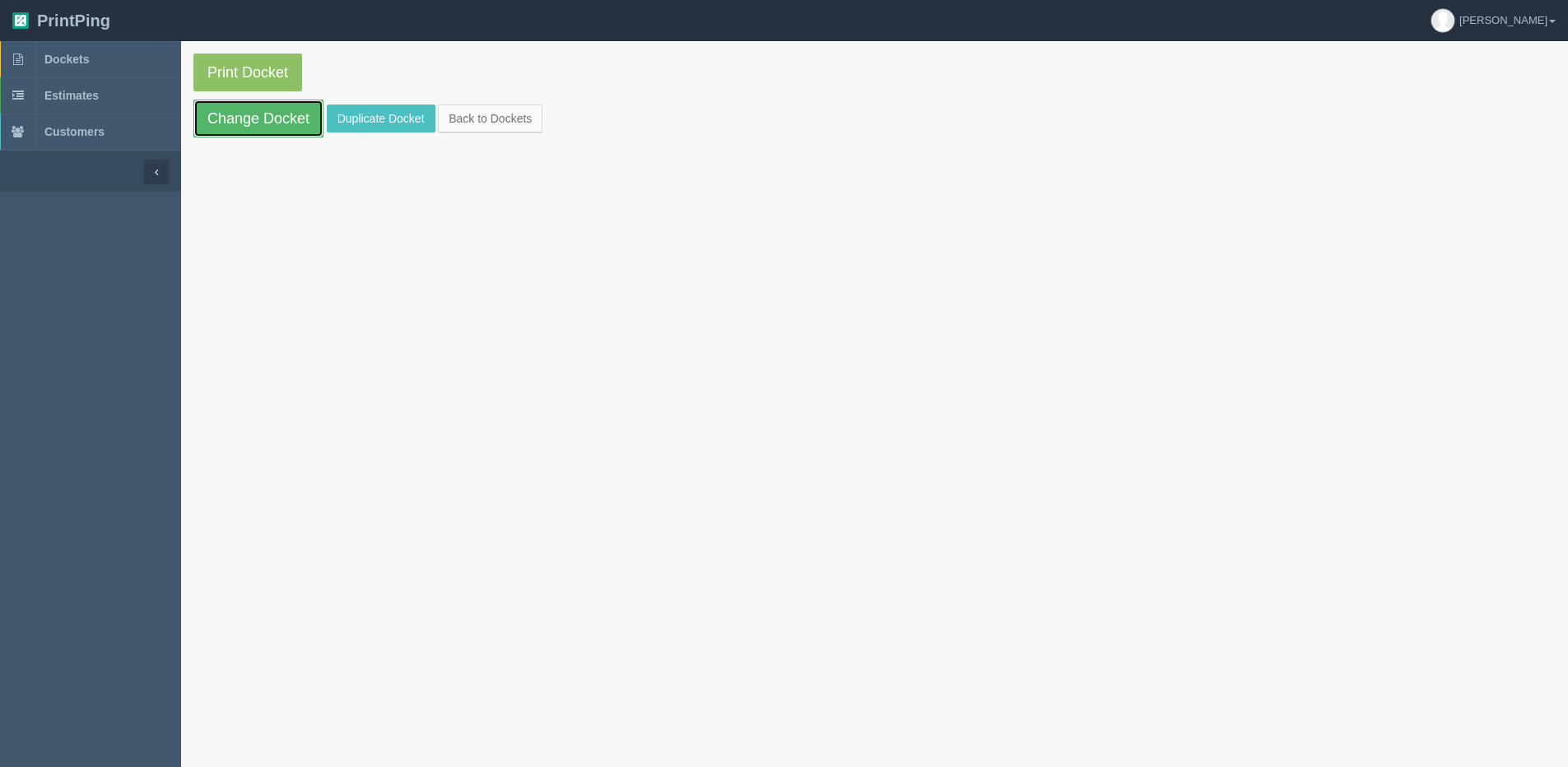
click at [236, 112] on link "Change Docket" at bounding box center [258, 118] width 130 height 37
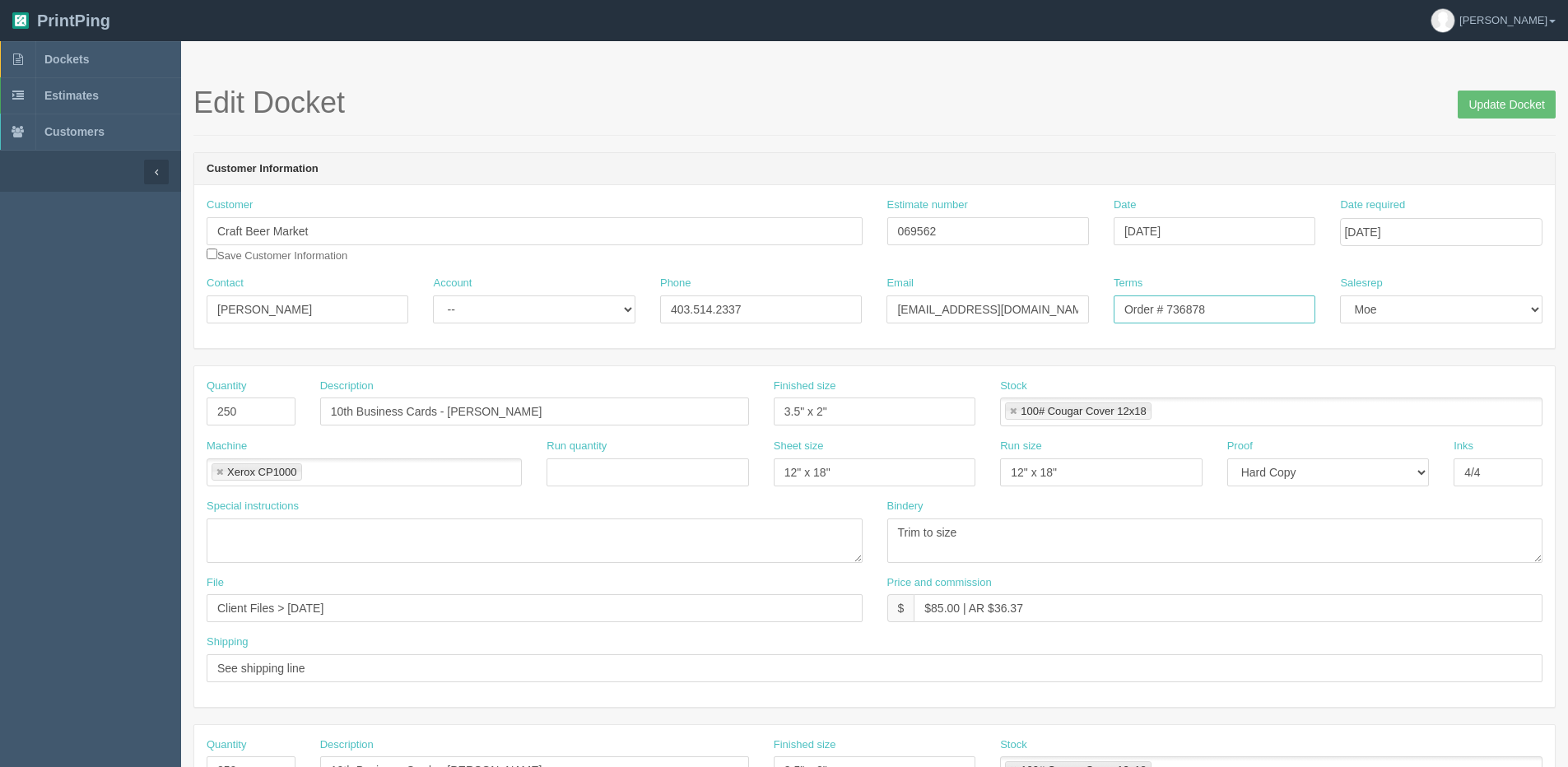
drag, startPoint x: 1168, startPoint y: 313, endPoint x: 1573, endPoint y: 216, distance: 416.5
click at [1558, 220] on section "Edit Docket Update Docket Customer Information Customer Craft Beer Market Save …" at bounding box center [873, 768] width 1386 height 1454
type input "Order # 750120"
click at [483, 303] on select "-- Existing Client Allrush Client Rep Client" at bounding box center [533, 309] width 202 height 28
select select "Allrush Client"
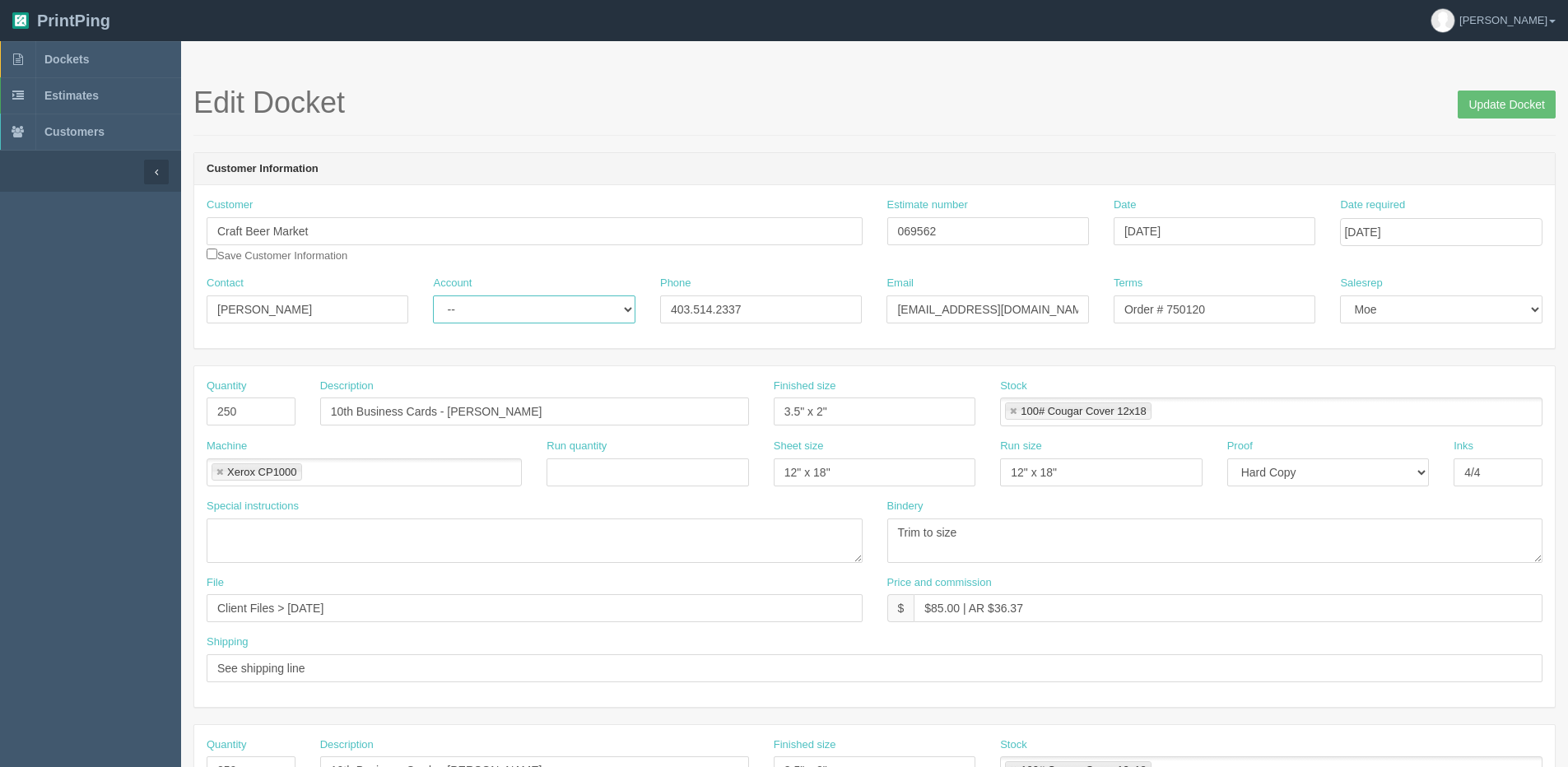
click at [433, 296] on select "-- Existing Client Allrush Client Rep Client" at bounding box center [533, 309] width 202 height 28
click at [1527, 101] on input "Update Docket" at bounding box center [1507, 104] width 98 height 28
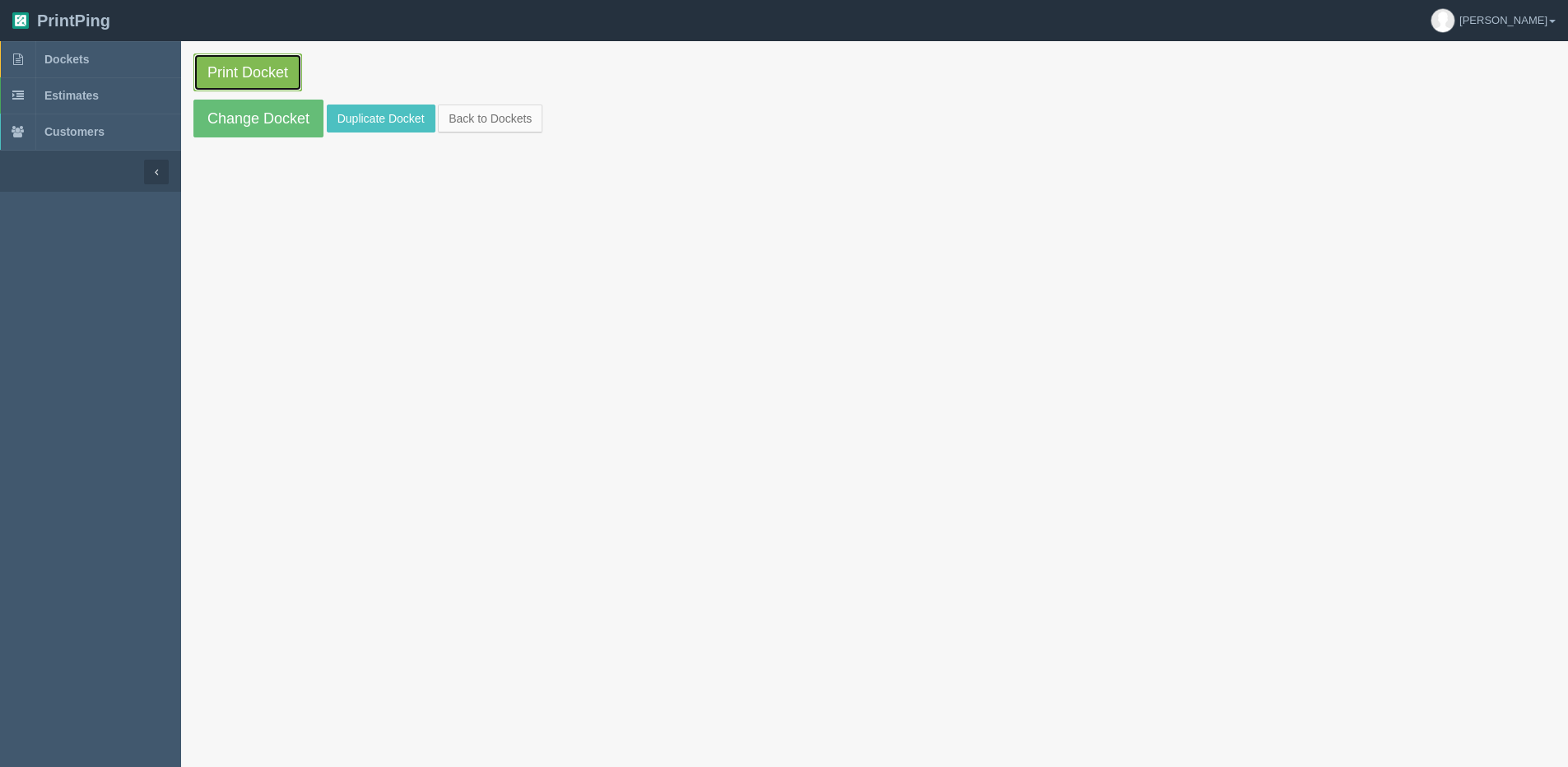
click at [269, 82] on link "Print Docket" at bounding box center [247, 72] width 108 height 37
click at [494, 125] on link "Back to Dockets" at bounding box center [490, 118] width 105 height 28
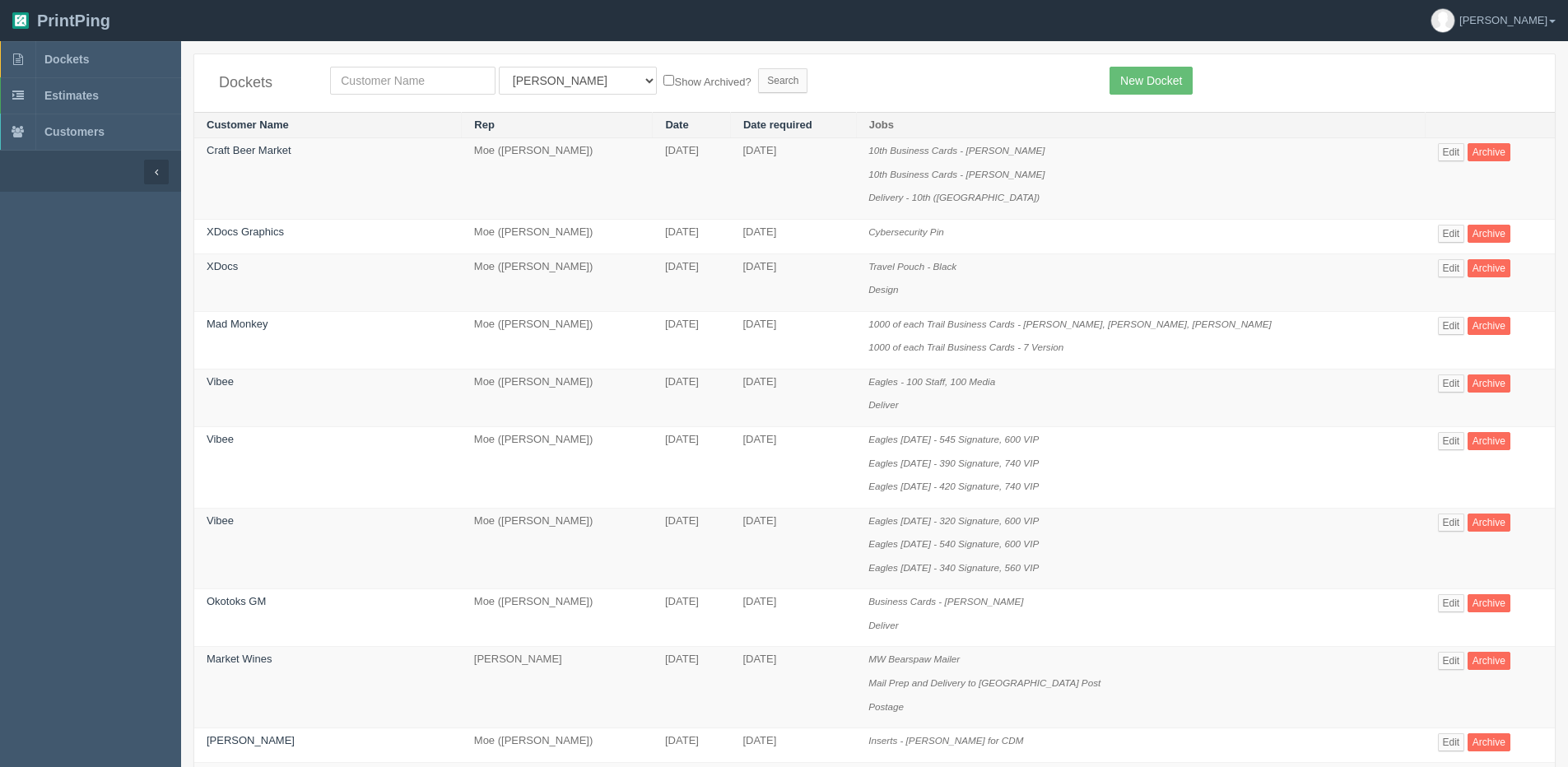
click at [364, 96] on div "Dockets All Users [PERSON_NAME] Test 1 [PERSON_NAME] [PERSON_NAME] [PERSON_NAME…" at bounding box center [874, 84] width 1361 height 58
click at [363, 84] on input "text" at bounding box center [412, 80] width 165 height 28
type input "okotok"
click at [758, 68] on input "Search" at bounding box center [783, 80] width 49 height 25
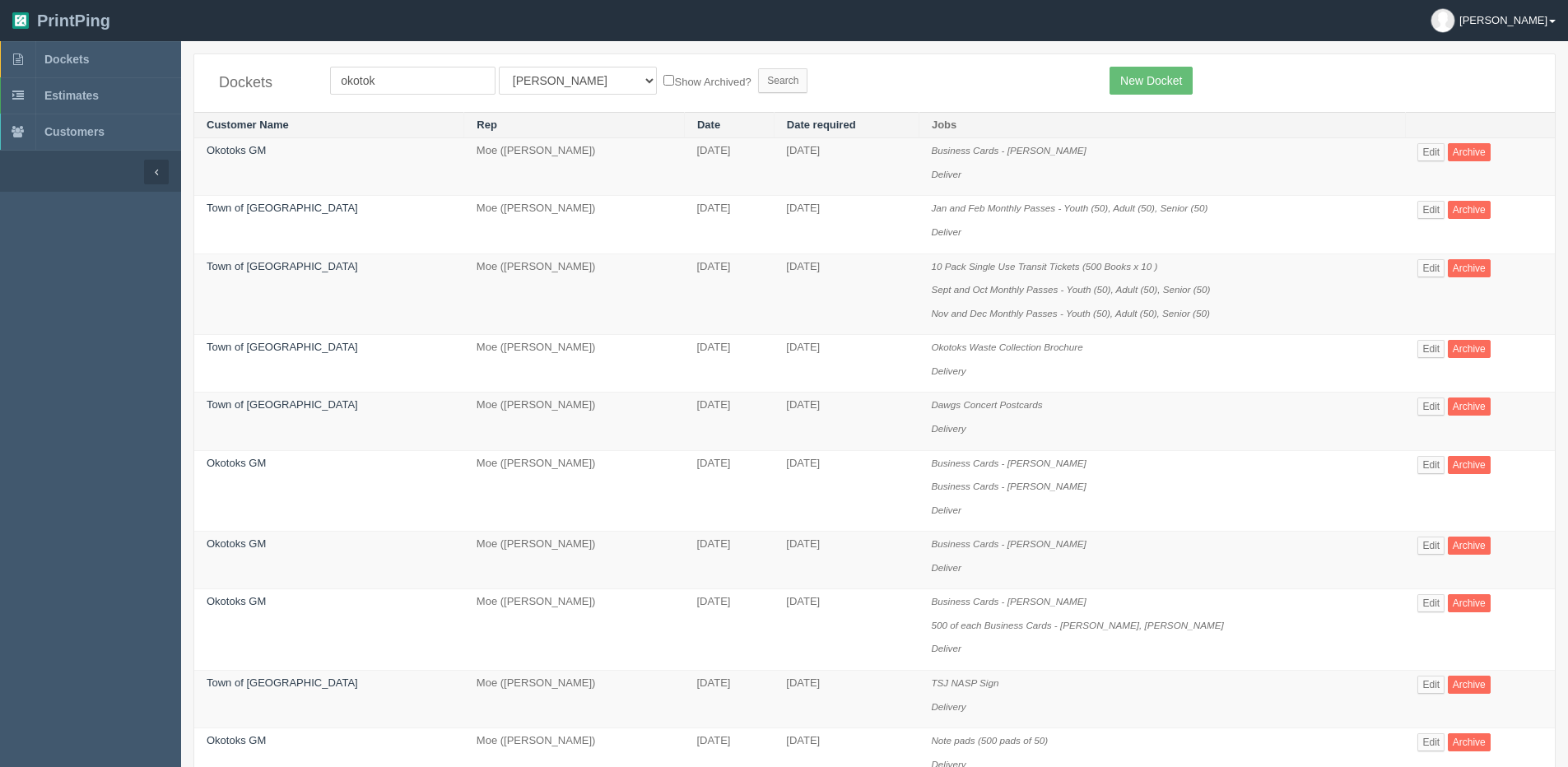
click at [1555, 20] on link "[PERSON_NAME]" at bounding box center [1493, 20] width 150 height 41
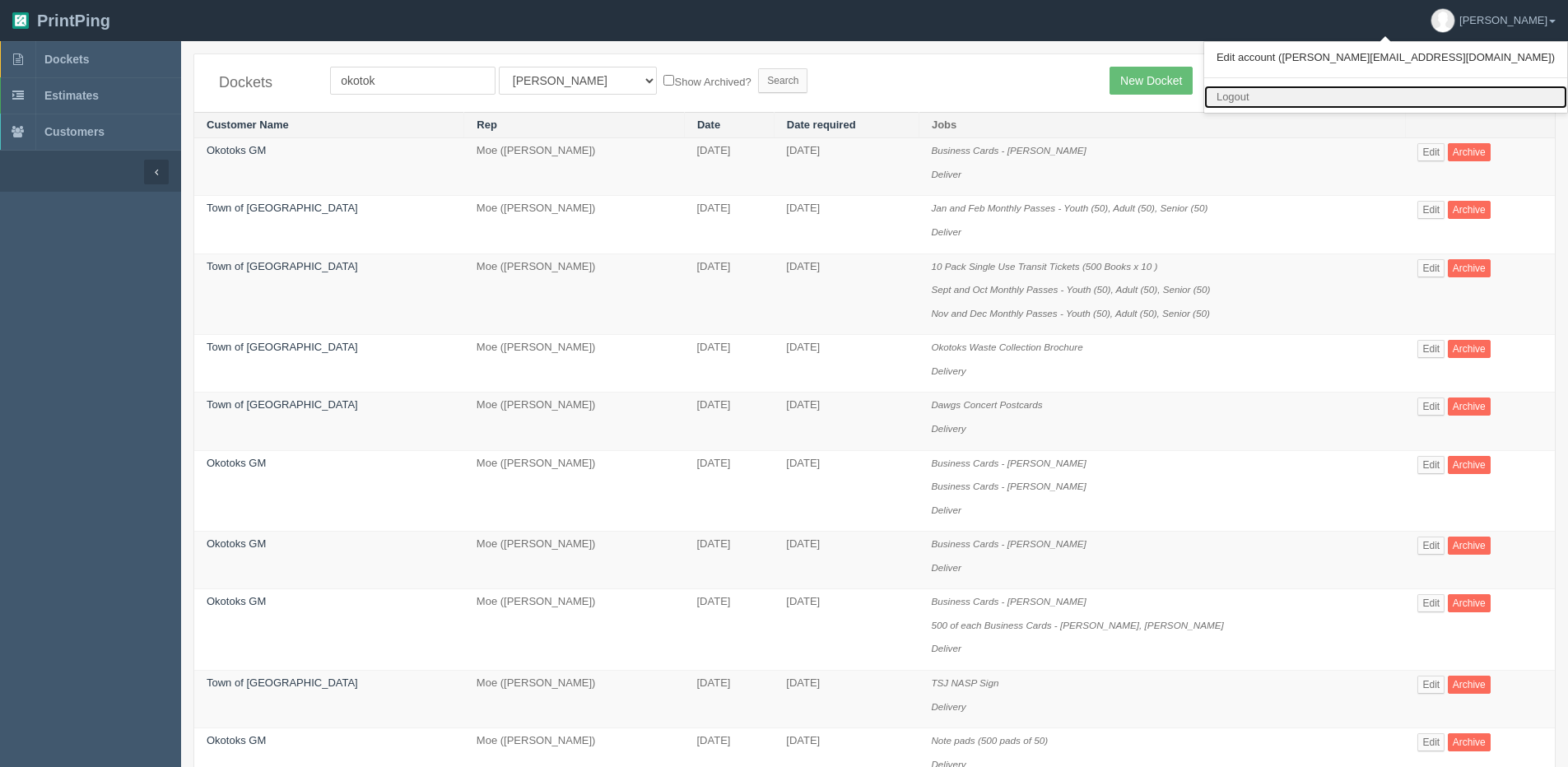
click at [1429, 101] on link "Logout" at bounding box center [1386, 97] width 363 height 24
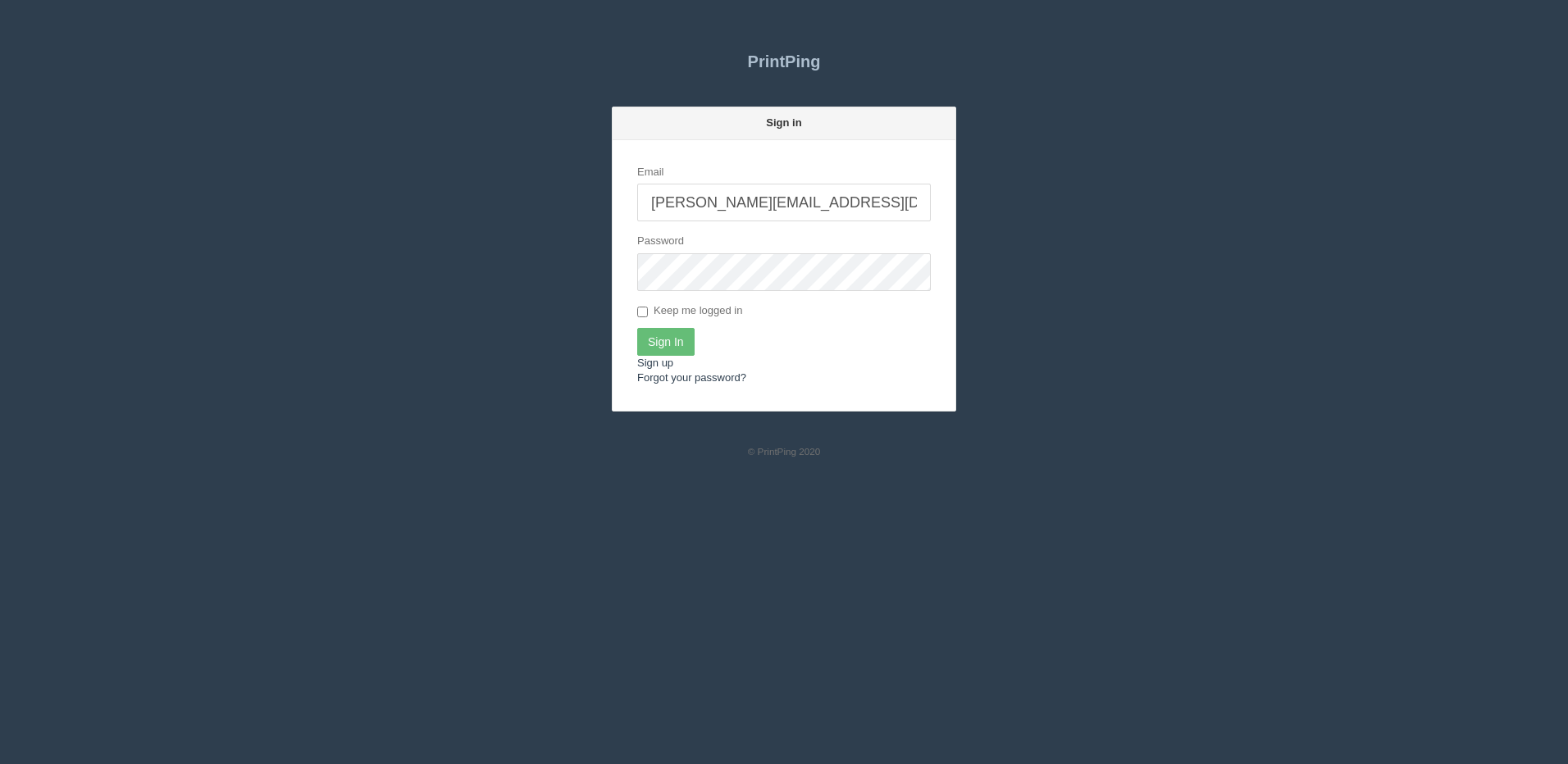
click at [805, 206] on input "[PERSON_NAME][EMAIL_ADDRESS][DOMAIN_NAME]" at bounding box center [784, 202] width 294 height 37
type input "[PERSON_NAME][EMAIL_ADDRESS][DOMAIN_NAME]"
click at [660, 348] on input "Sign In" at bounding box center [666, 341] width 58 height 28
